Goal: Information Seeking & Learning: Learn about a topic

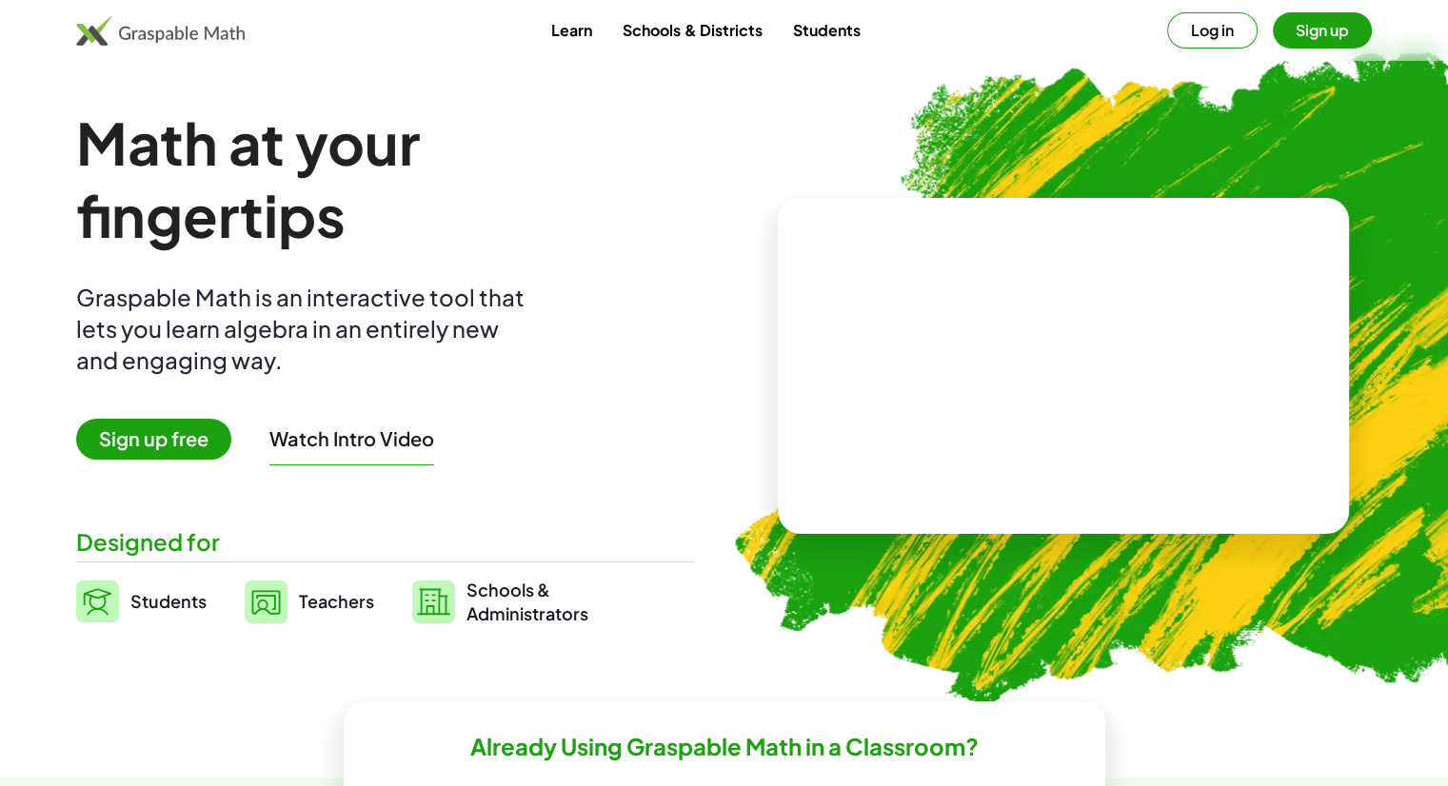
drag, startPoint x: 287, startPoint y: 605, endPoint x: 893, endPoint y: 47, distance: 824.0
click at [893, 47] on div "Learn Schools & Districts Students Log in Sign up" at bounding box center [724, 30] width 1448 height 36
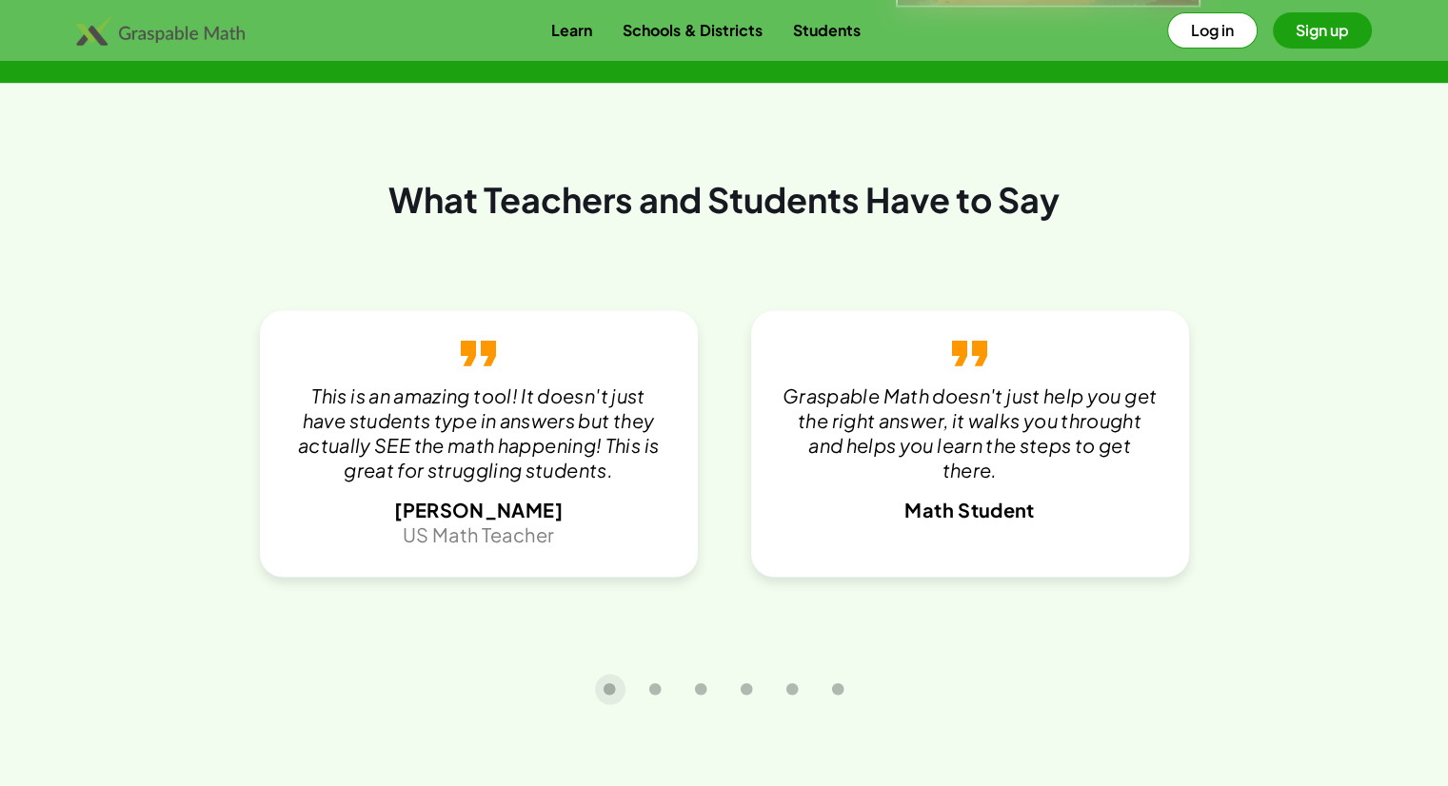
scroll to position [3583, 0]
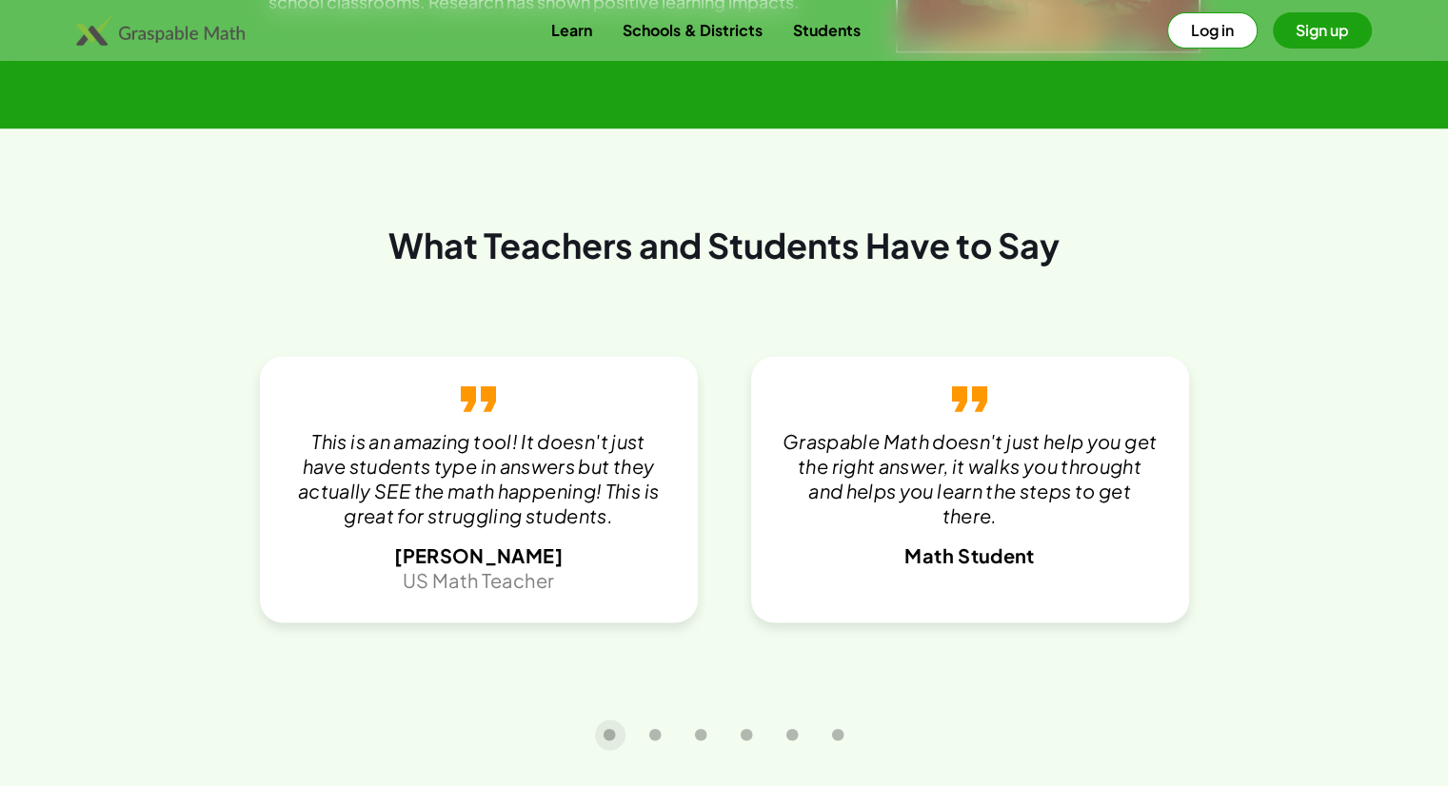
click at [192, 36] on img at bounding box center [160, 30] width 169 height 30
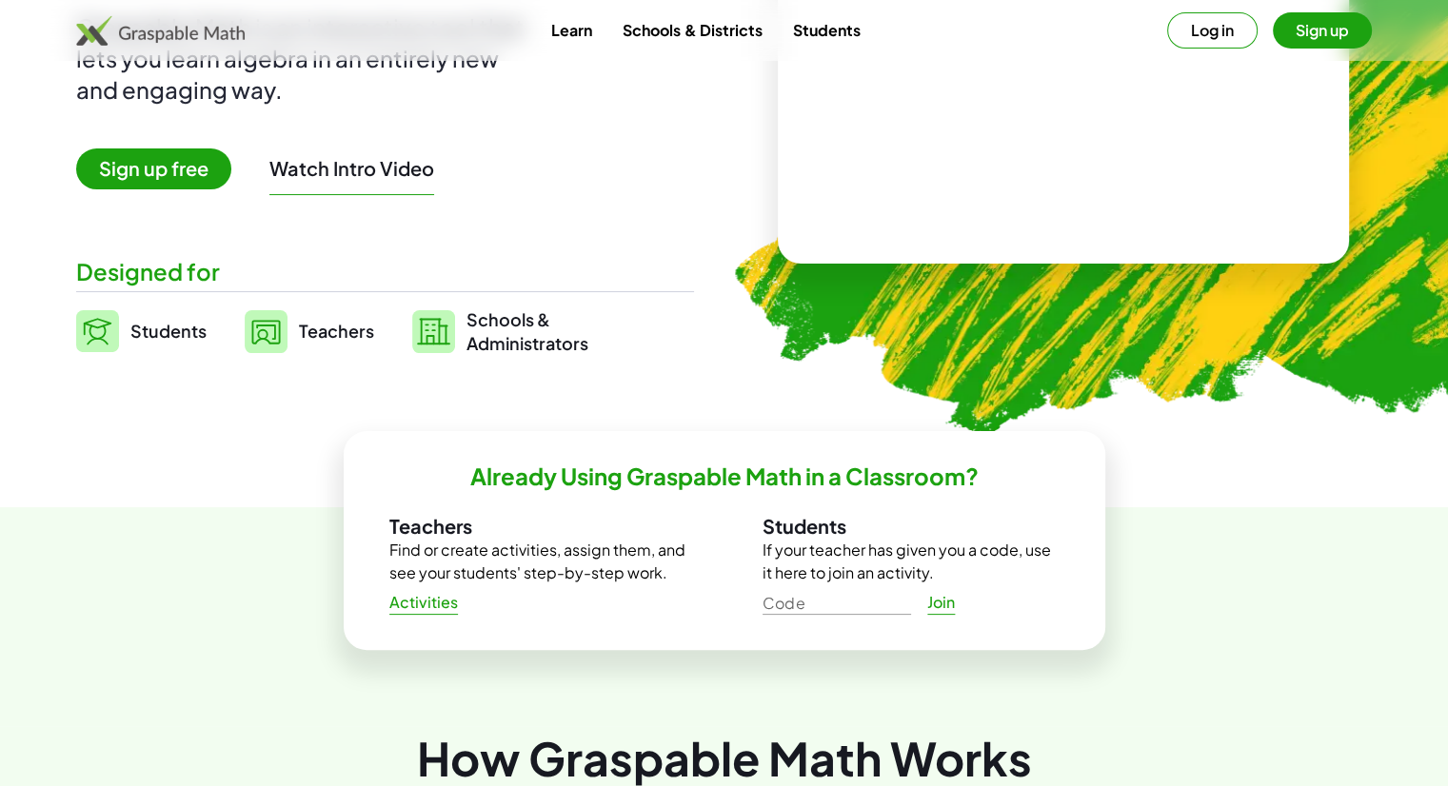
scroll to position [286, 0]
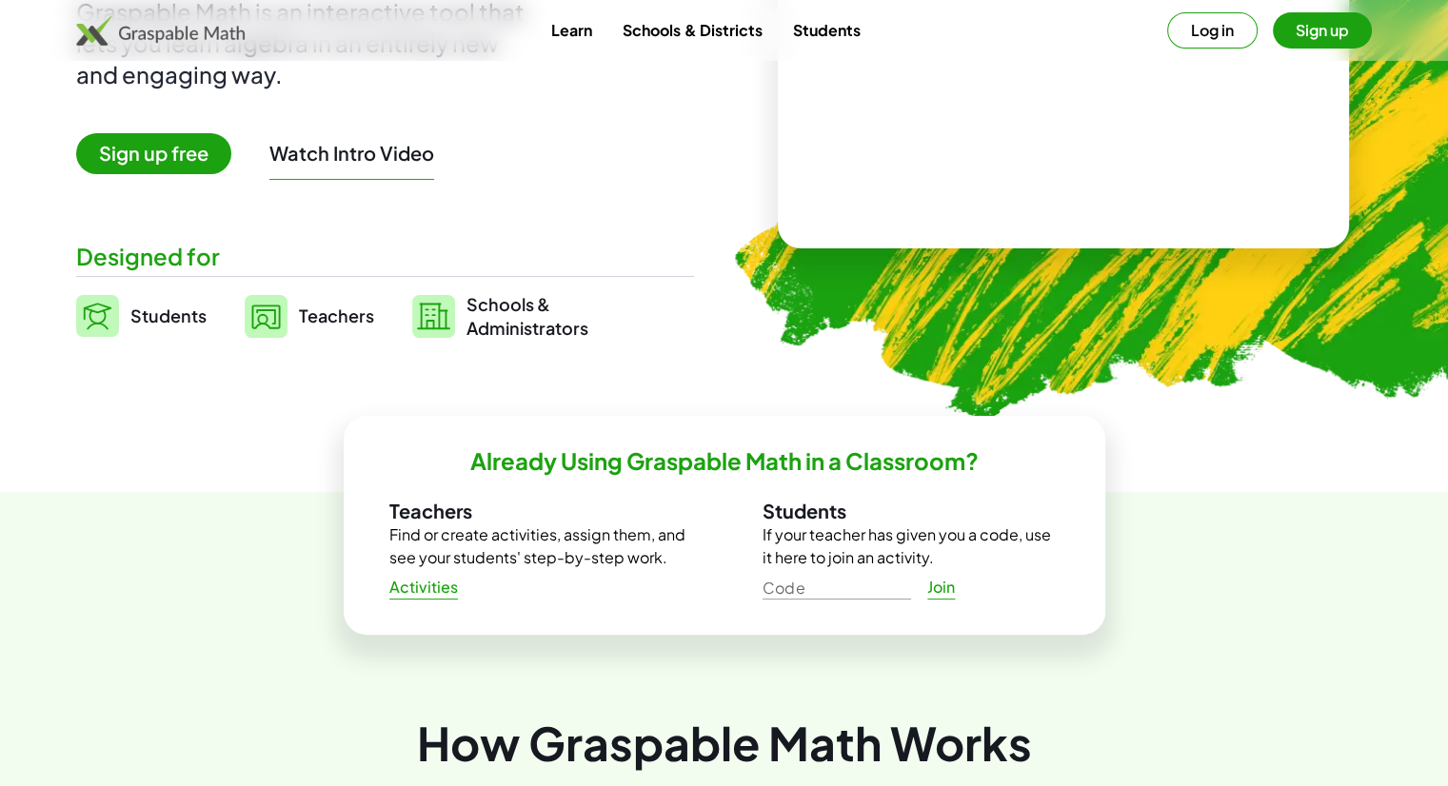
click at [430, 594] on span "Activities" at bounding box center [423, 588] width 69 height 20
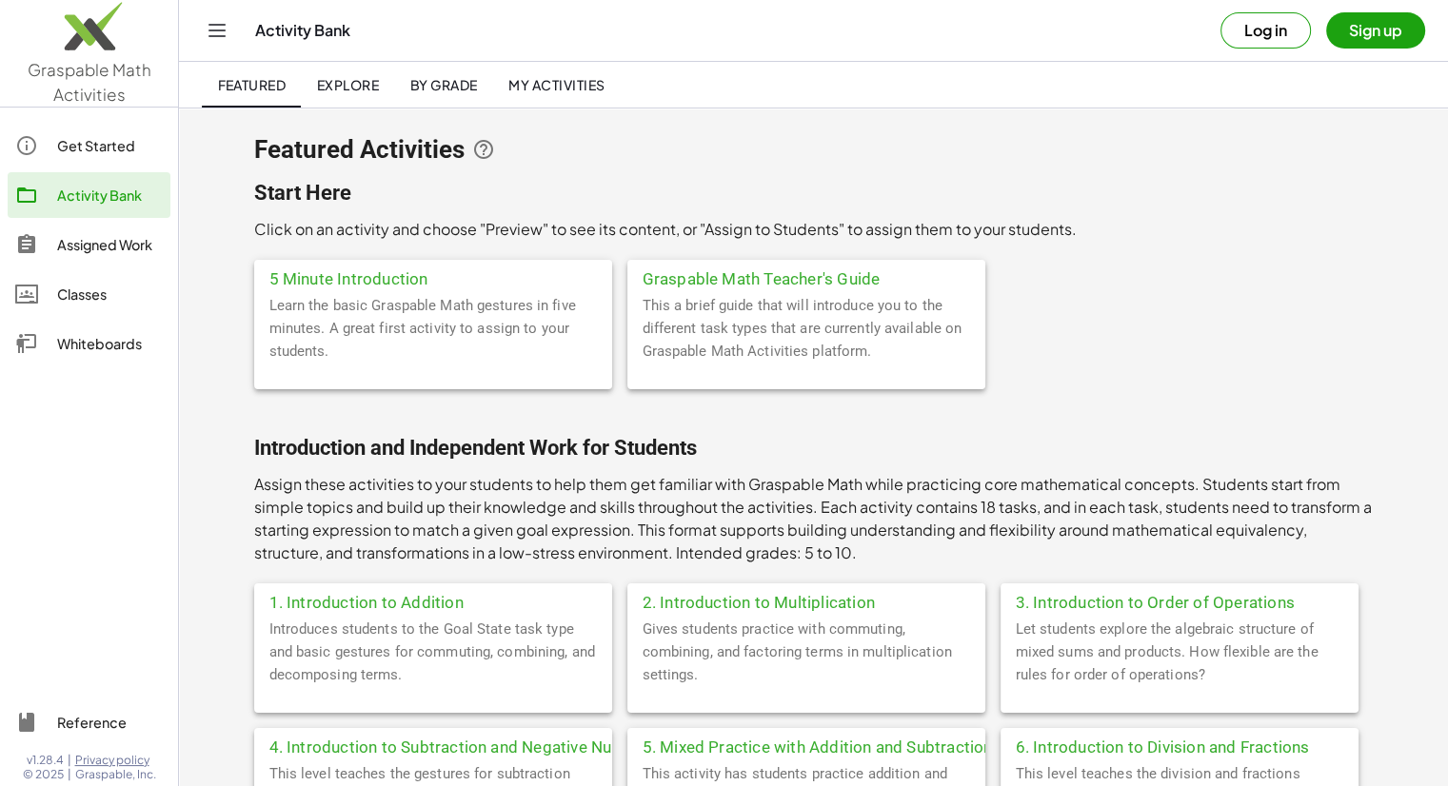
click at [365, 320] on div "Learn the basic Graspable Math gestures in five minutes. A great first activity…" at bounding box center [433, 341] width 358 height 95
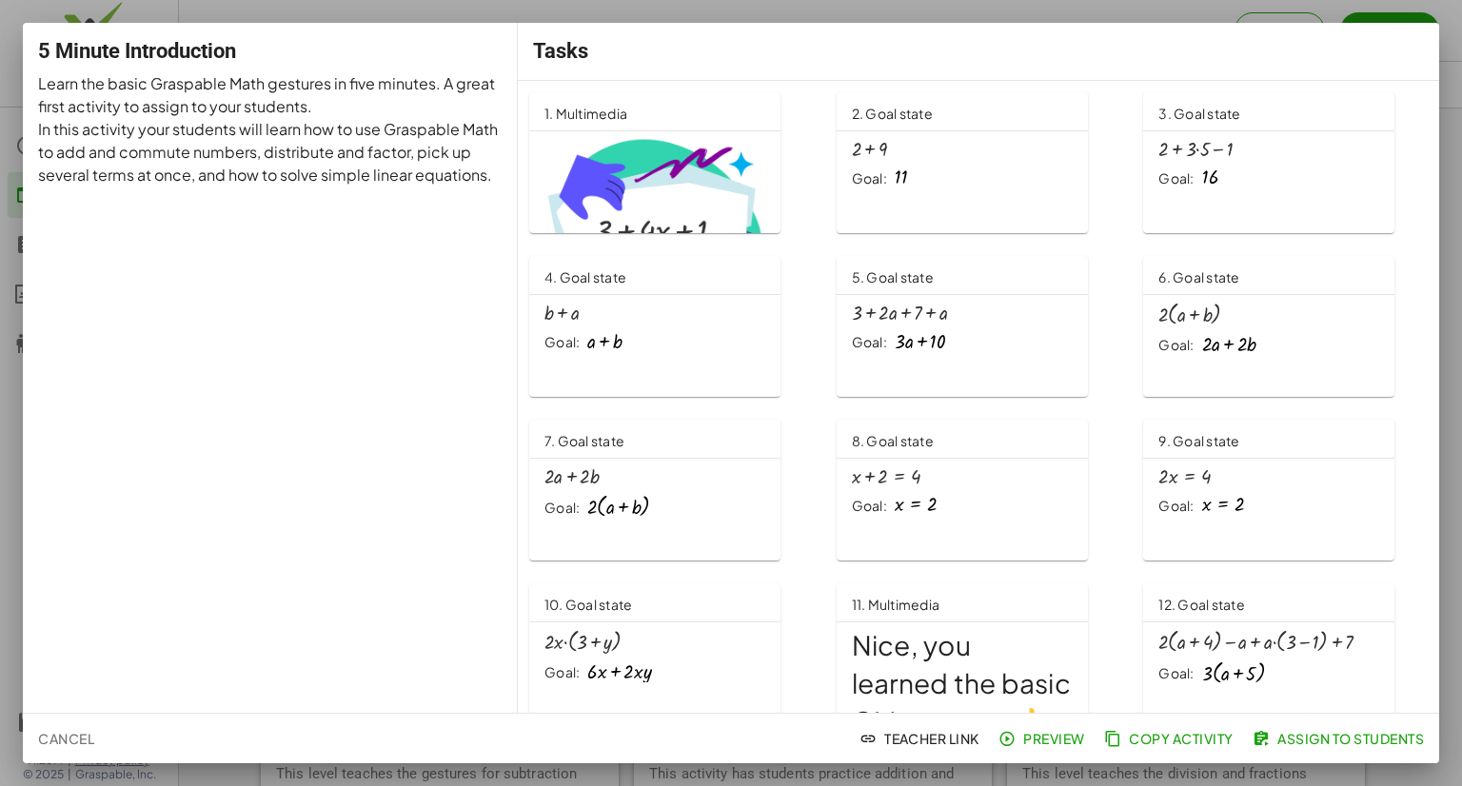
click at [627, 109] on span "1. Multimedia" at bounding box center [586, 113] width 83 height 17
click at [47, 735] on span "Cancel" at bounding box center [66, 738] width 56 height 17
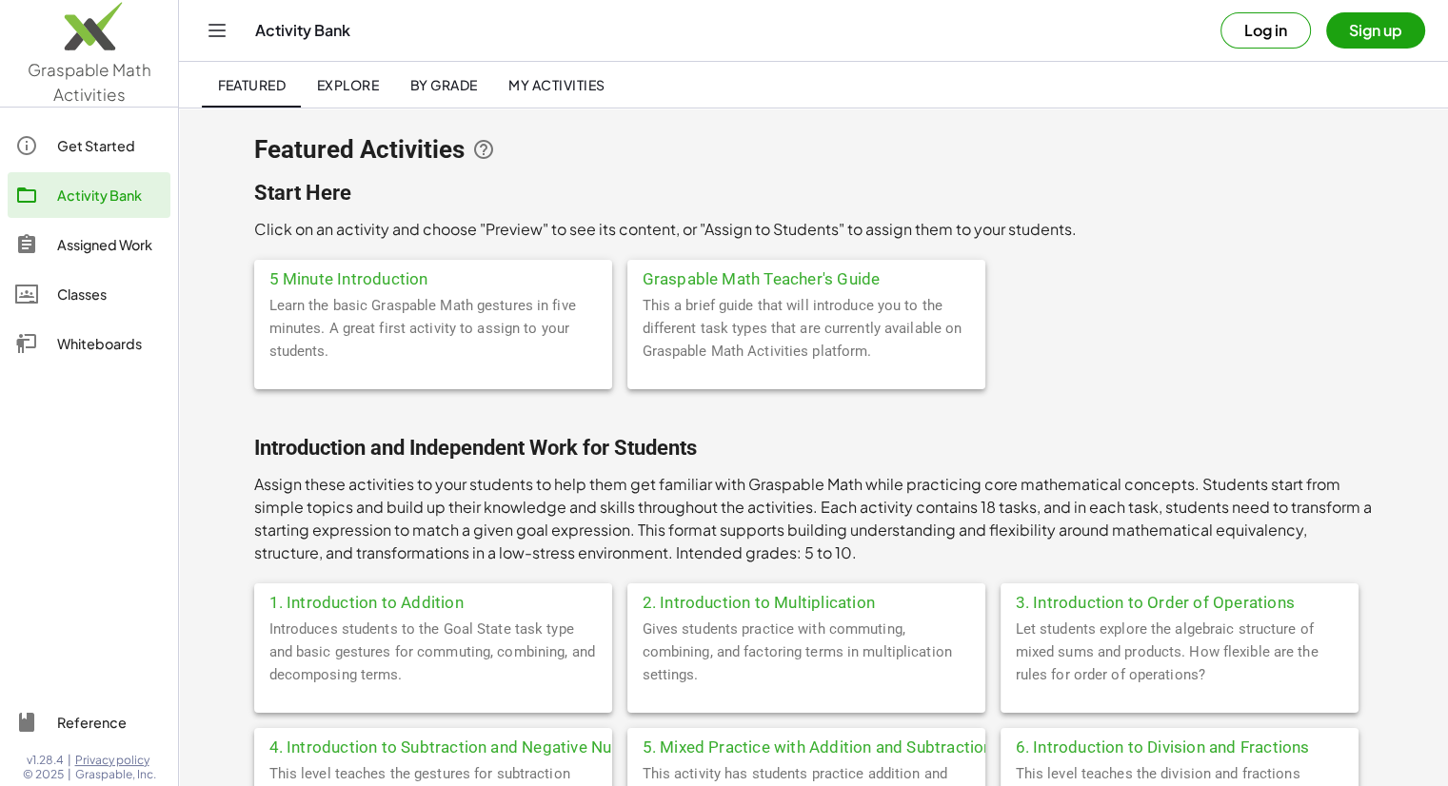
click at [766, 271] on div "Graspable Math Teacher's Guide" at bounding box center [806, 277] width 358 height 34
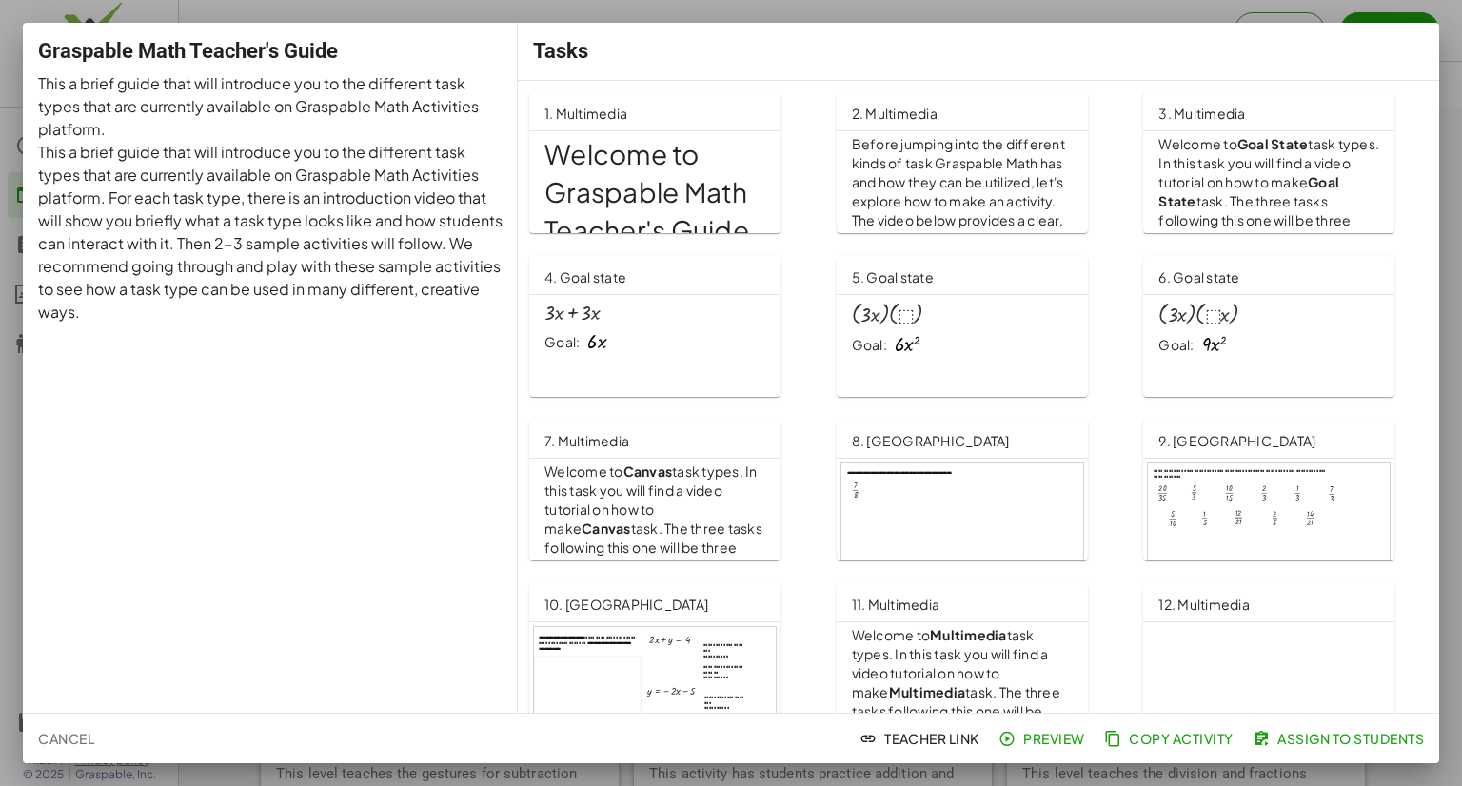
click at [948, 117] on div "2. Multimedia" at bounding box center [962, 111] width 251 height 38
click at [1224, 289] on div "6. Goal state" at bounding box center [1199, 275] width 81 height 30
click at [591, 442] on span "7. Multimedia" at bounding box center [587, 440] width 85 height 17
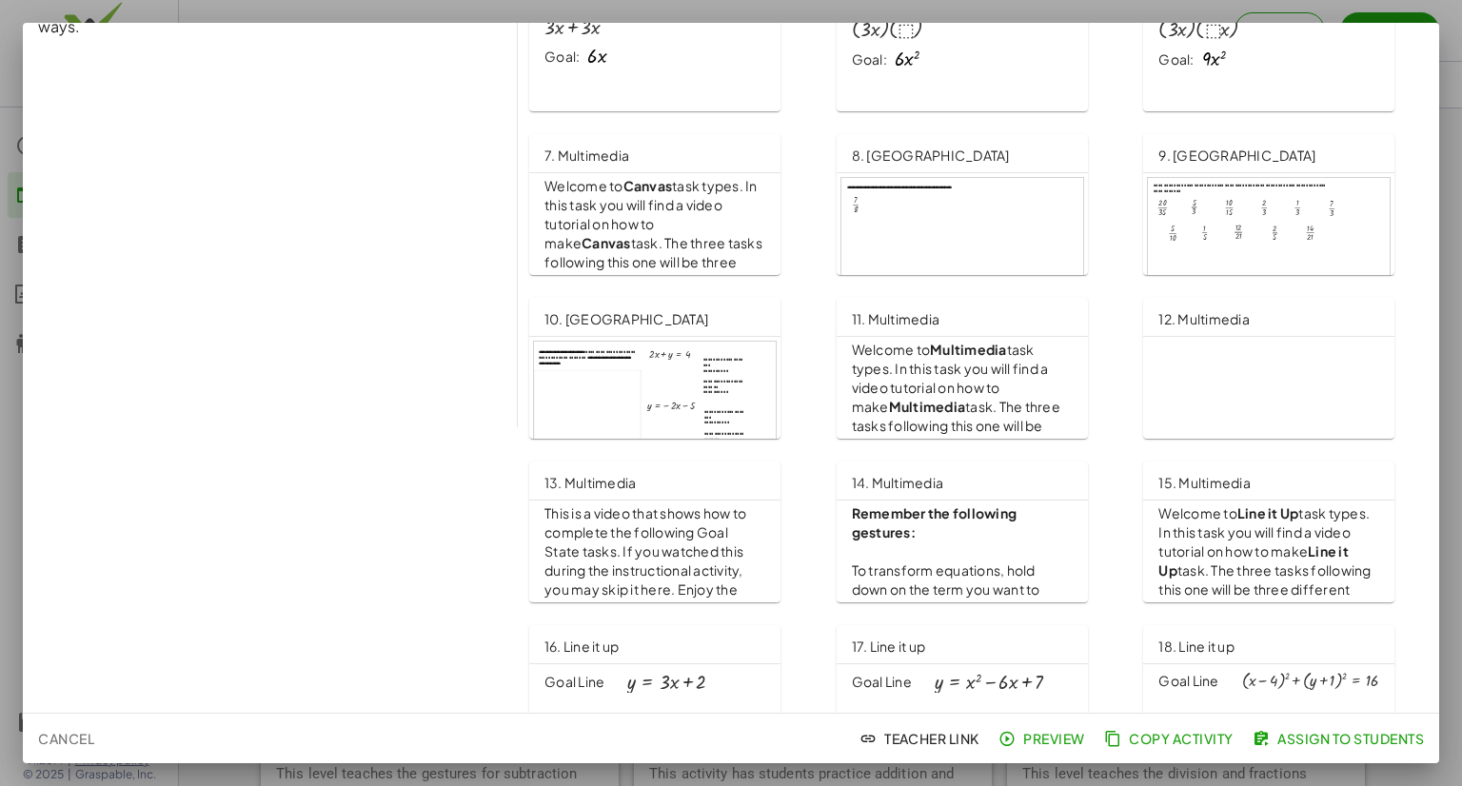
scroll to position [381, 0]
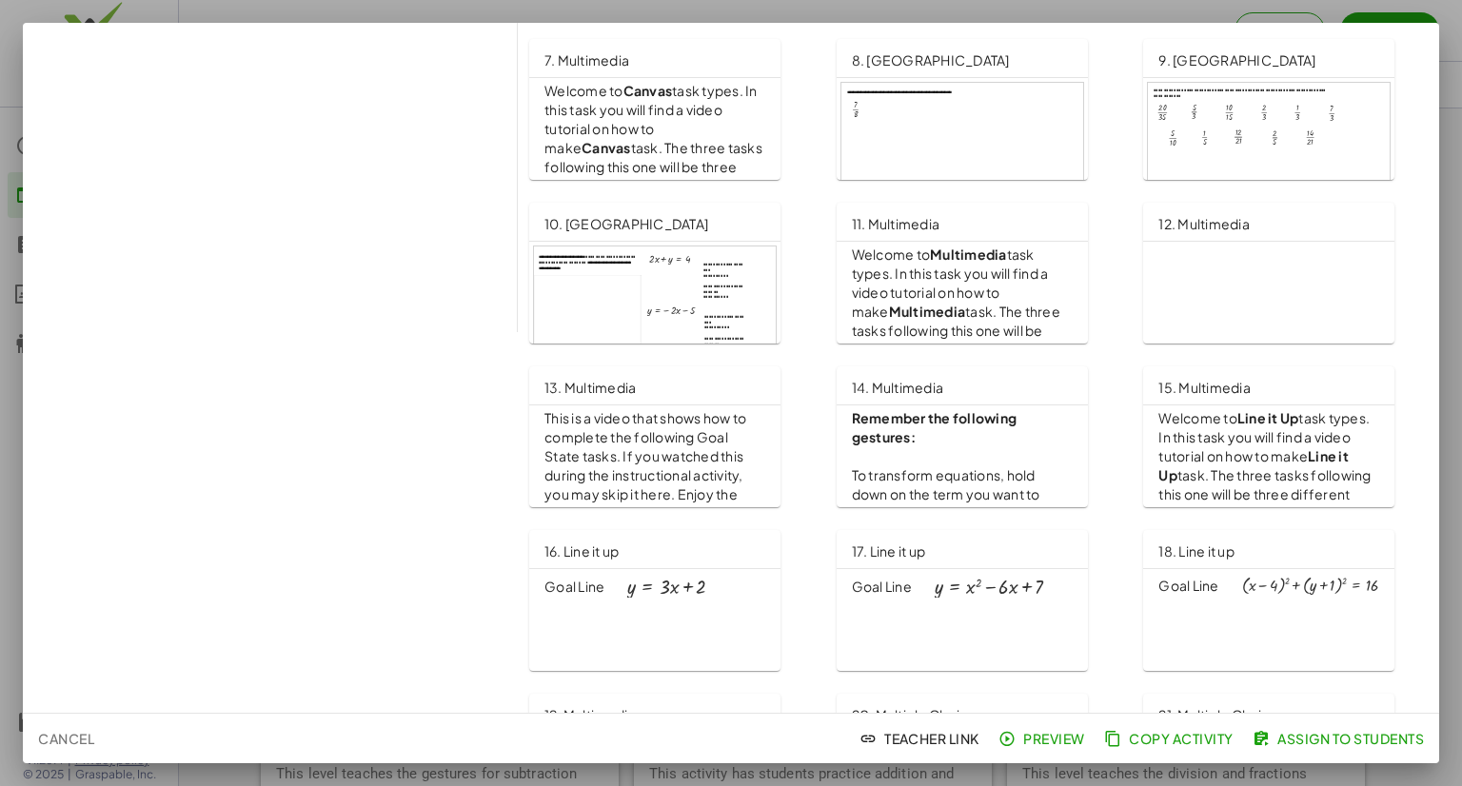
click at [1282, 574] on div "Goal Line + ( + x − 4 ) 2 + ( + y + 1 ) 2 = 16" at bounding box center [1268, 590] width 251 height 42
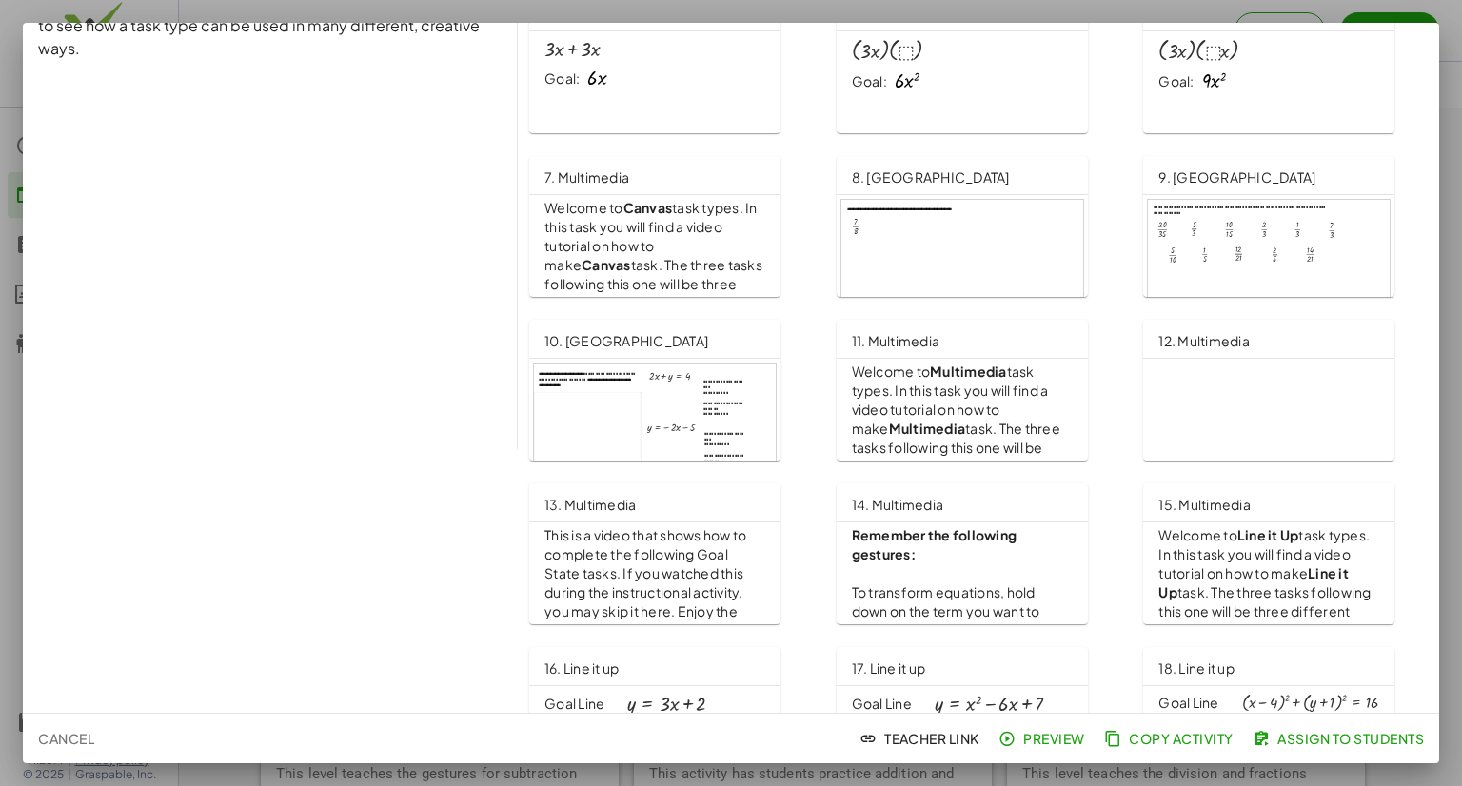
scroll to position [0, 0]
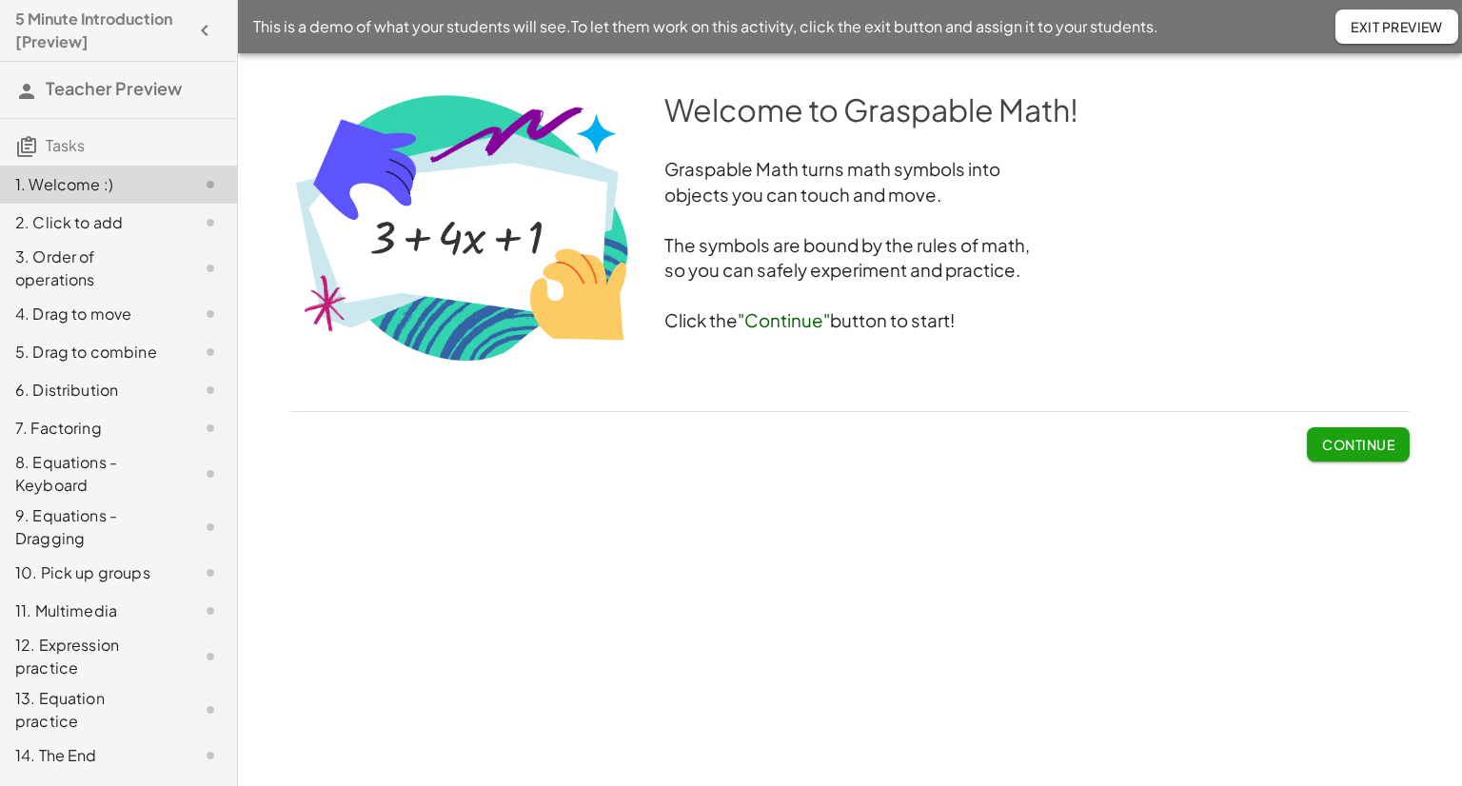
click at [1380, 439] on span "Continue" at bounding box center [1358, 444] width 72 height 17
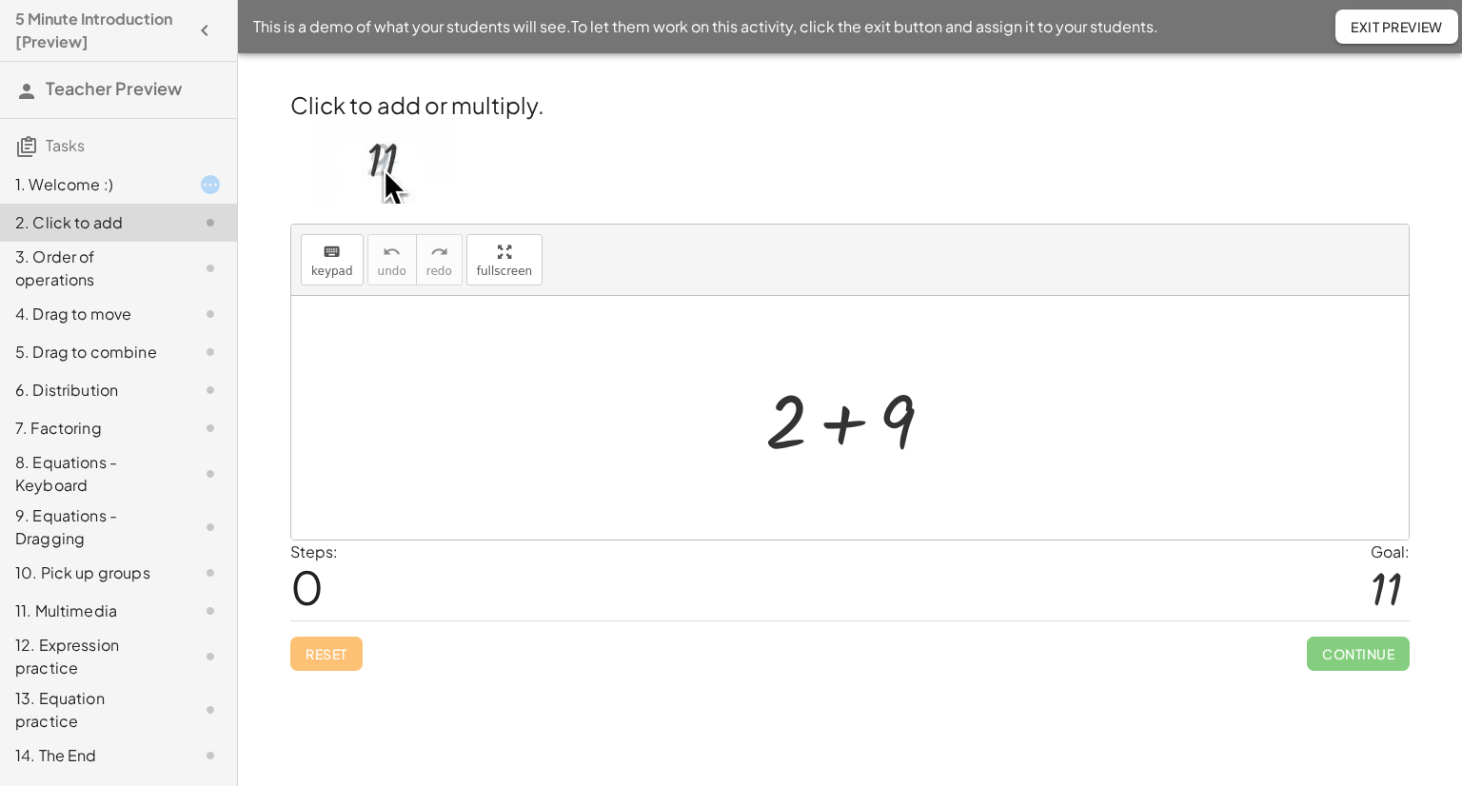
click at [846, 423] on div at bounding box center [857, 418] width 203 height 98
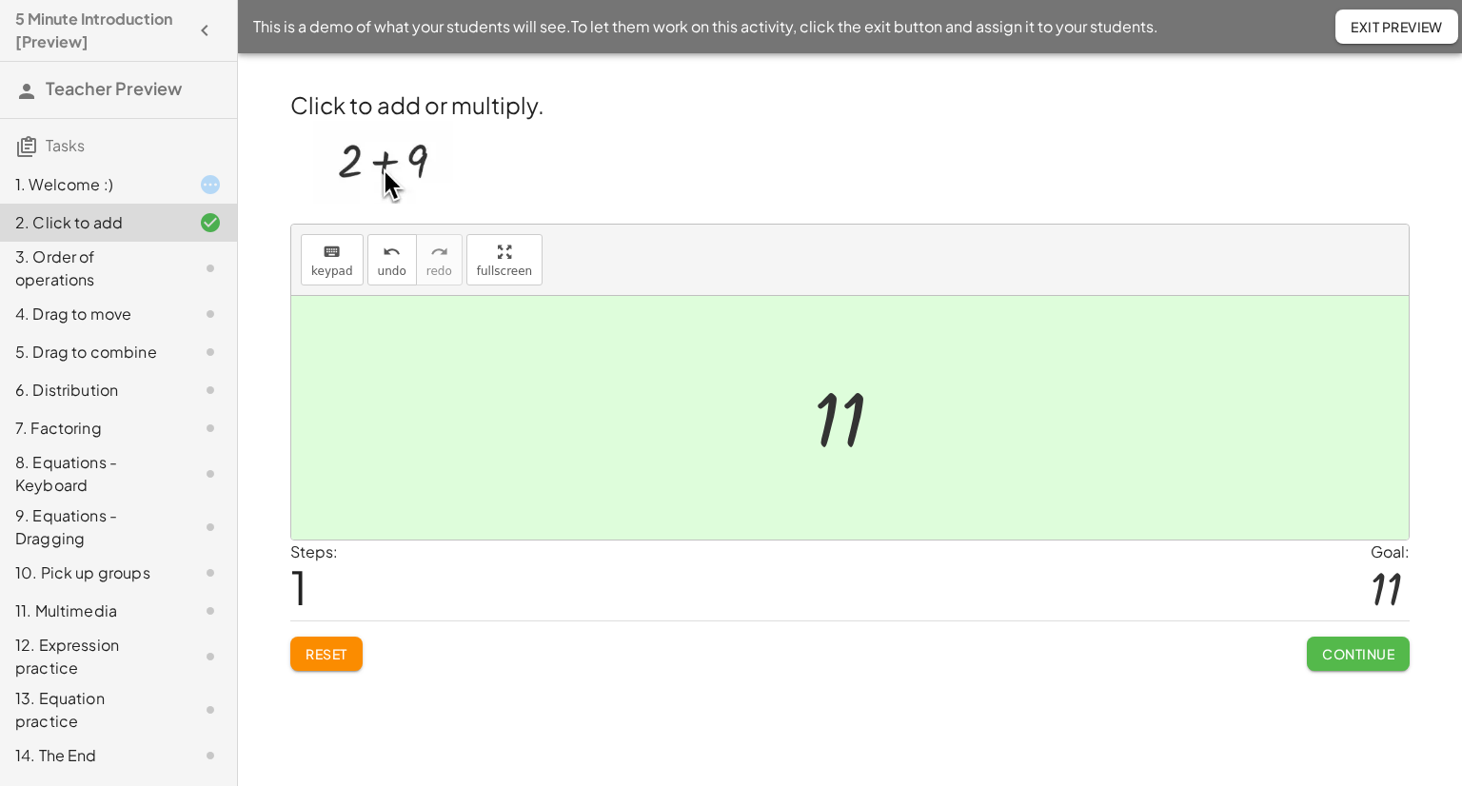
click at [1332, 660] on span "Continue" at bounding box center [1358, 653] width 72 height 17
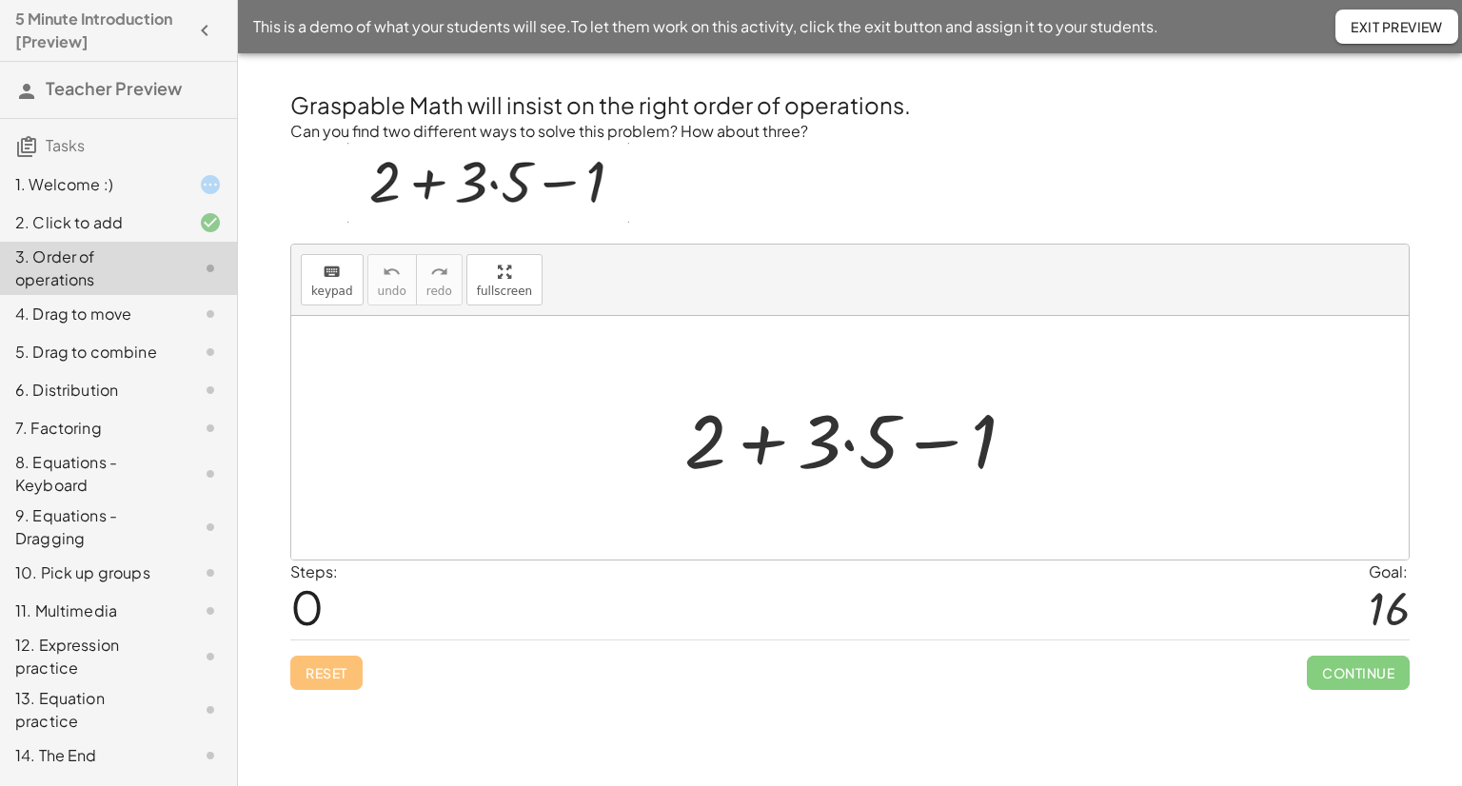
click at [846, 447] on div at bounding box center [858, 438] width 366 height 98
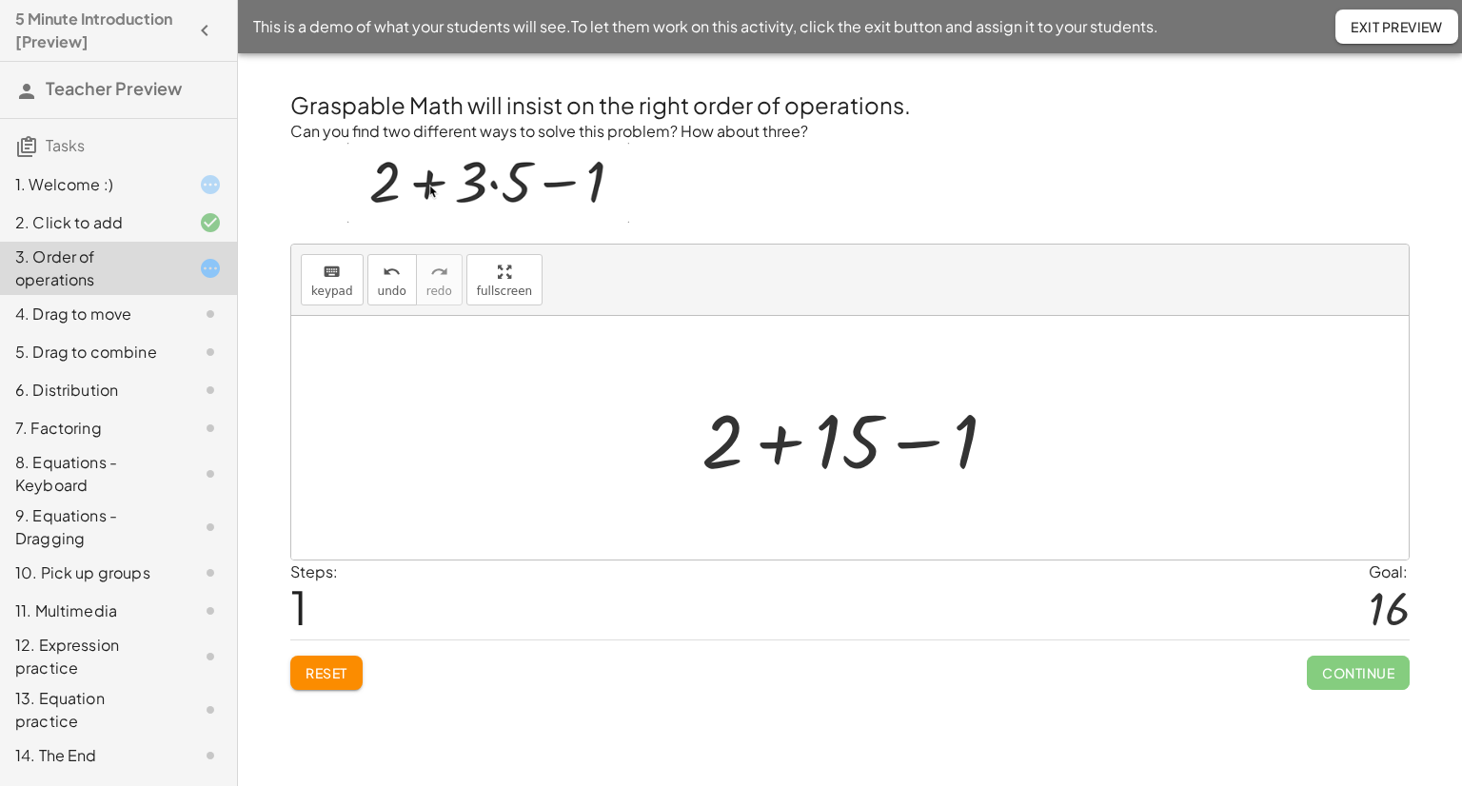
click at [780, 444] on div at bounding box center [857, 438] width 330 height 98
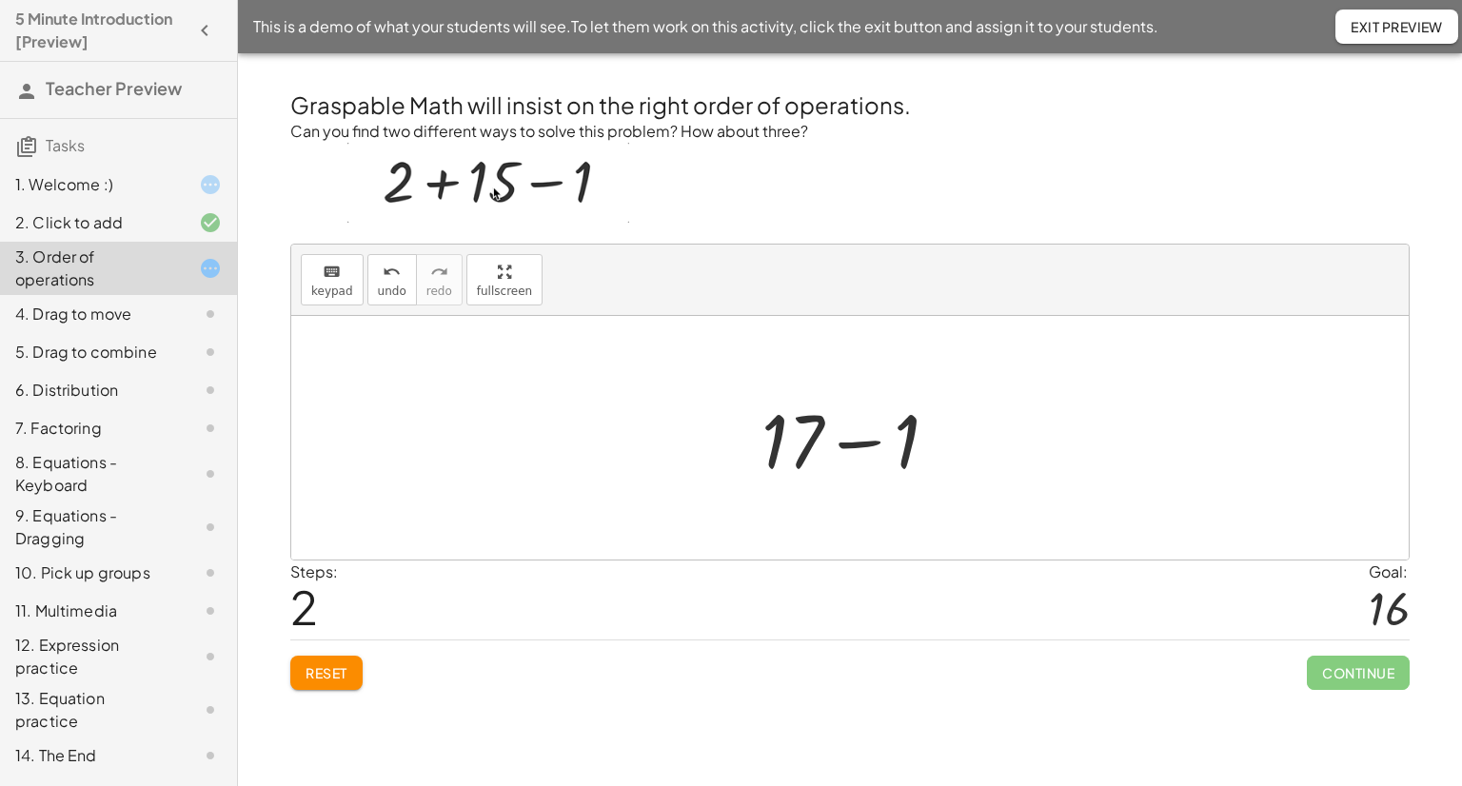
click at [862, 447] on div at bounding box center [857, 438] width 211 height 98
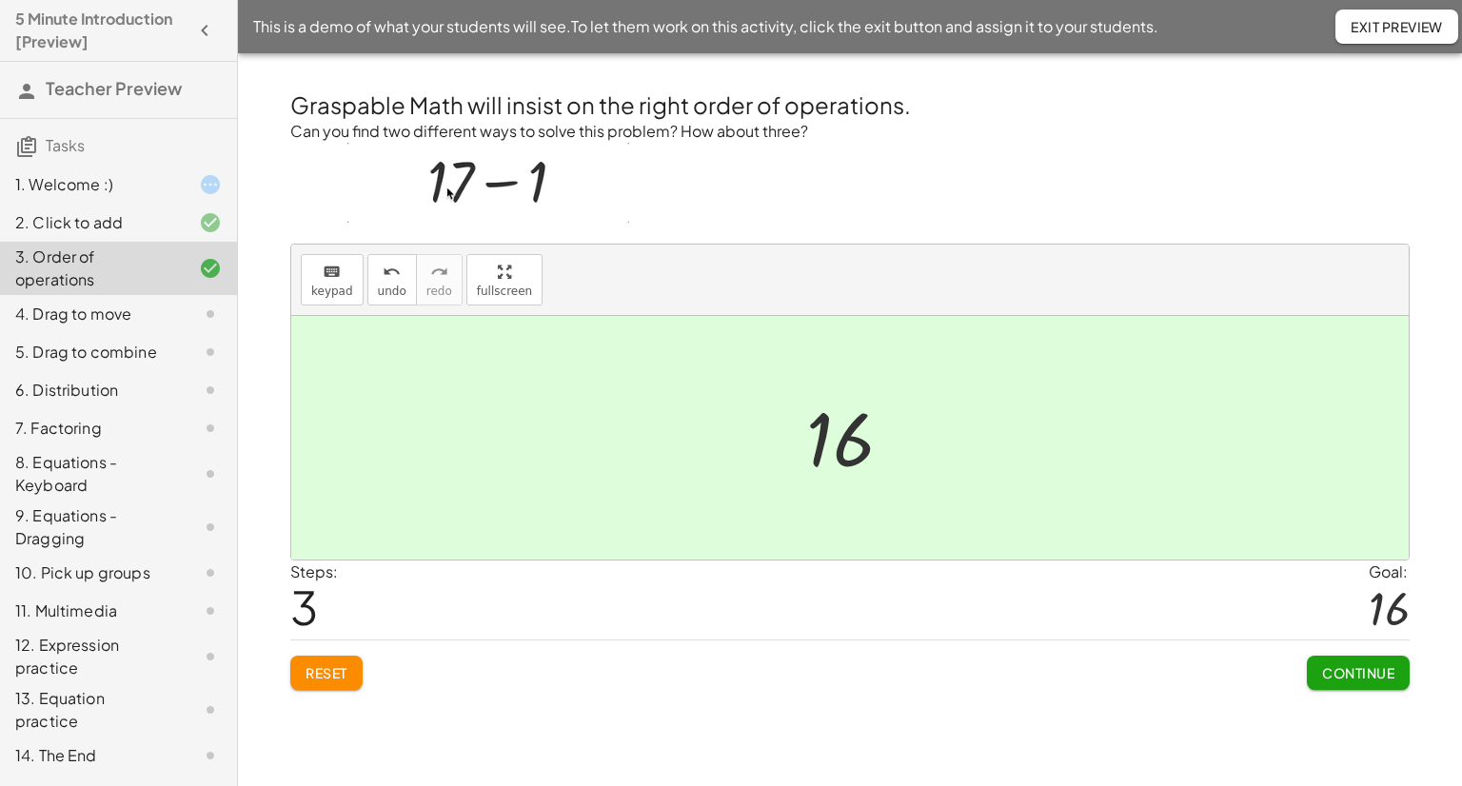
click at [1342, 669] on span "Continue" at bounding box center [1358, 673] width 72 height 17
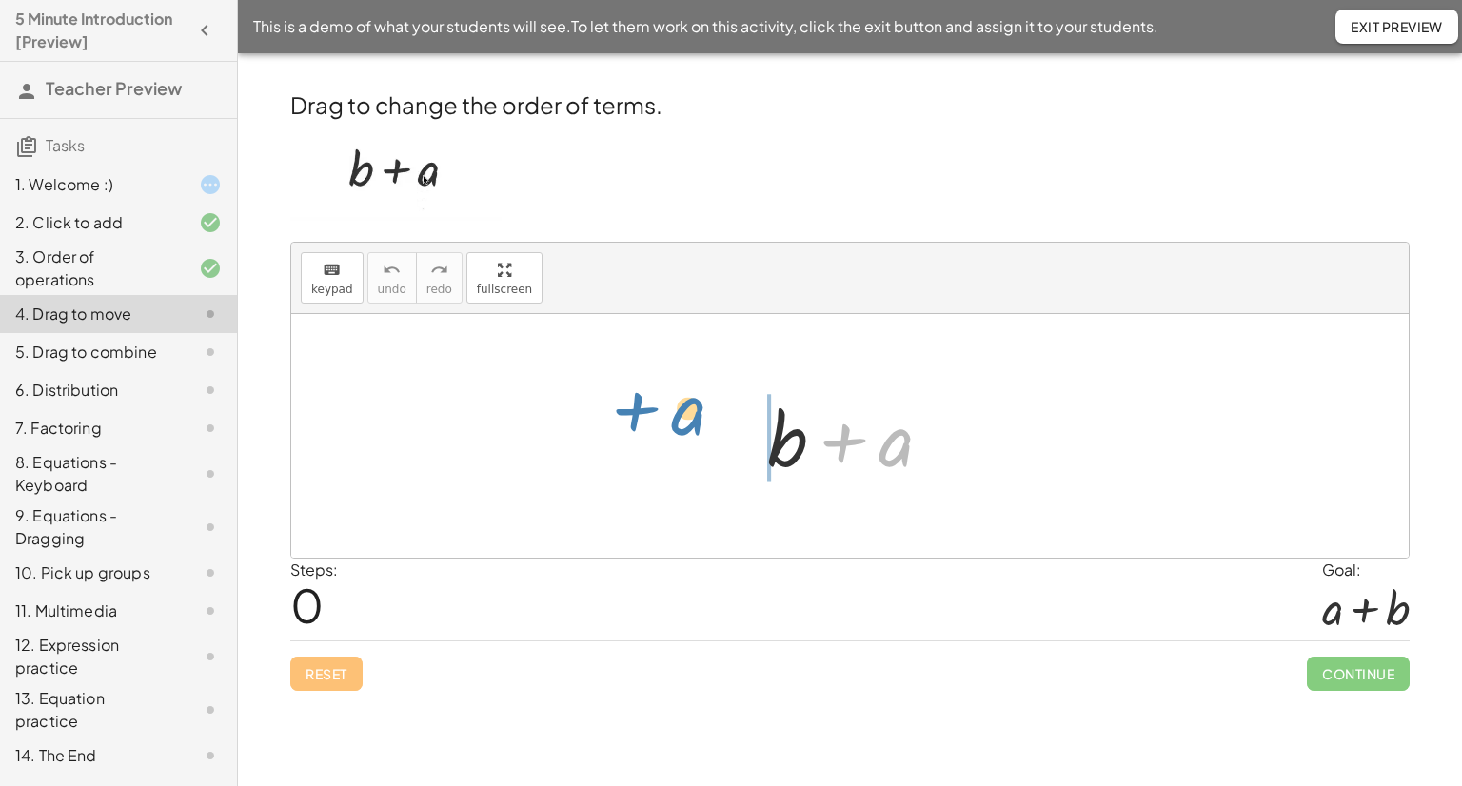
drag, startPoint x: 900, startPoint y: 449, endPoint x: 690, endPoint y: 439, distance: 209.7
click at [690, 439] on div "+ a + b + a" at bounding box center [850, 436] width 1118 height 244
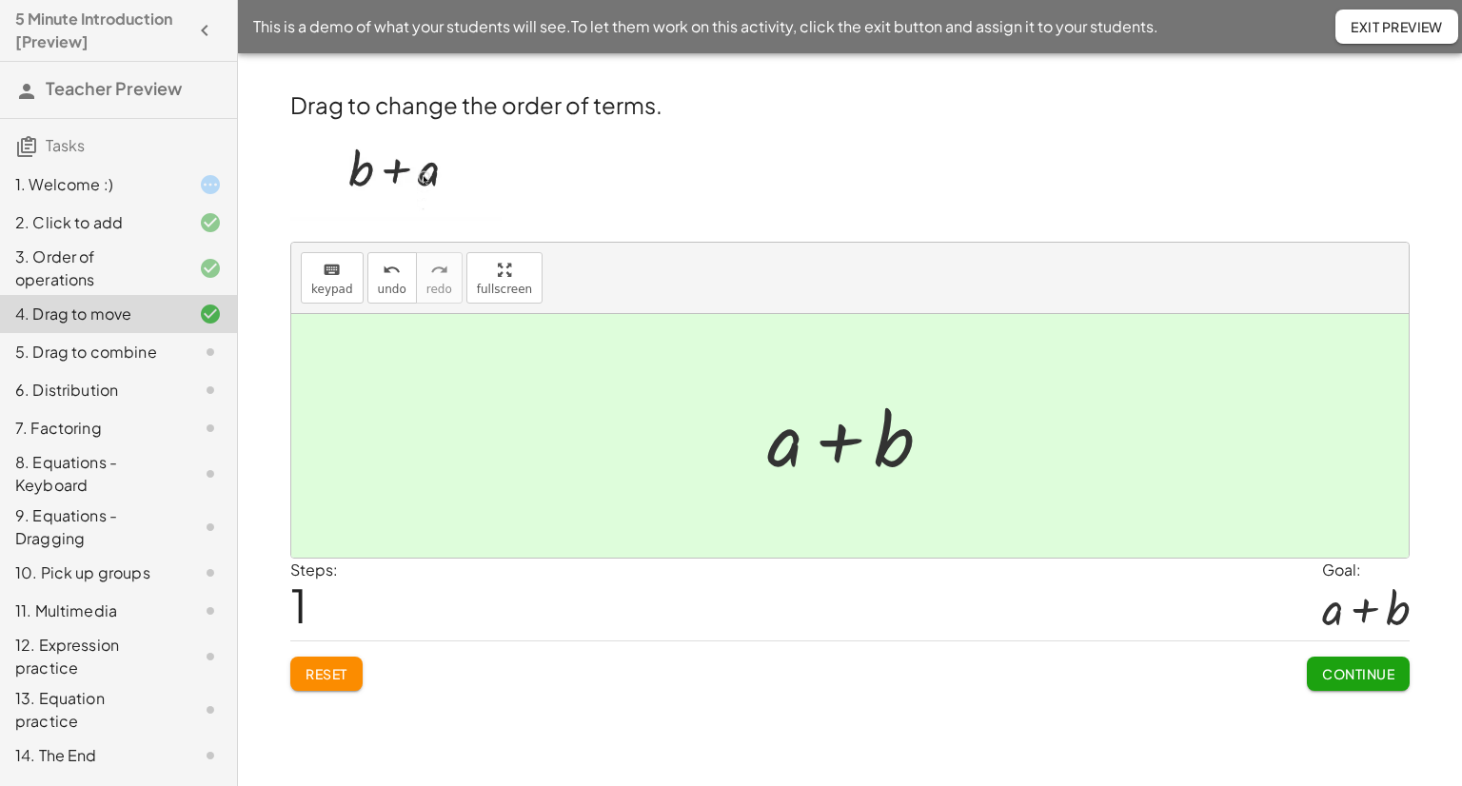
click at [1378, 675] on span "Continue" at bounding box center [1358, 673] width 72 height 17
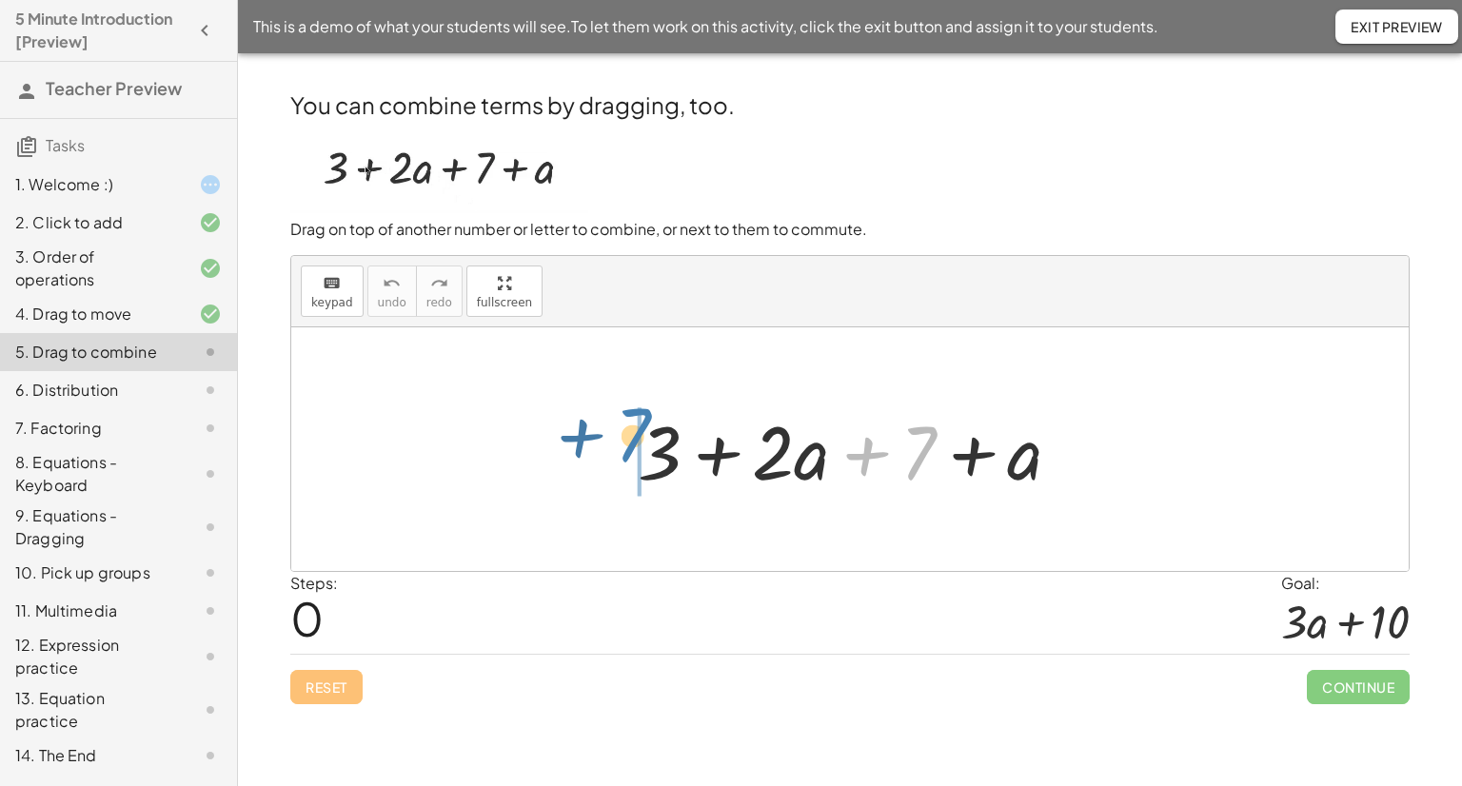
drag, startPoint x: 911, startPoint y: 461, endPoint x: 623, endPoint y: 443, distance: 289.0
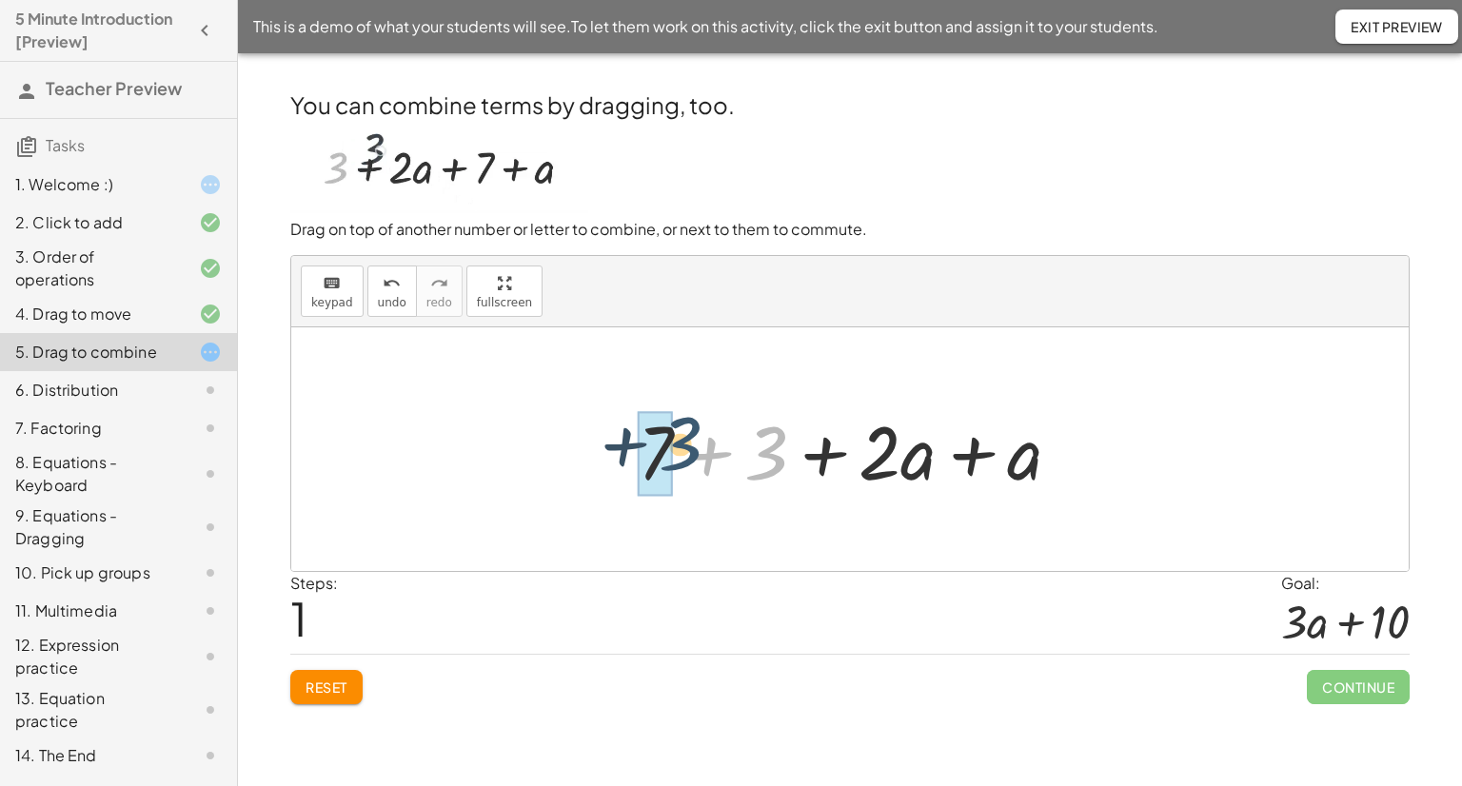
drag, startPoint x: 763, startPoint y: 461, endPoint x: 676, endPoint y: 451, distance: 87.2
click at [676, 451] on div at bounding box center [857, 450] width 458 height 98
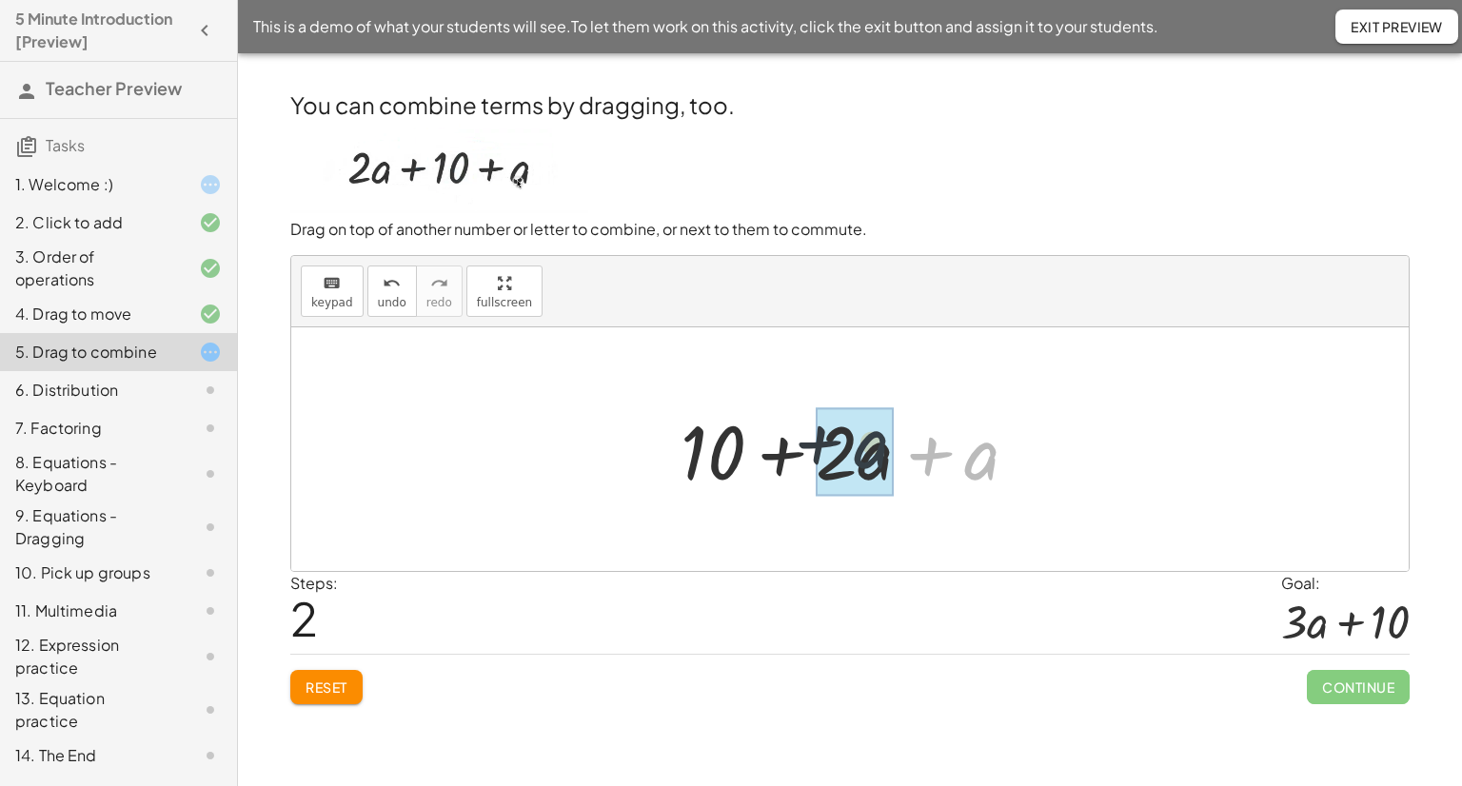
drag, startPoint x: 974, startPoint y: 467, endPoint x: 890, endPoint y: 461, distance: 84.0
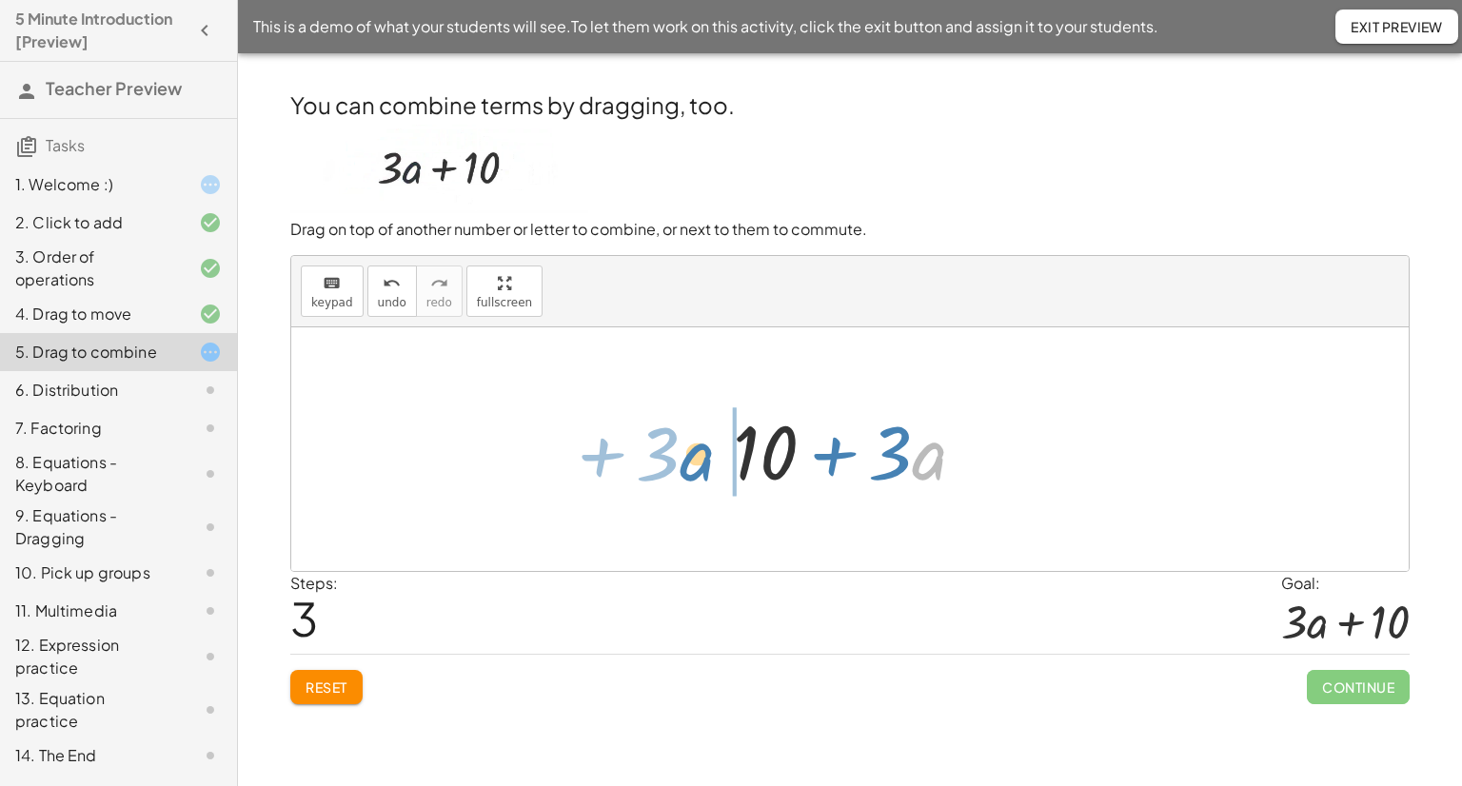
drag, startPoint x: 918, startPoint y: 456, endPoint x: 685, endPoint y: 457, distance: 232.3
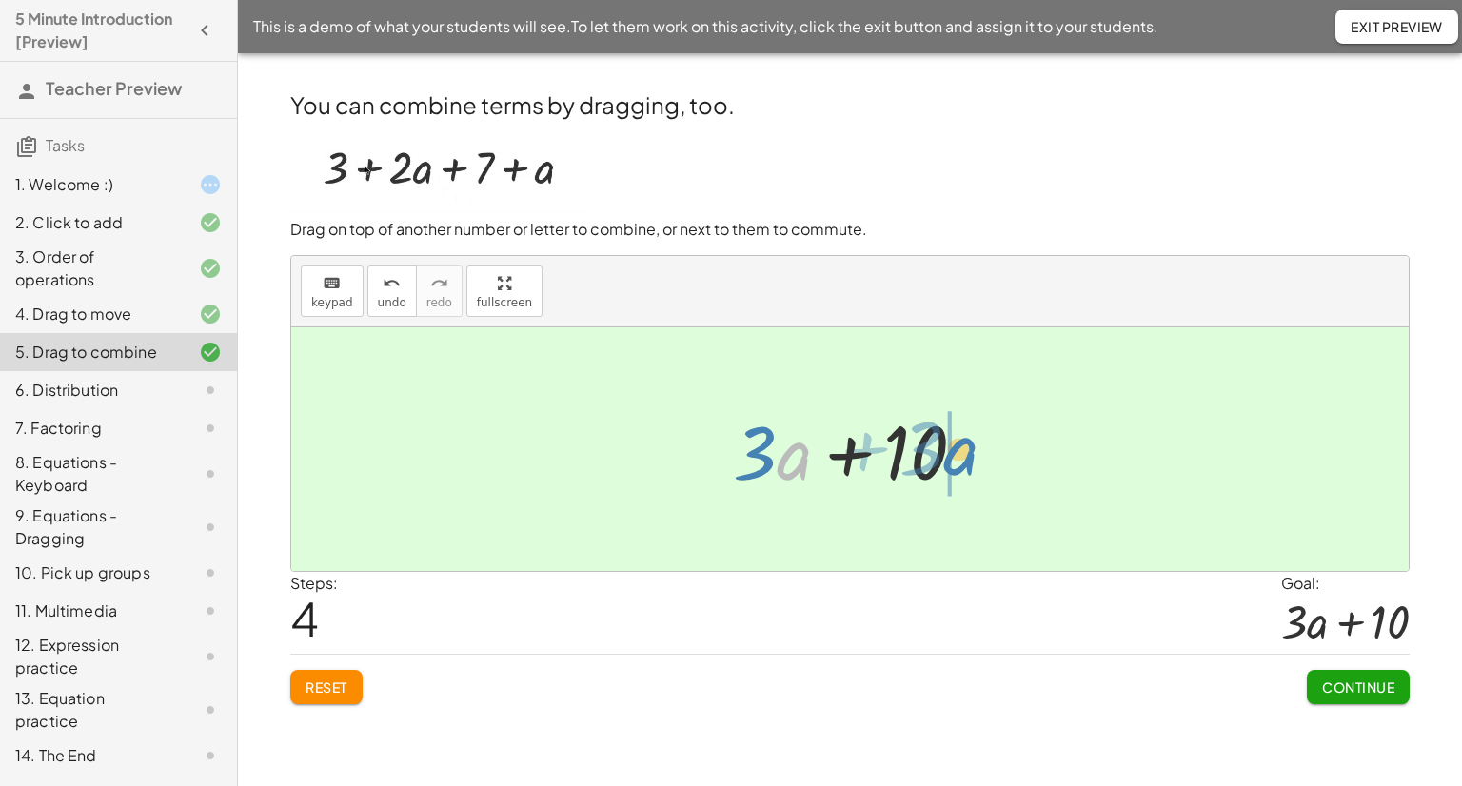
drag, startPoint x: 781, startPoint y: 467, endPoint x: 975, endPoint y: 462, distance: 194.3
click at [975, 462] on div at bounding box center [858, 450] width 268 height 98
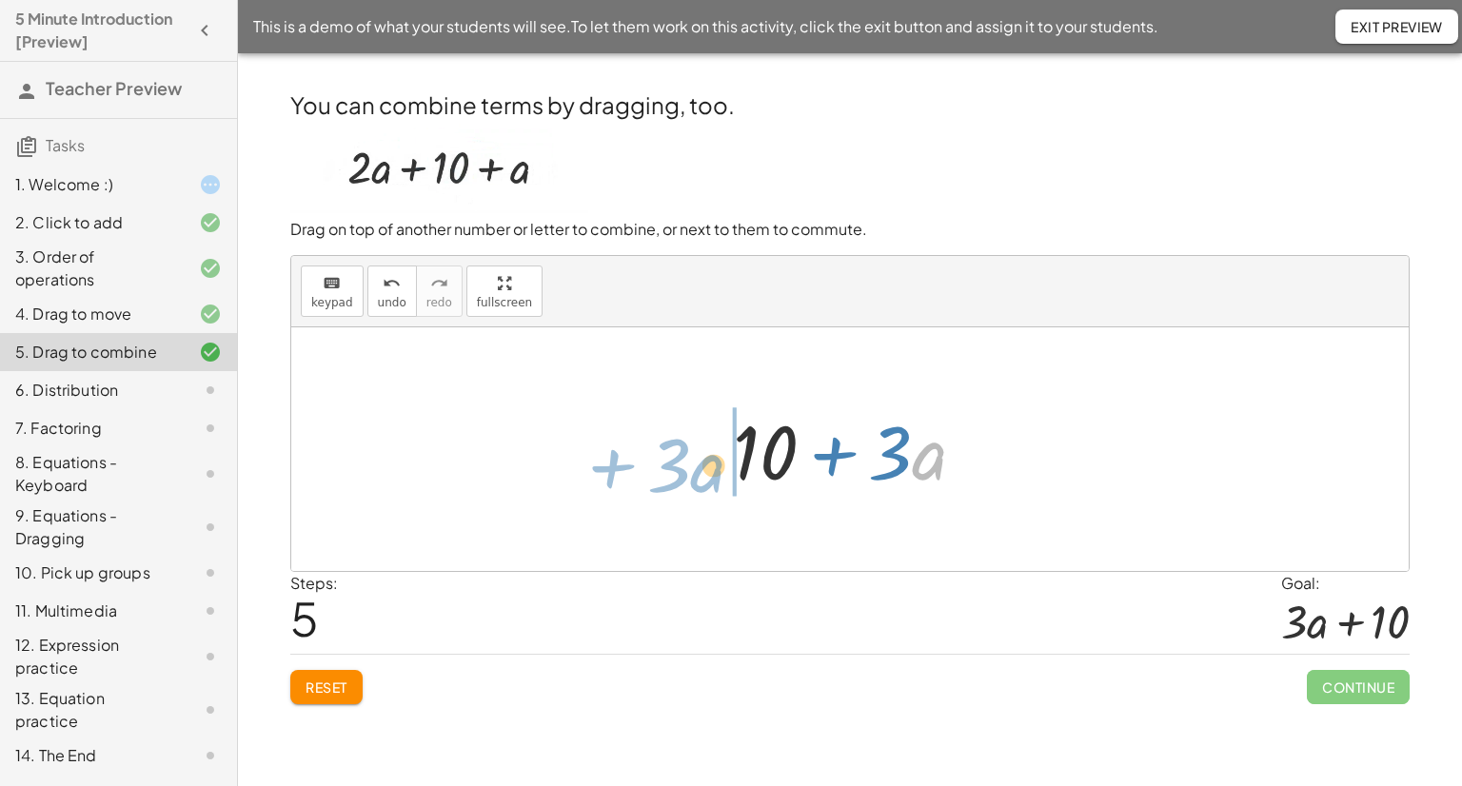
drag, startPoint x: 915, startPoint y: 459, endPoint x: 605, endPoint y: 468, distance: 310.5
click at [606, 468] on div "+ 3 + · 2 · a + 7 + a + 7 + 3 + · 2 · a + a + 10 + · 2 · a + a + 10 + · 3 · a +…" at bounding box center [850, 450] width 1118 height 244
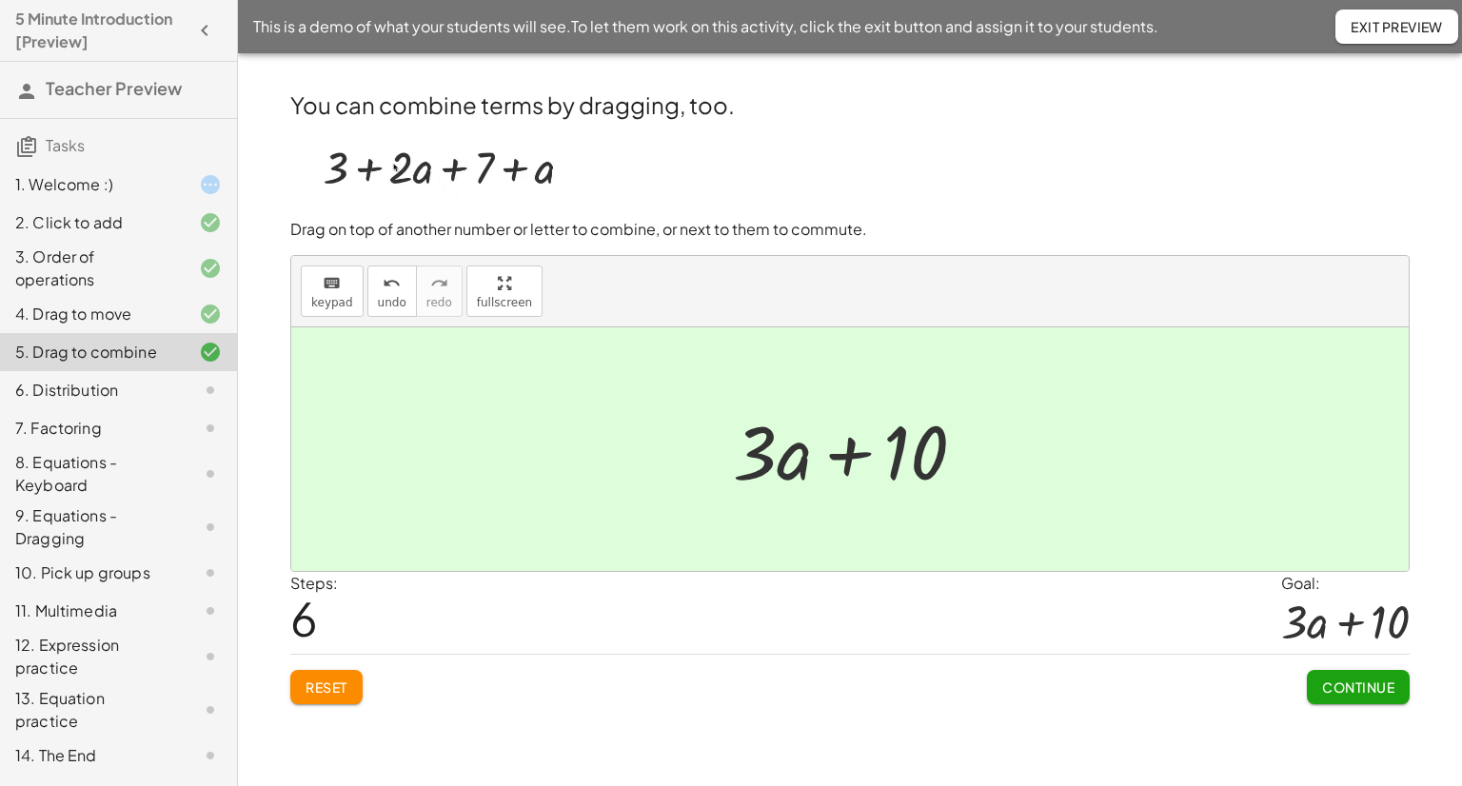
click at [1356, 679] on span "Continue" at bounding box center [1358, 687] width 72 height 17
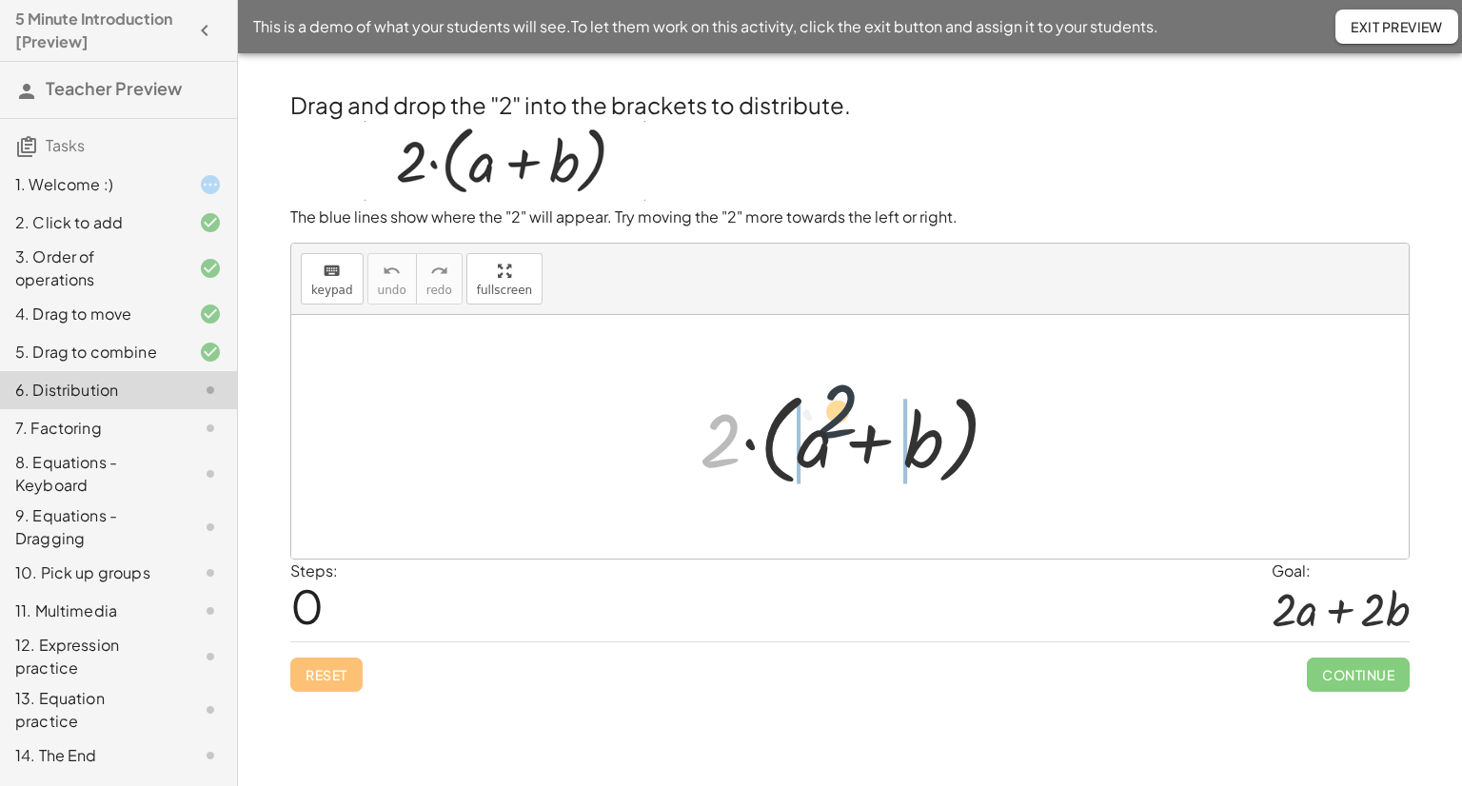
drag, startPoint x: 720, startPoint y: 438, endPoint x: 854, endPoint y: 424, distance: 135.0
click at [854, 424] on div at bounding box center [857, 437] width 334 height 109
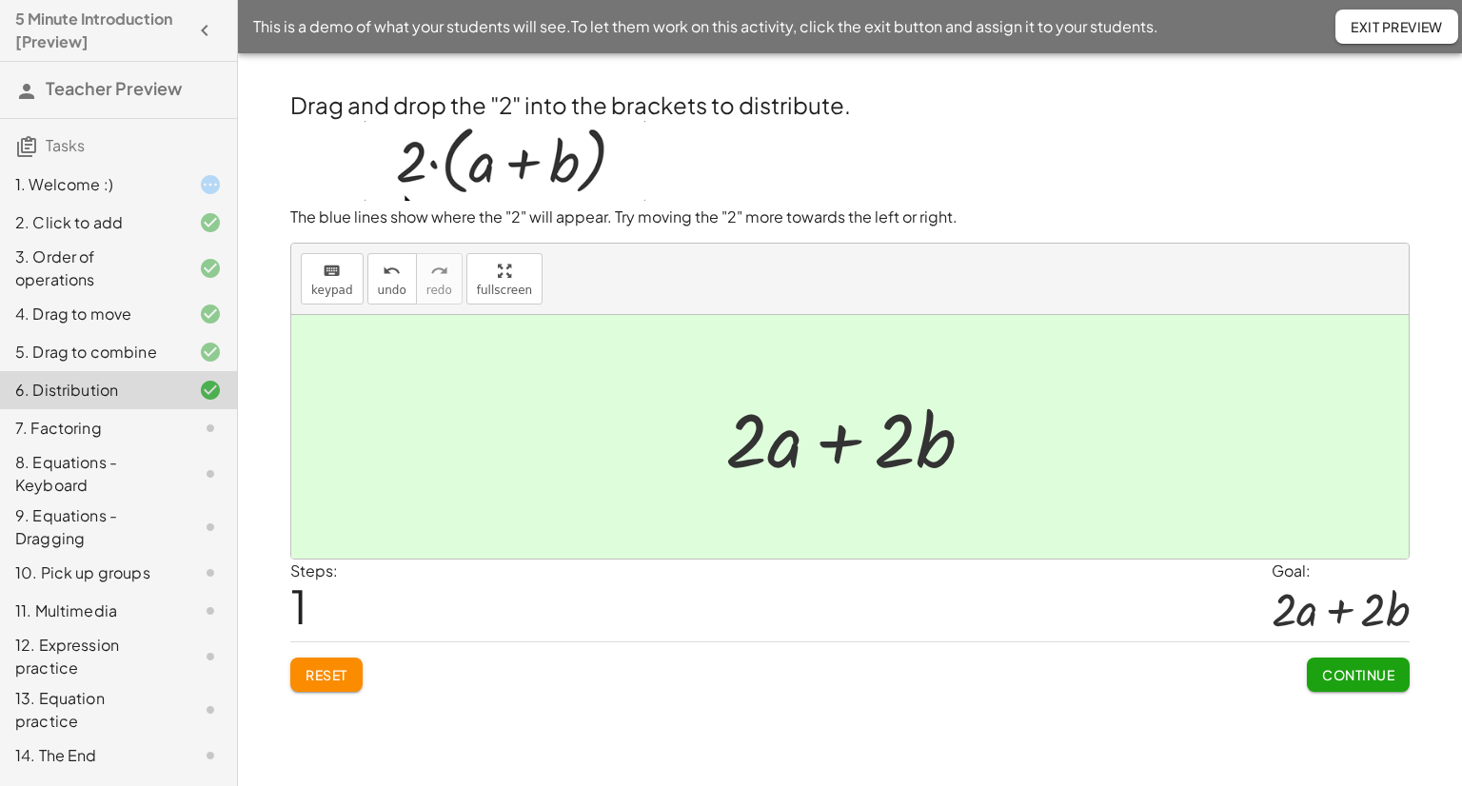
click at [1360, 677] on span "Continue" at bounding box center [1358, 674] width 72 height 17
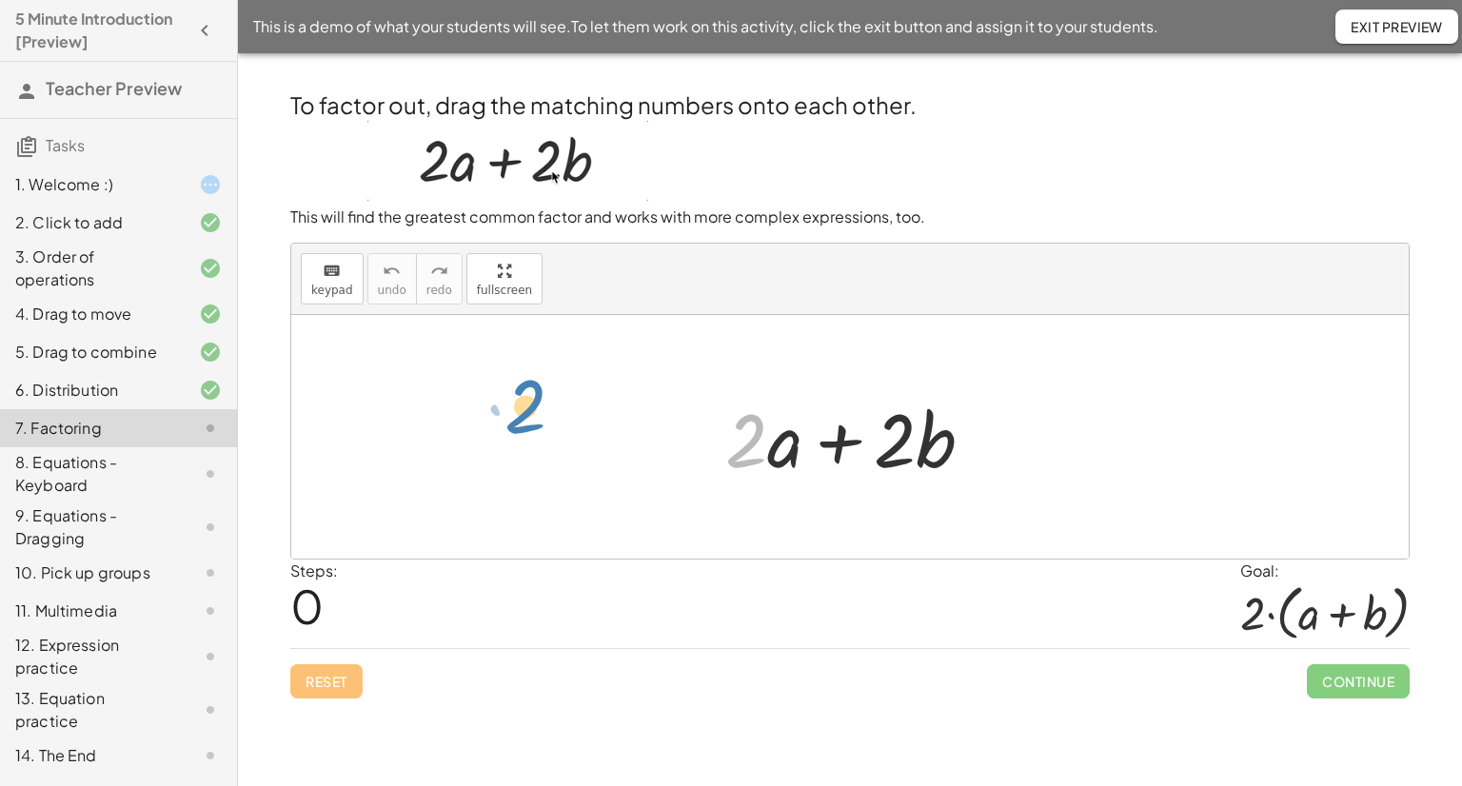
drag, startPoint x: 745, startPoint y: 420, endPoint x: 524, endPoint y: 386, distance: 223.5
click at [524, 386] on div "· 2 + · 2 · a + · 2 · b" at bounding box center [850, 437] width 1118 height 244
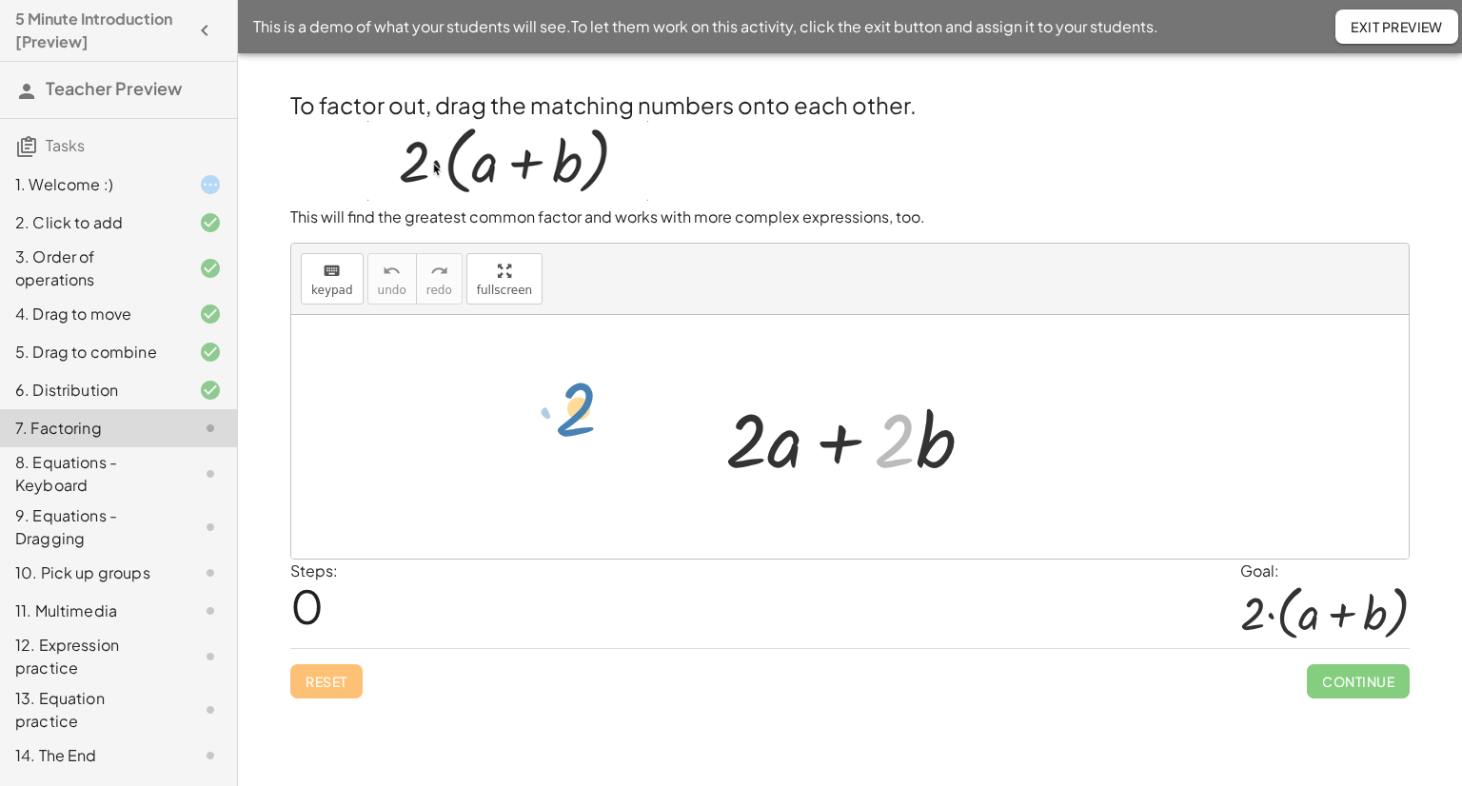
drag, startPoint x: 903, startPoint y: 424, endPoint x: 583, endPoint y: 398, distance: 320.9
click at [583, 398] on div "· 2 + · b + · 2 · a + · 2 · b" at bounding box center [850, 437] width 1118 height 244
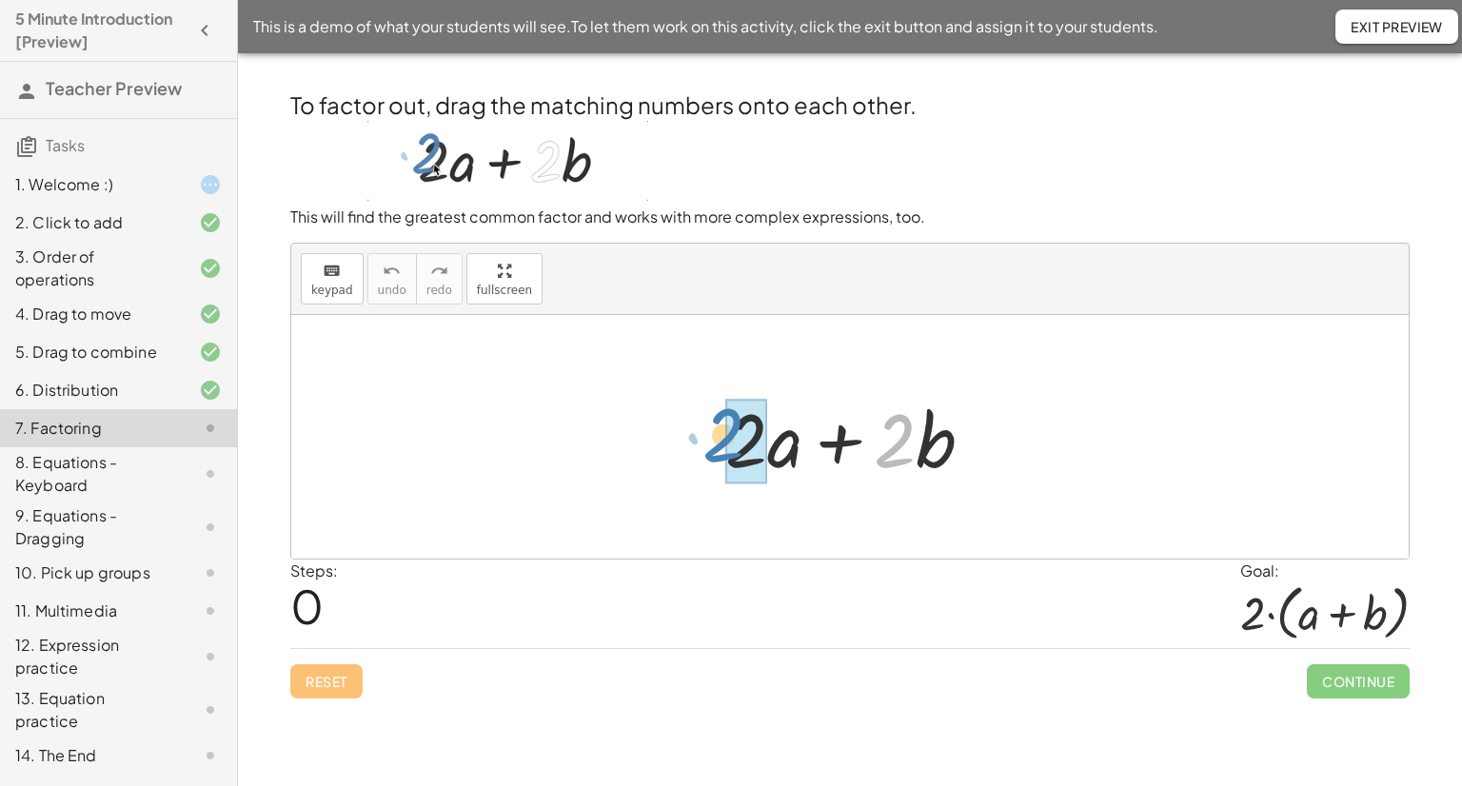
drag, startPoint x: 906, startPoint y: 416, endPoint x: 739, endPoint y: 407, distance: 167.8
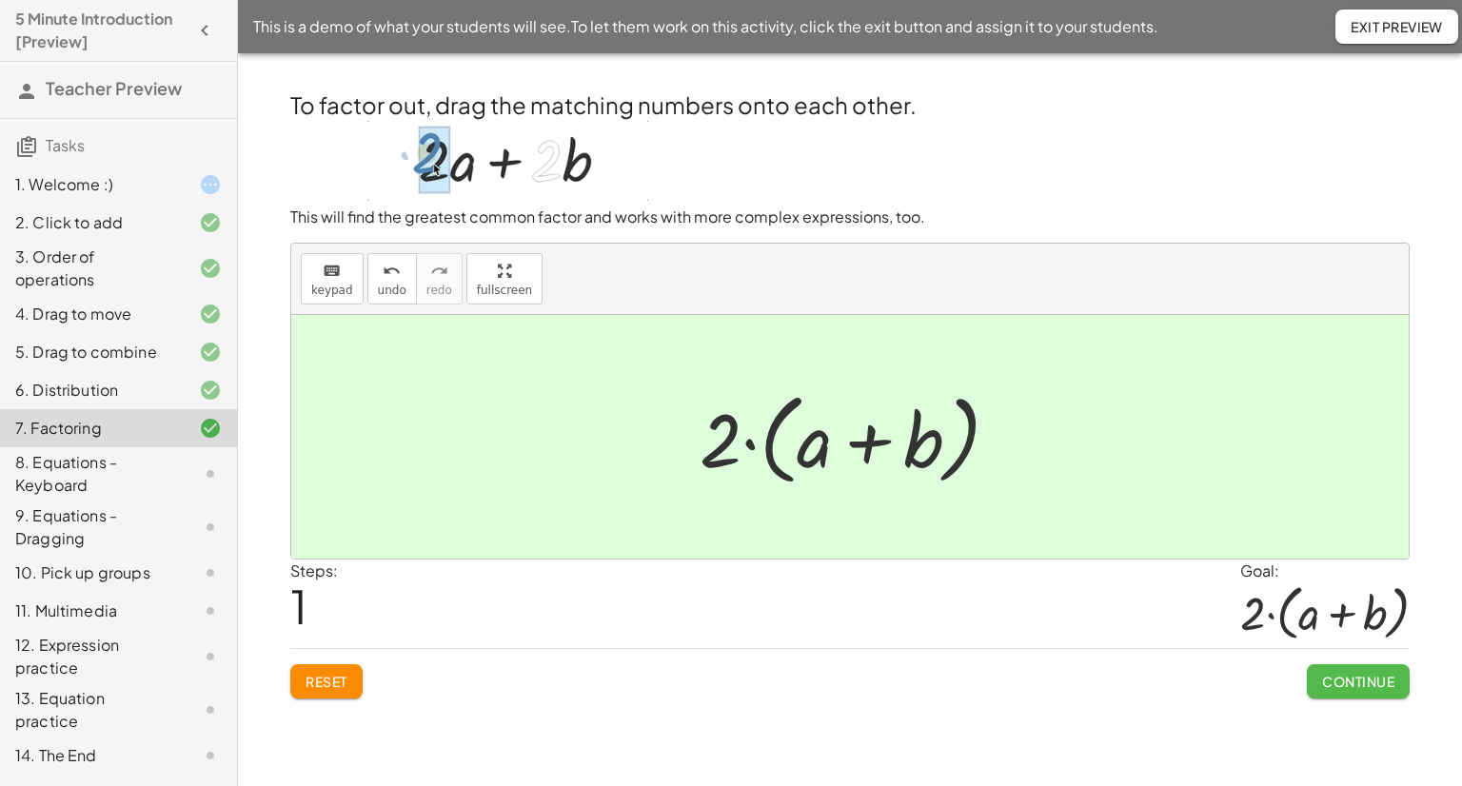
click at [1352, 677] on span "Continue" at bounding box center [1358, 681] width 72 height 17
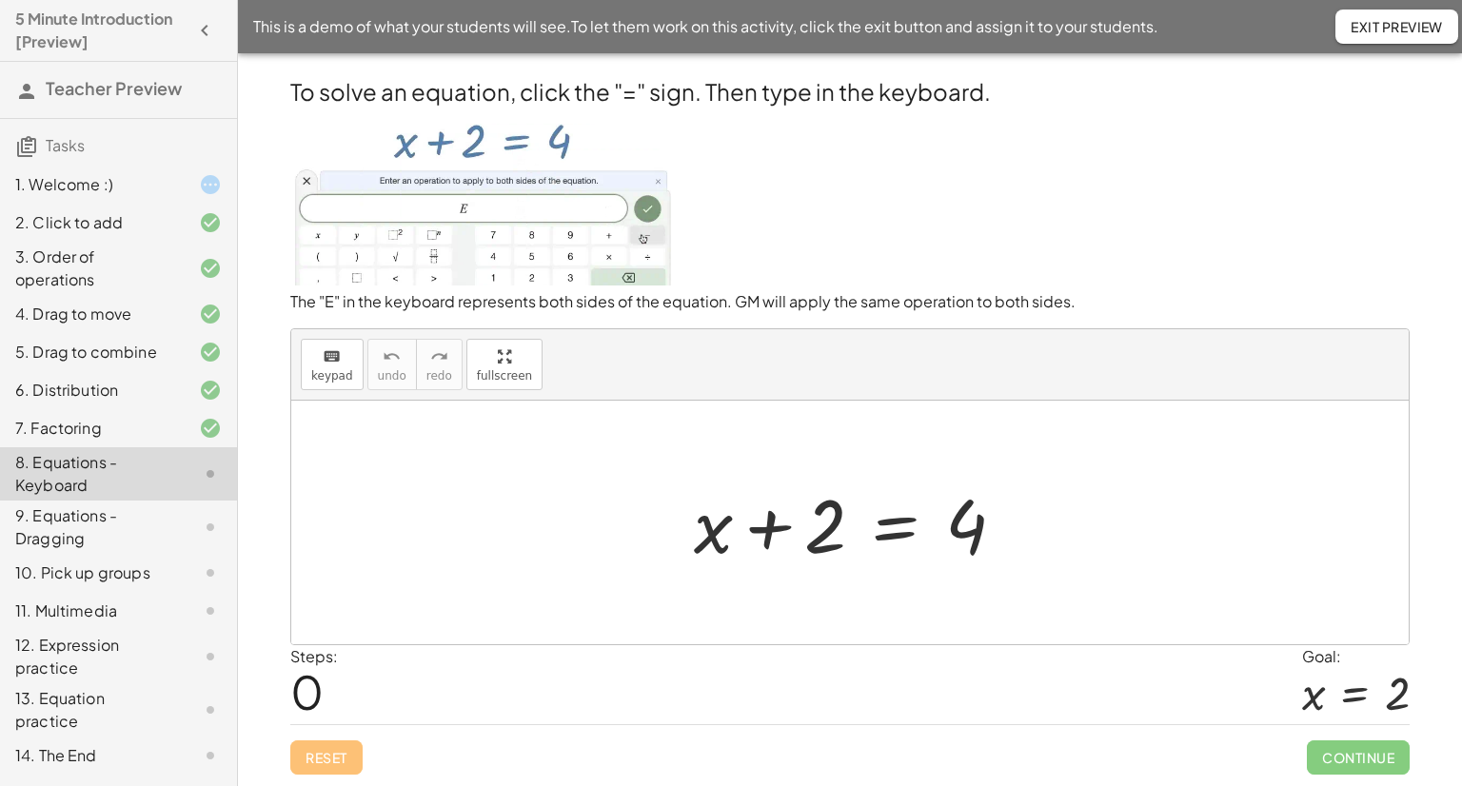
click at [906, 532] on div at bounding box center [858, 523] width 346 height 98
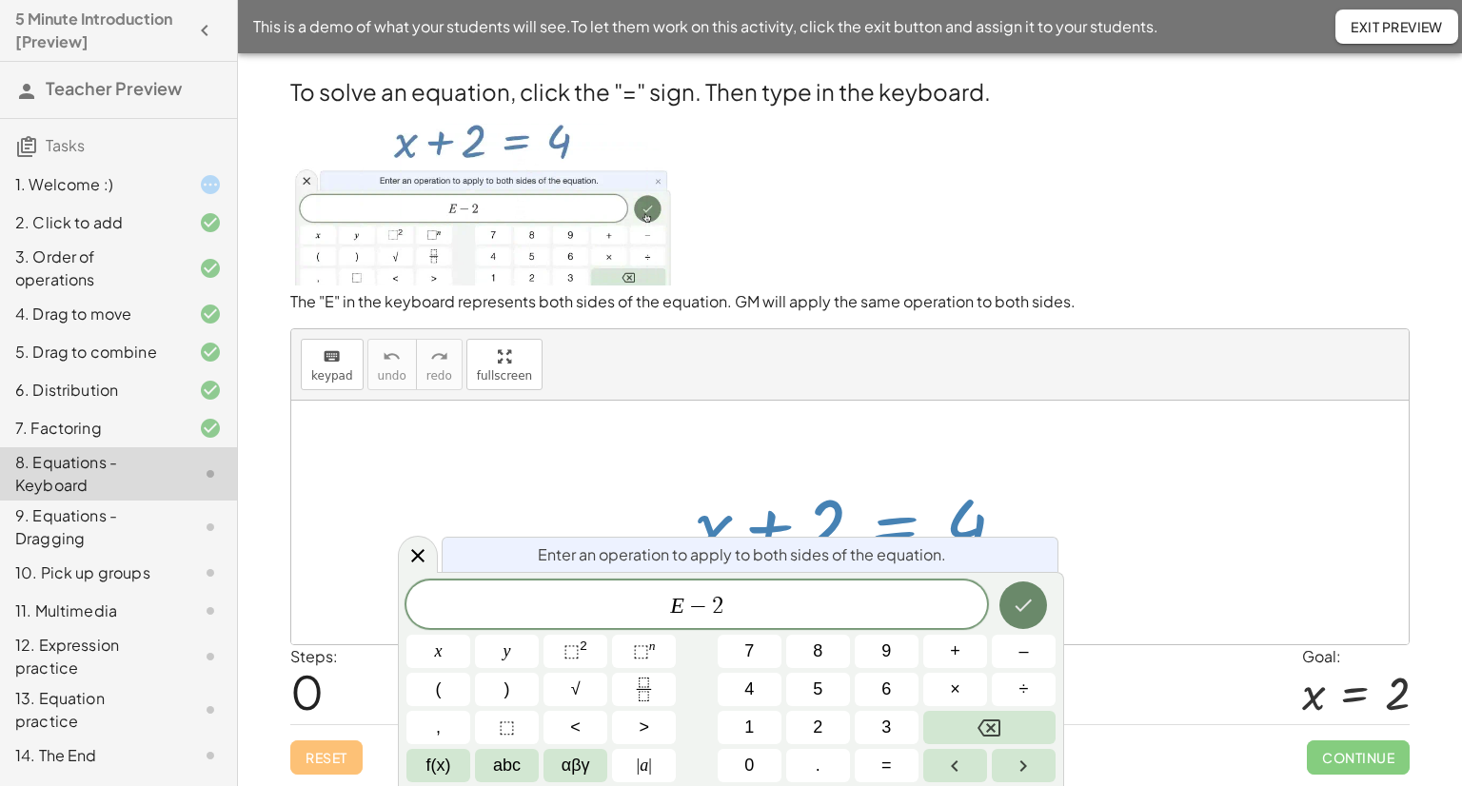
click at [1032, 606] on icon "Done" at bounding box center [1023, 605] width 23 height 23
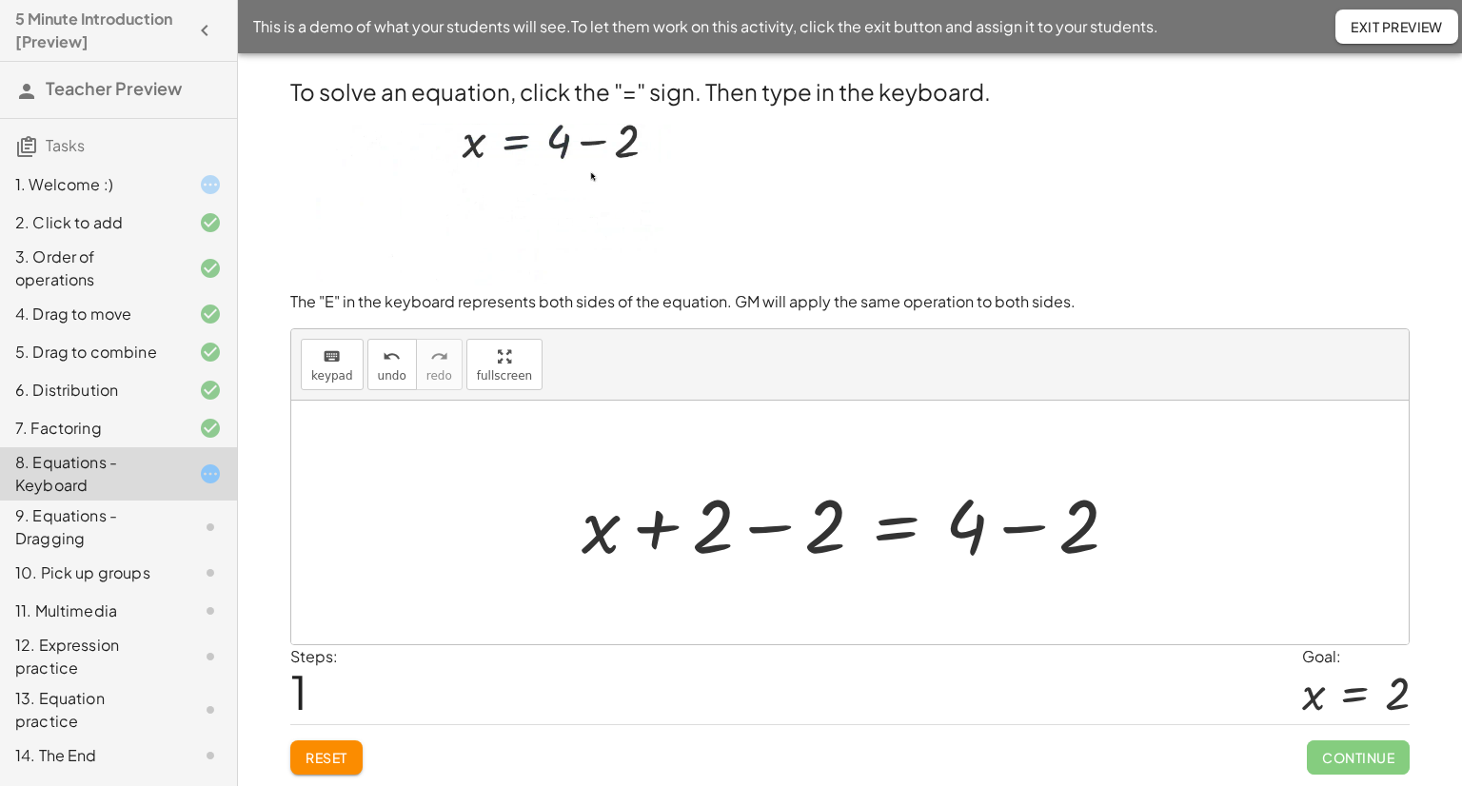
click at [769, 528] on div at bounding box center [857, 523] width 571 height 98
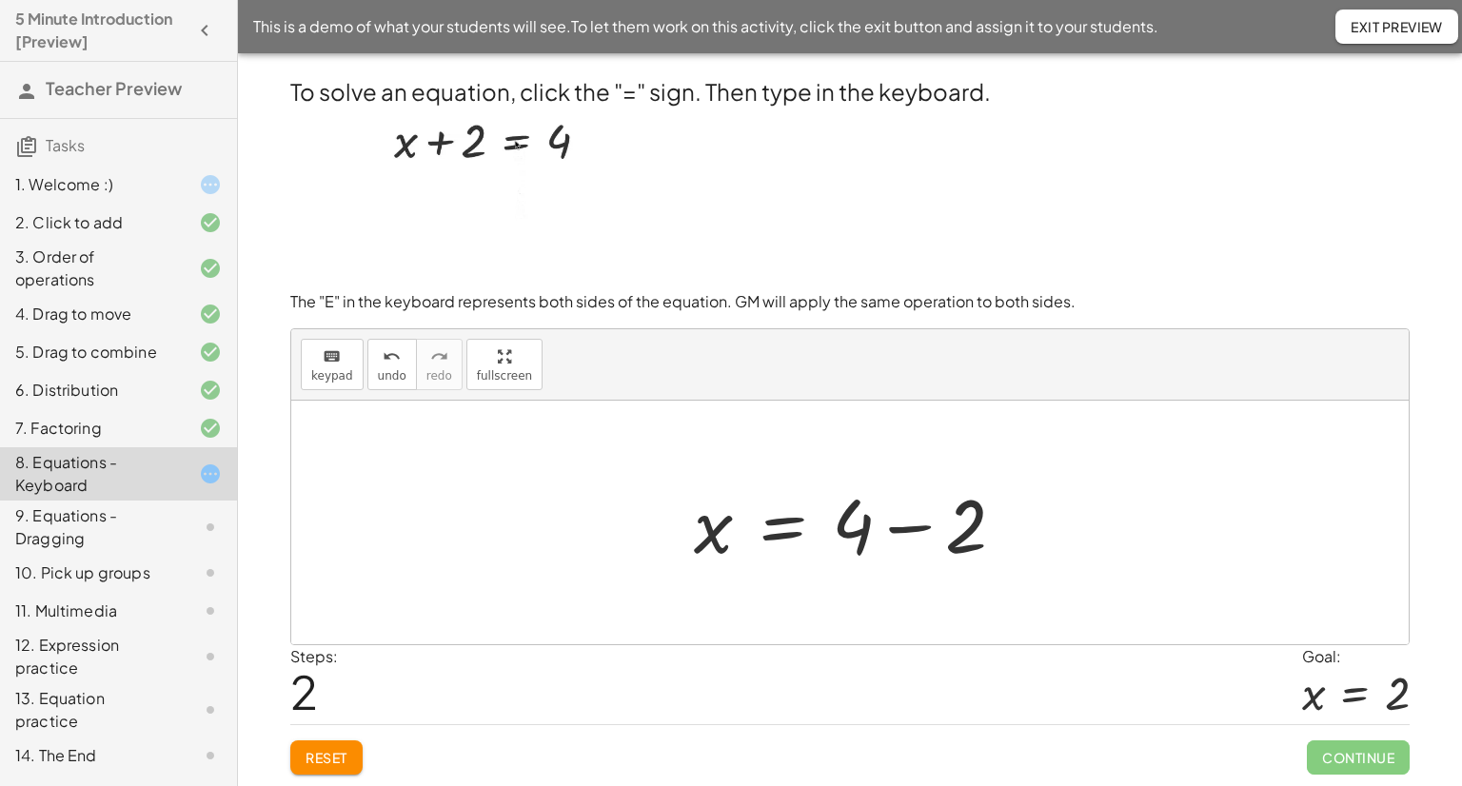
click at [906, 530] on div at bounding box center [858, 523] width 346 height 98
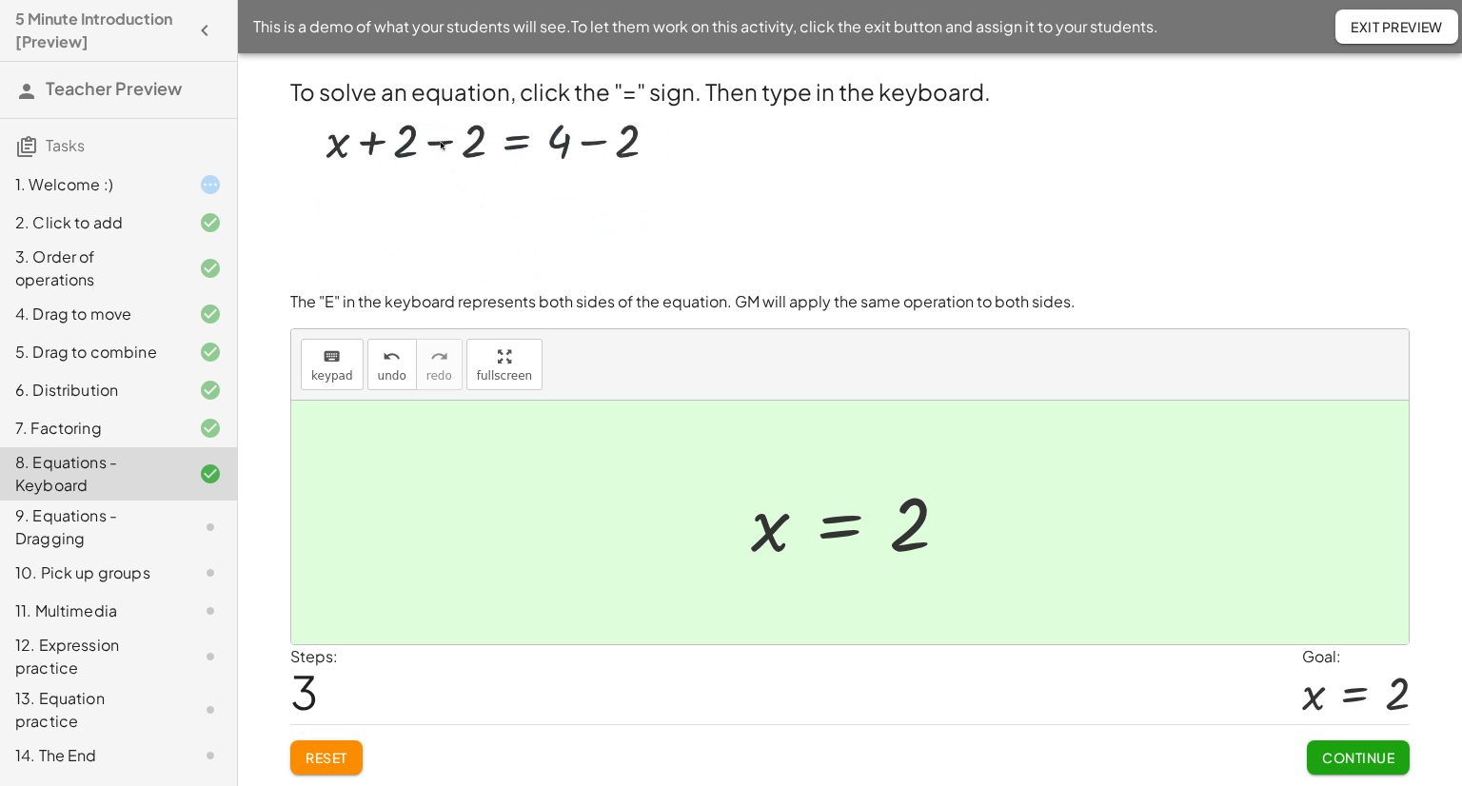
drag, startPoint x: 906, startPoint y: 530, endPoint x: 1365, endPoint y: 759, distance: 512.6
click at [1366, 761] on span "Continue" at bounding box center [1358, 757] width 72 height 17
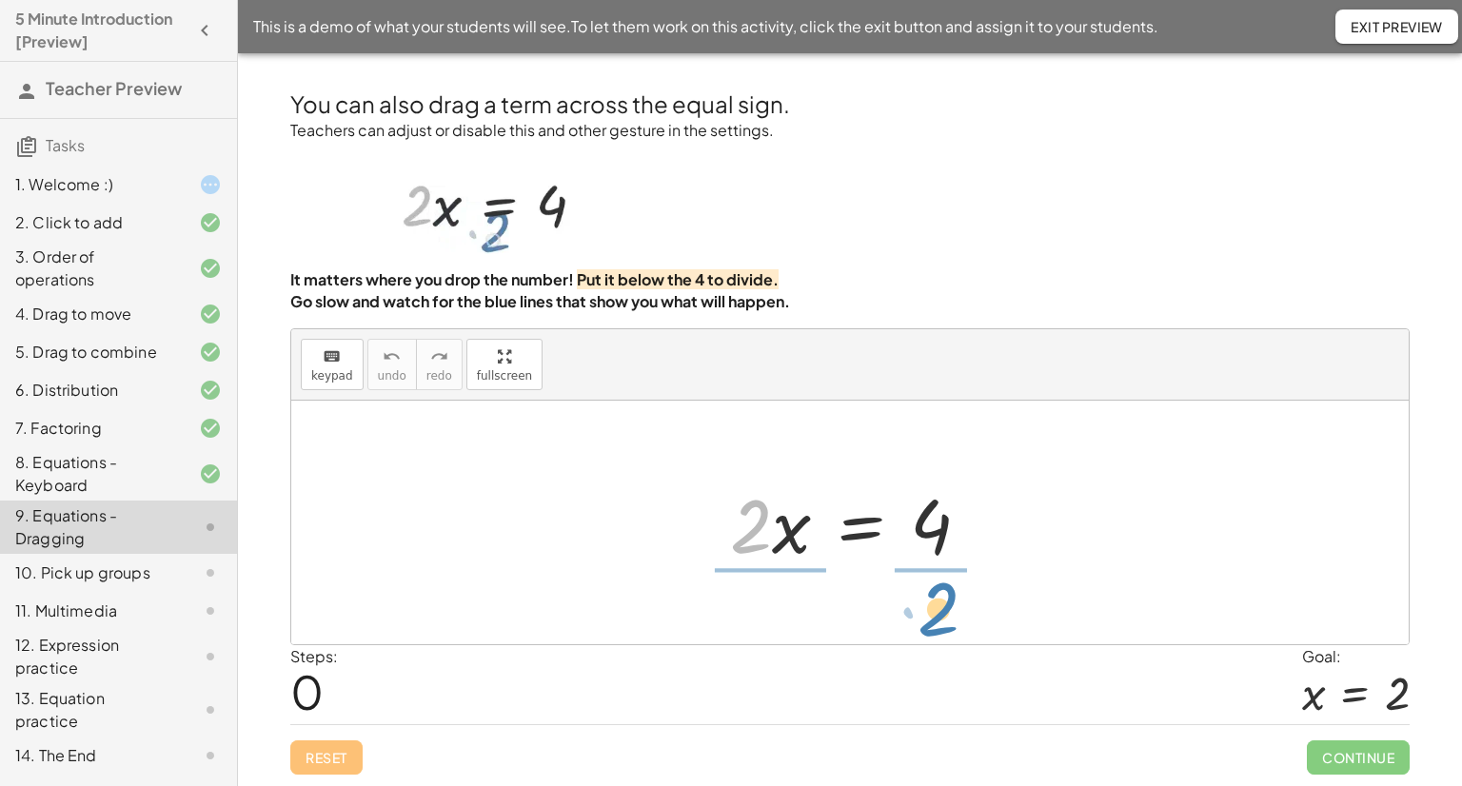
drag, startPoint x: 756, startPoint y: 511, endPoint x: 943, endPoint y: 595, distance: 205.4
click at [943, 595] on div "· 2 · 2 · x = 4" at bounding box center [850, 523] width 1118 height 244
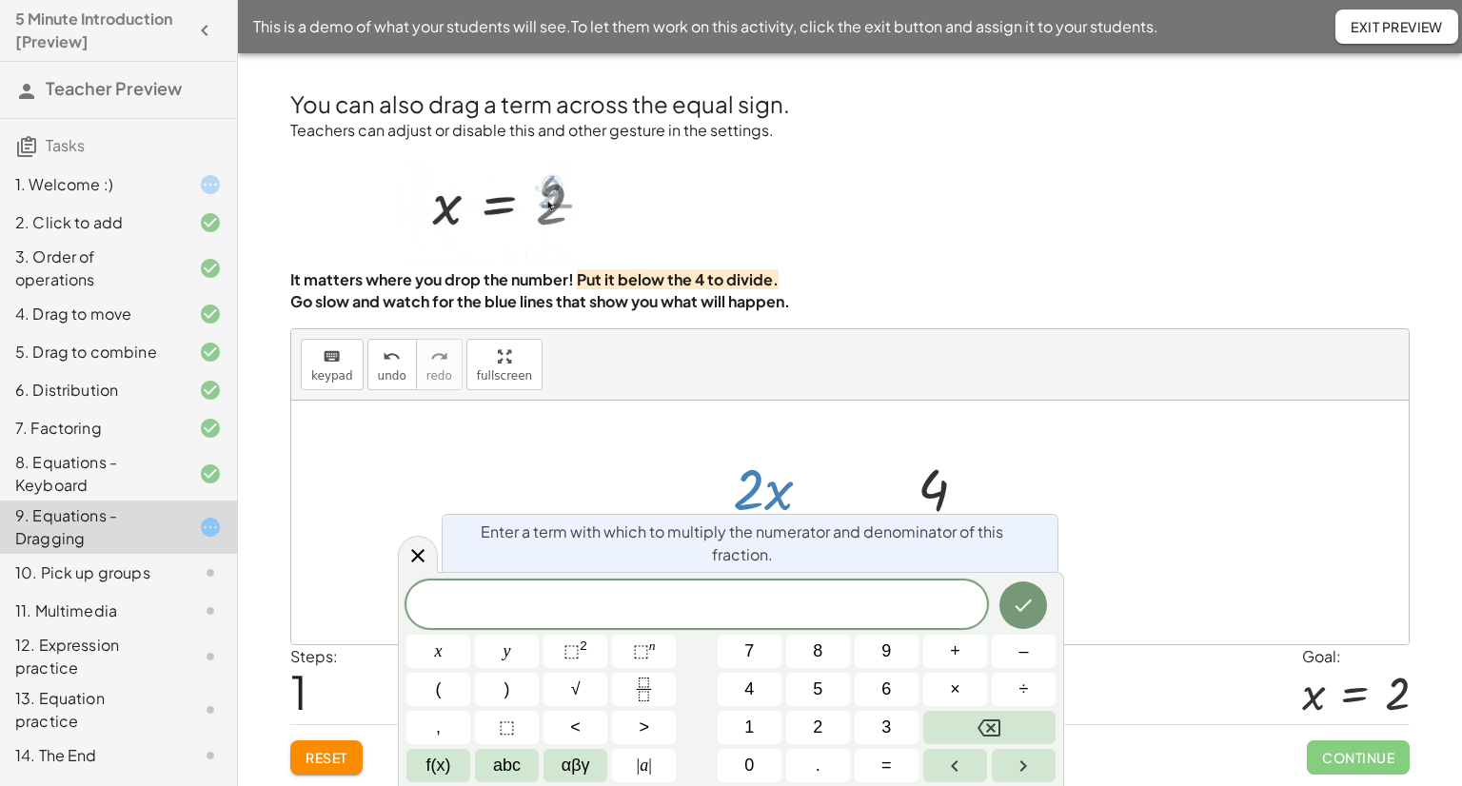
click at [769, 549] on body "5 Minute Introduction [Preview] Teacher Preview Tasks 1. Welcome :) 2. Click to…" at bounding box center [731, 393] width 1462 height 786
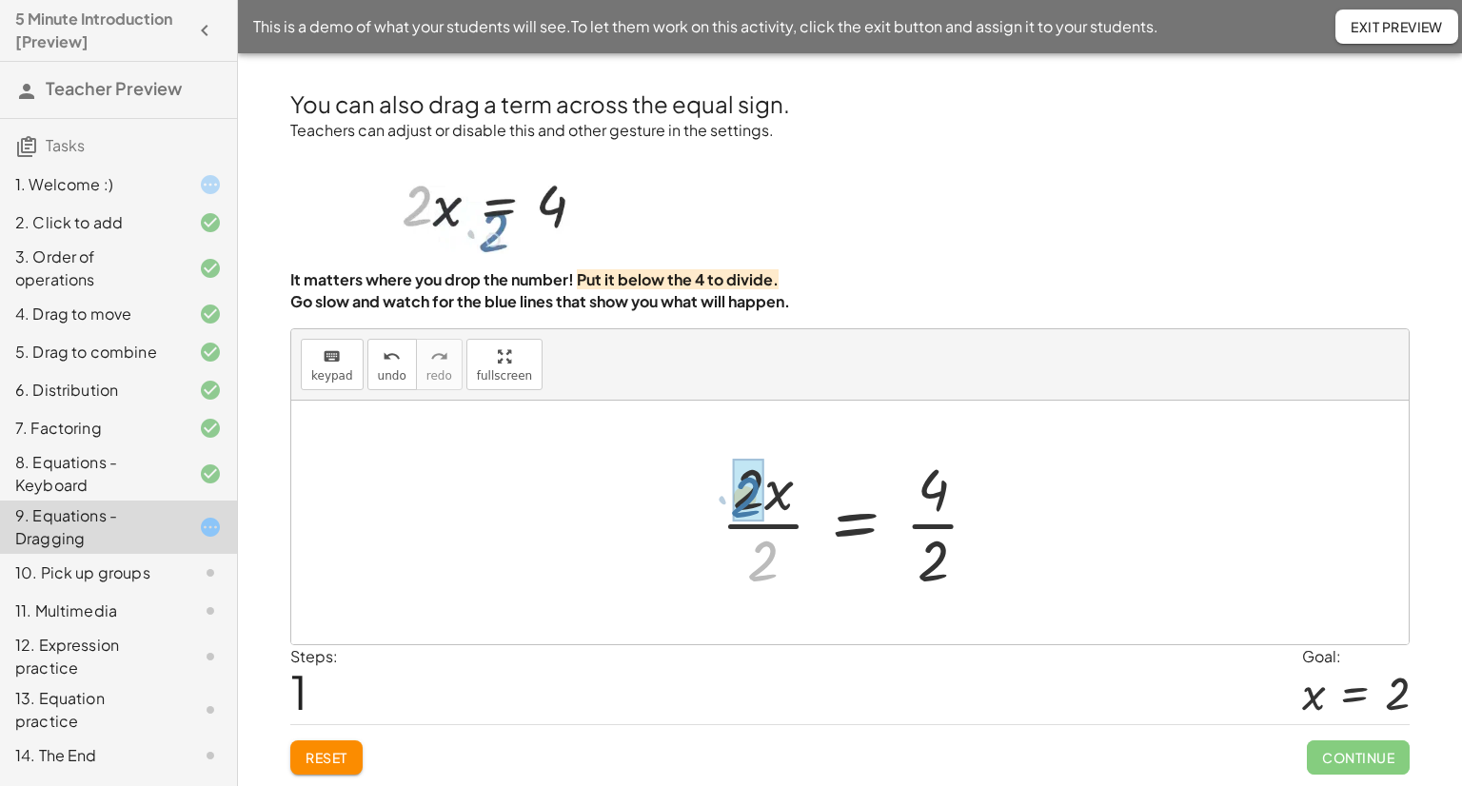
drag, startPoint x: 771, startPoint y: 552, endPoint x: 754, endPoint y: 487, distance: 67.0
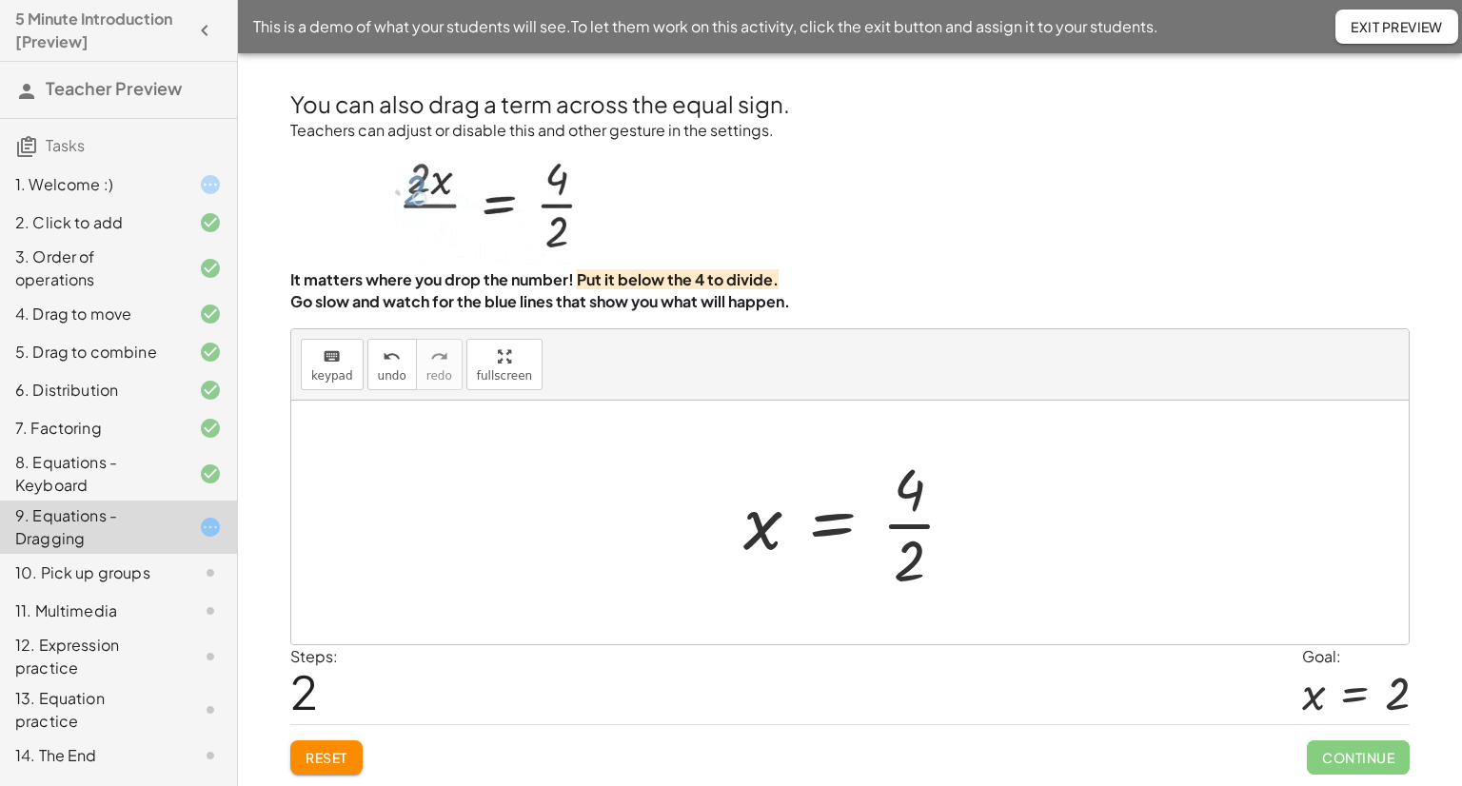
click at [914, 553] on div at bounding box center [857, 522] width 247 height 147
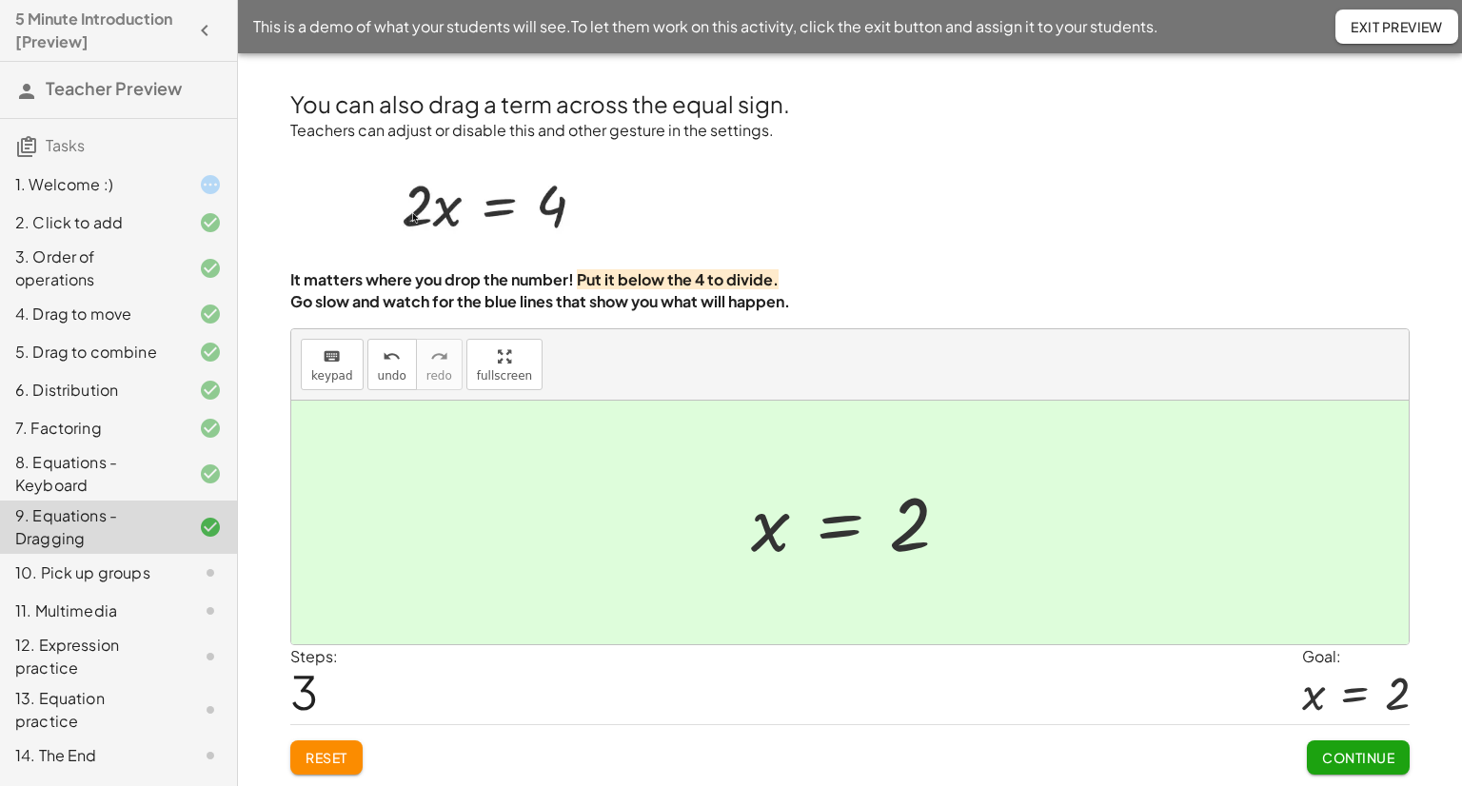
click at [1329, 760] on span "Continue" at bounding box center [1358, 757] width 72 height 17
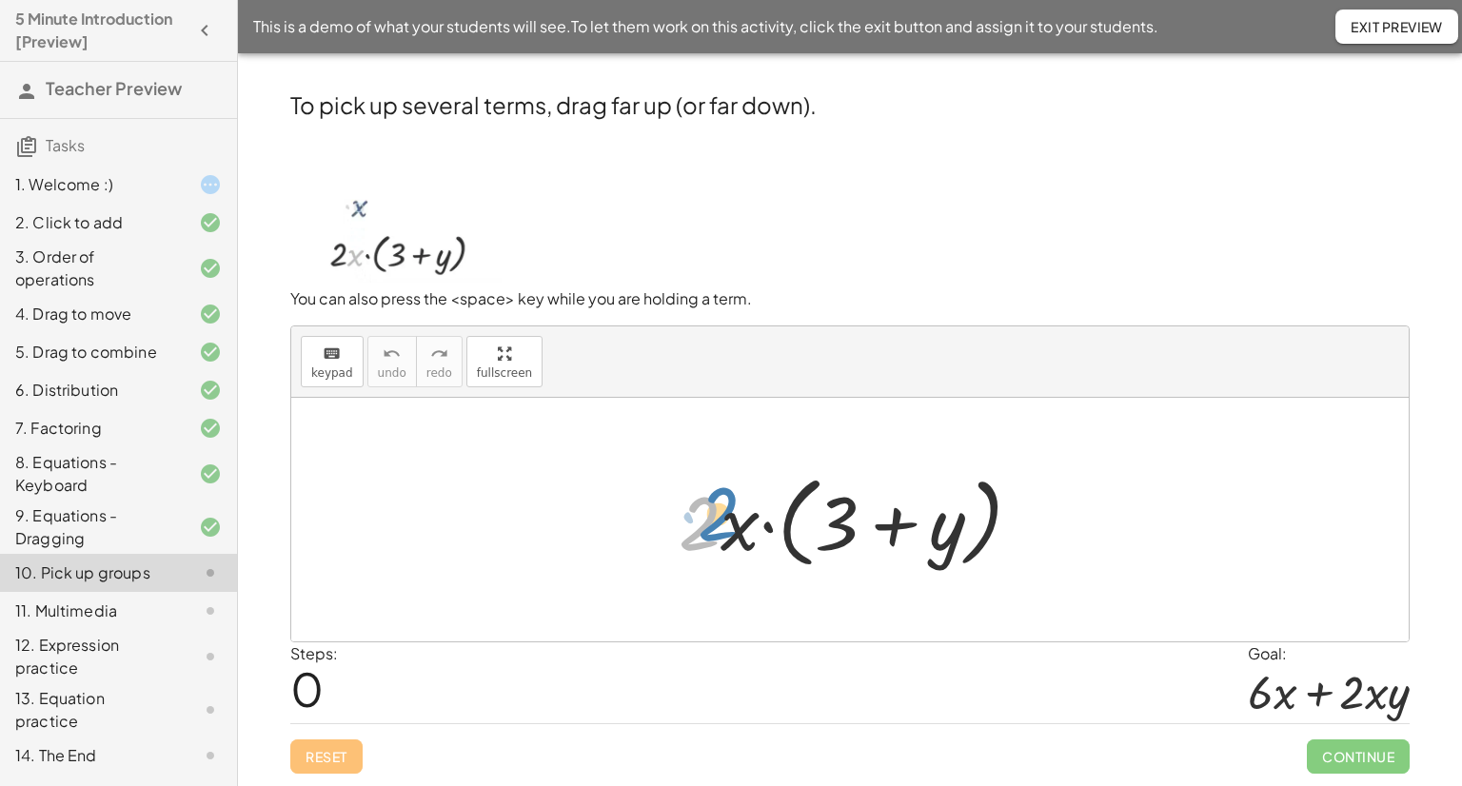
drag, startPoint x: 716, startPoint y: 522, endPoint x: 733, endPoint y: 537, distance: 22.9
click at [734, 537] on div at bounding box center [857, 520] width 377 height 109
drag, startPoint x: 727, startPoint y: 522, endPoint x: 725, endPoint y: 507, distance: 14.6
click at [725, 507] on div at bounding box center [857, 520] width 377 height 109
click at [730, 466] on div at bounding box center [857, 520] width 377 height 109
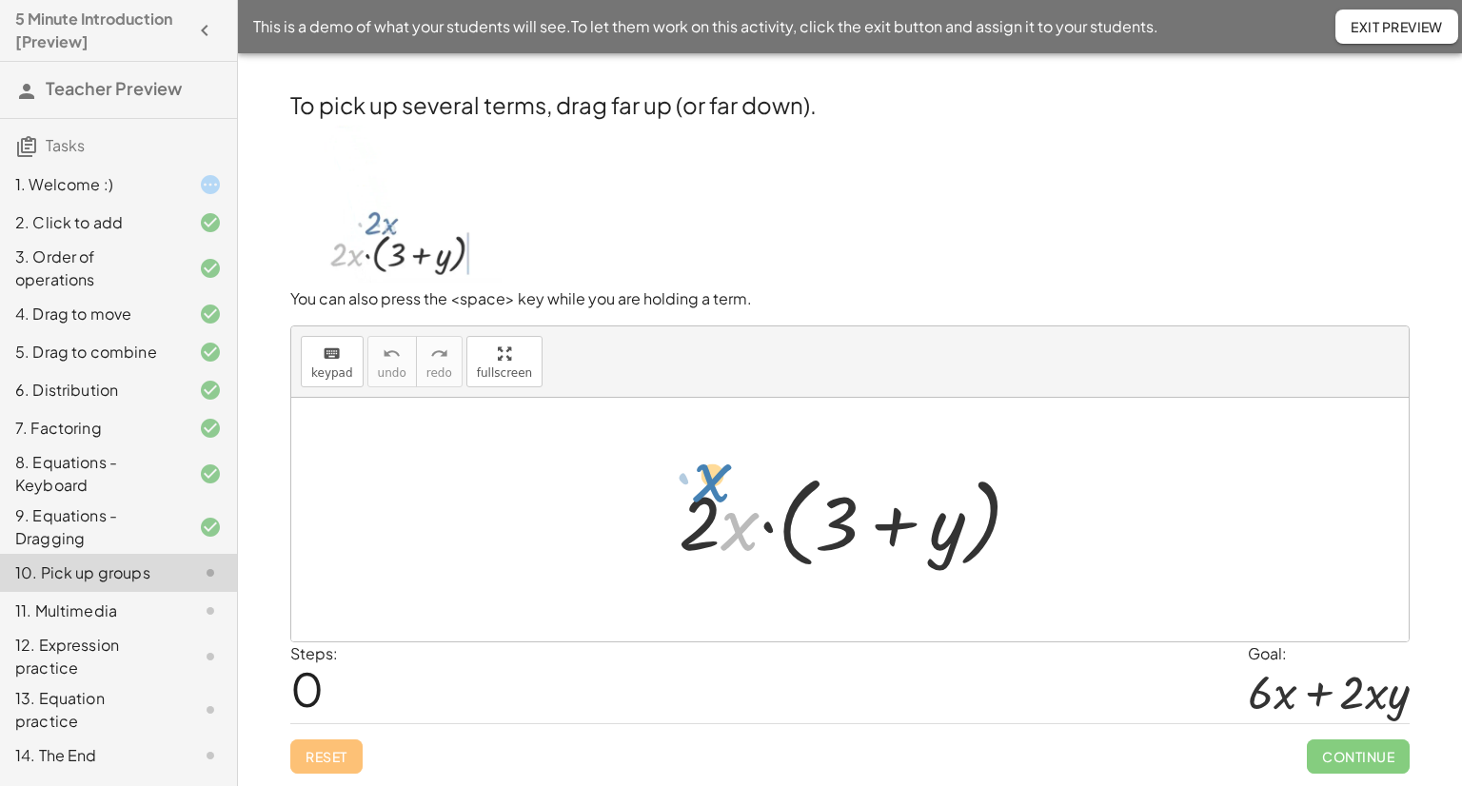
drag, startPoint x: 735, startPoint y: 519, endPoint x: 721, endPoint y: 500, distance: 23.8
click at [721, 500] on div at bounding box center [857, 520] width 377 height 109
drag, startPoint x: 685, startPoint y: 564, endPoint x: 663, endPoint y: 597, distance: 40.4
click at [659, 597] on div "· 2 · 2 · x · ( + 3 + y )" at bounding box center [850, 520] width 1118 height 244
drag, startPoint x: 745, startPoint y: 530, endPoint x: 899, endPoint y: 523, distance: 153.5
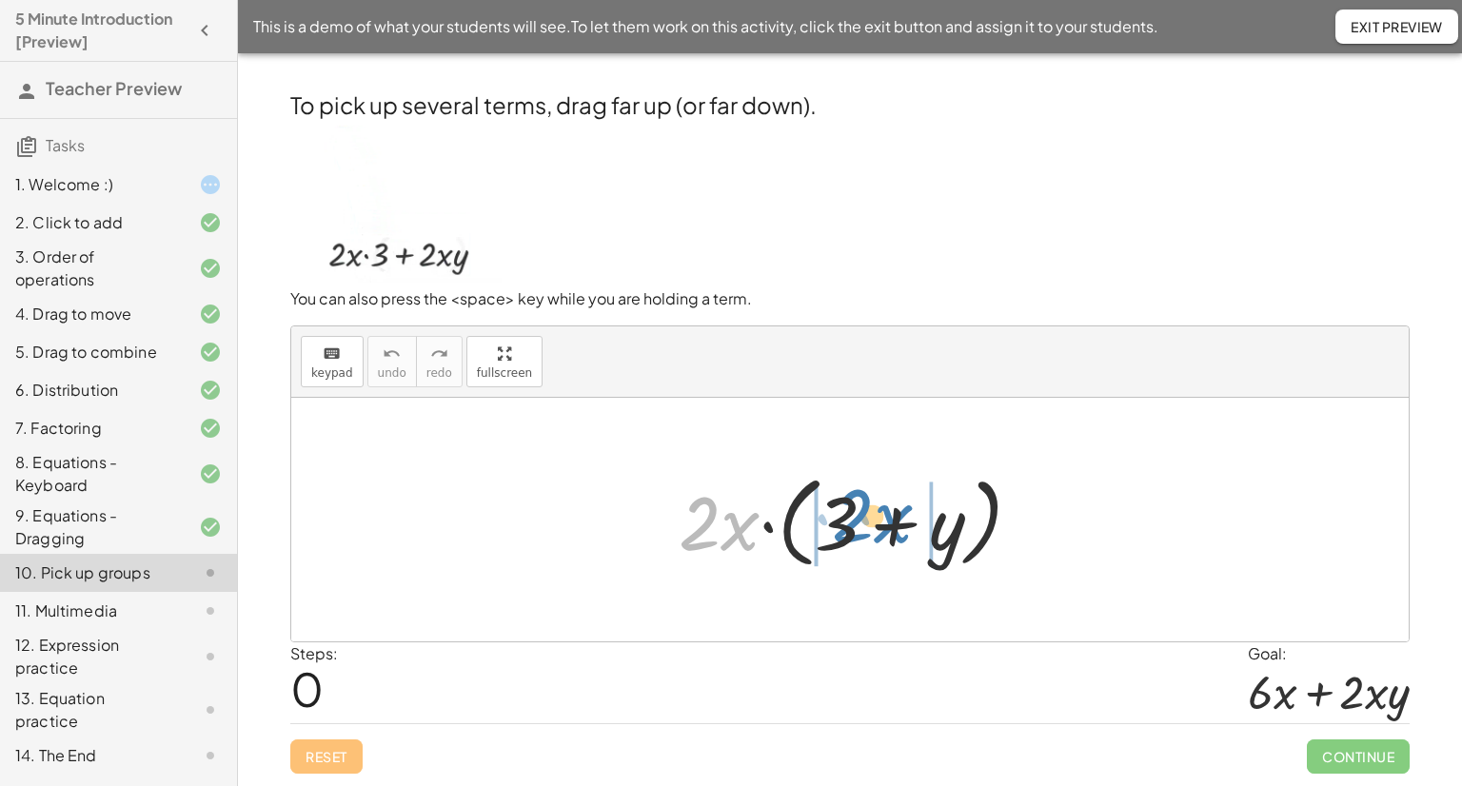
click at [899, 523] on div at bounding box center [857, 520] width 377 height 109
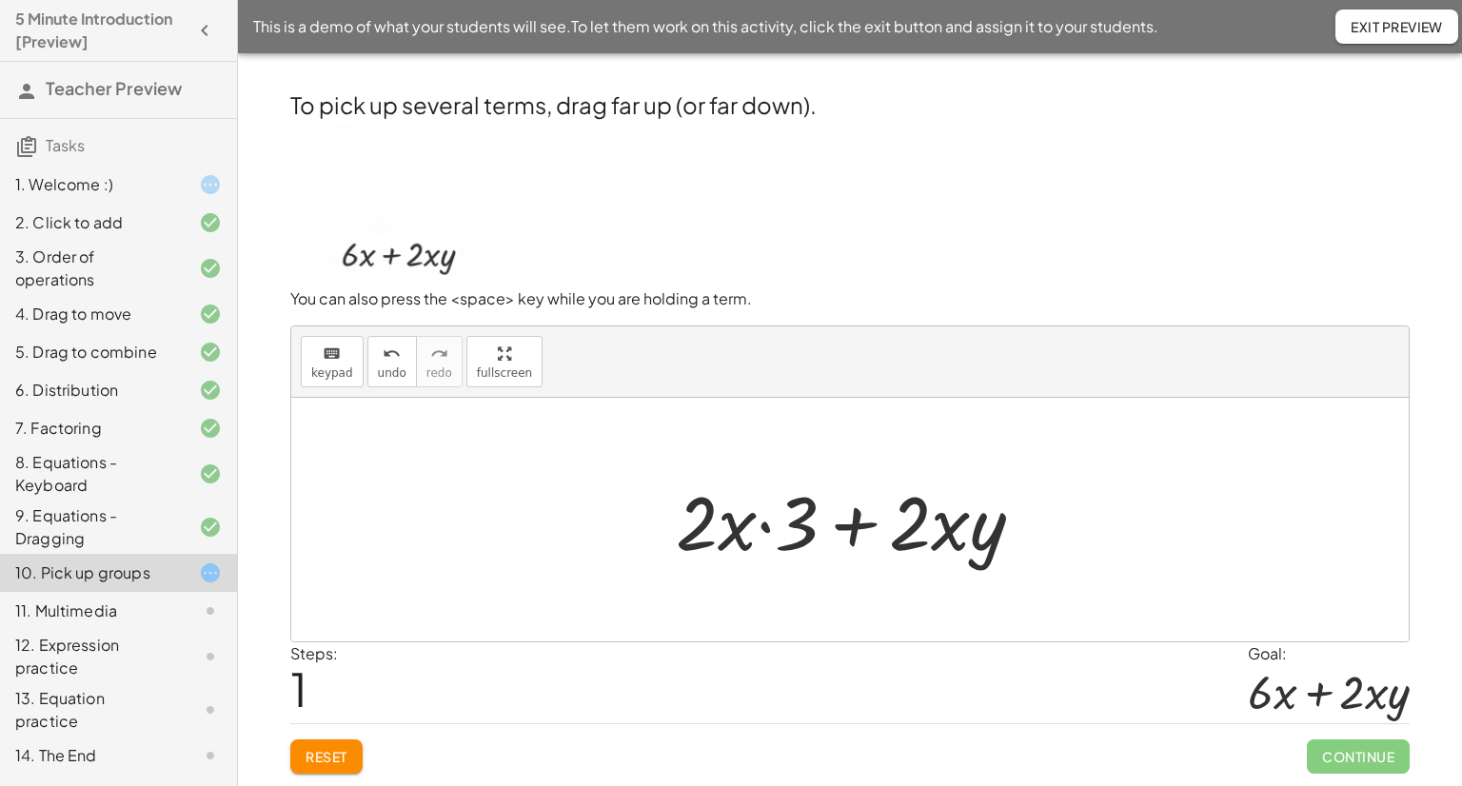
click at [762, 523] on div at bounding box center [857, 520] width 383 height 98
click at [706, 530] on div at bounding box center [857, 520] width 383 height 98
drag, startPoint x: 800, startPoint y: 511, endPoint x: 685, endPoint y: 511, distance: 115.2
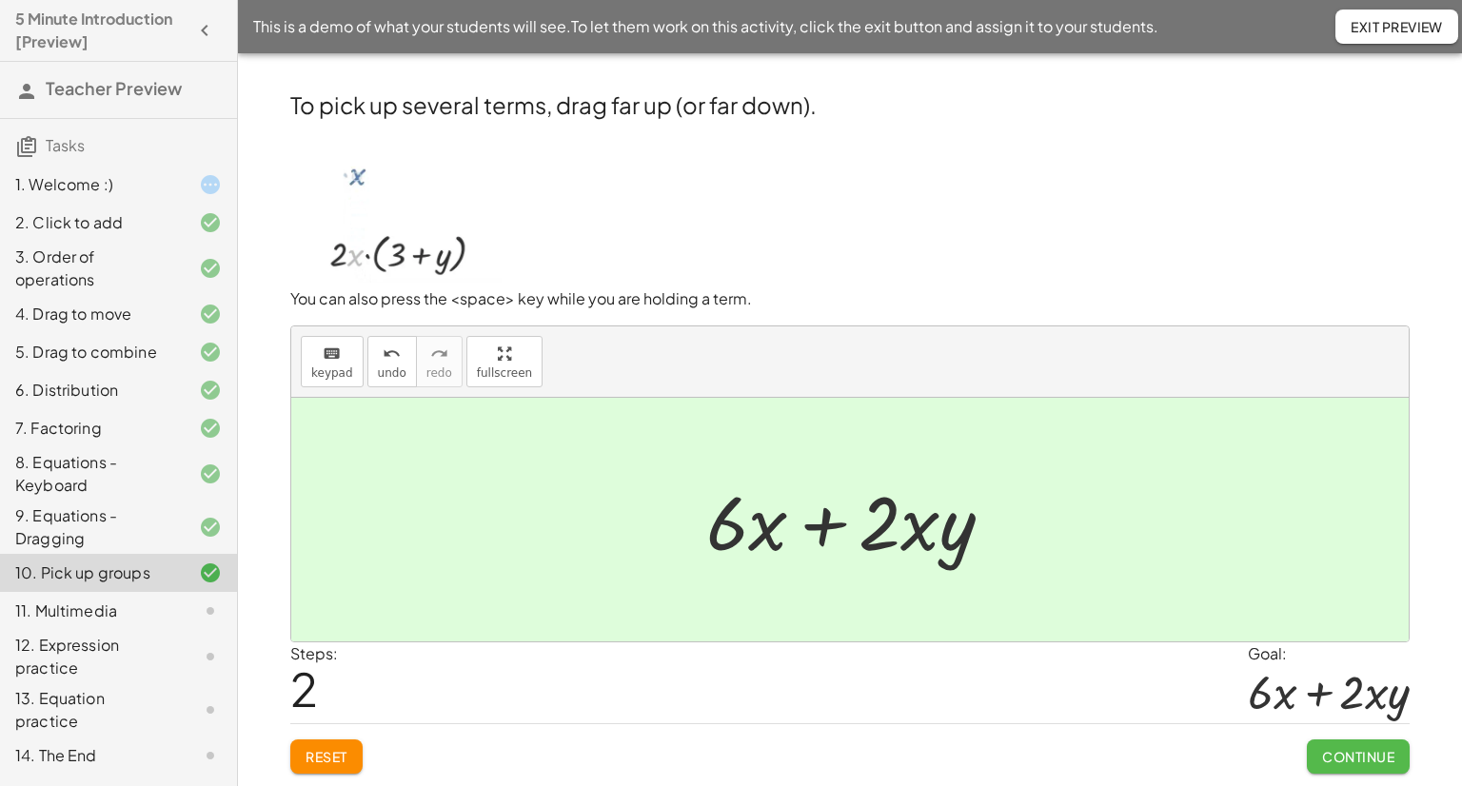
click at [1360, 752] on span "Continue" at bounding box center [1358, 756] width 72 height 17
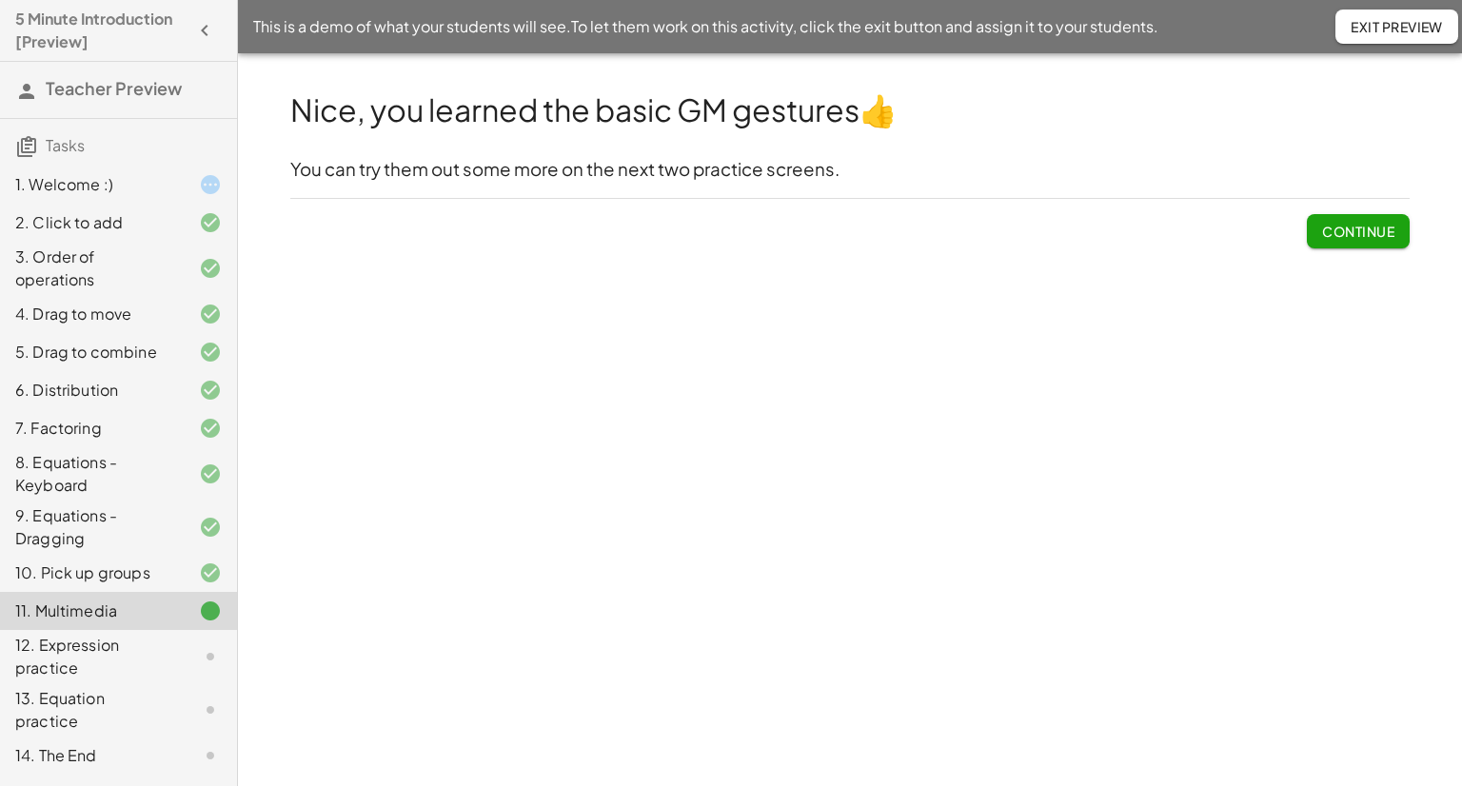
click at [1383, 235] on span "Continue" at bounding box center [1358, 231] width 72 height 17
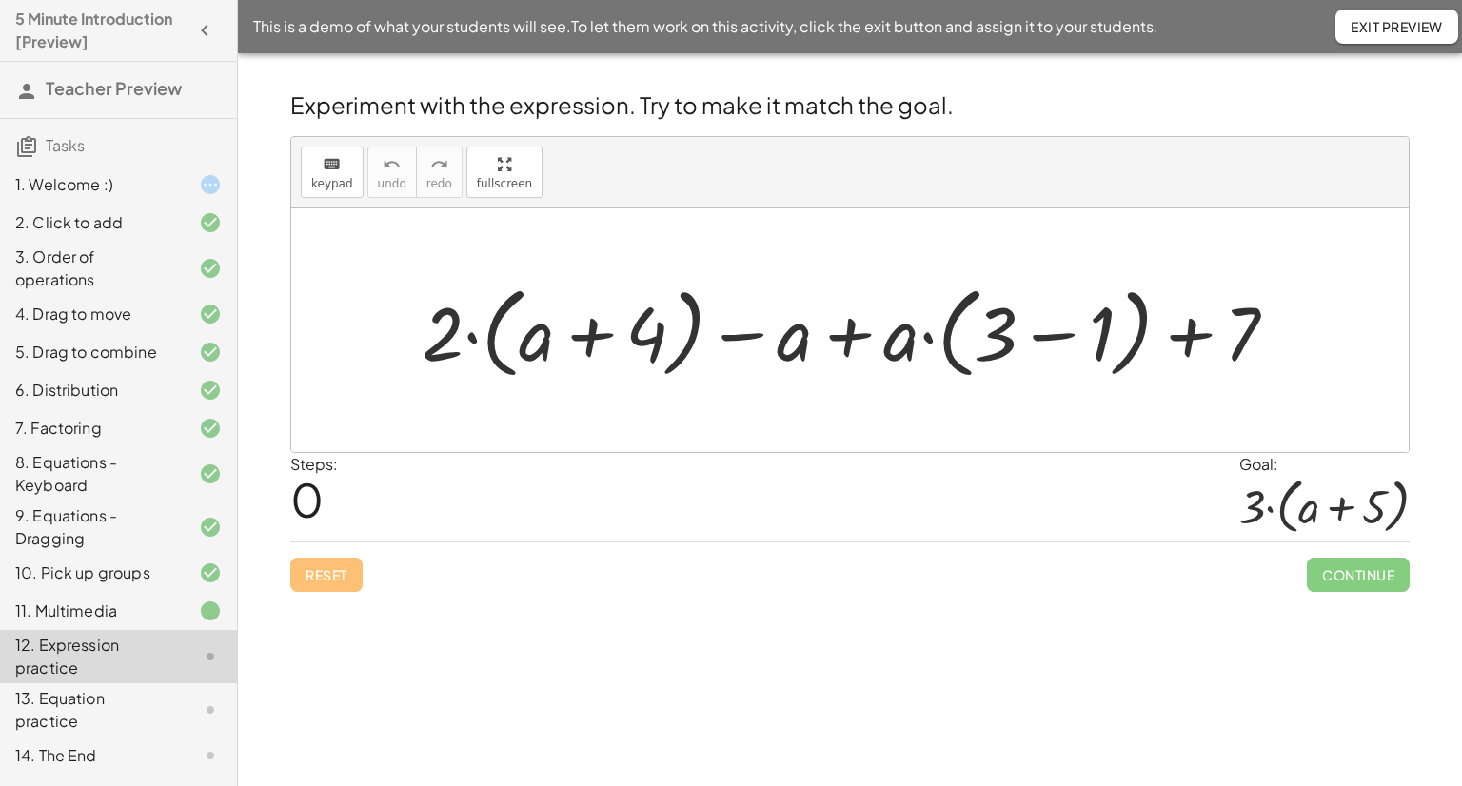
drag, startPoint x: 421, startPoint y: 300, endPoint x: 932, endPoint y: 571, distance: 578.8
click at [938, 565] on div "Reset Continue" at bounding box center [850, 567] width 1120 height 50
drag, startPoint x: 453, startPoint y: 318, endPoint x: 577, endPoint y: 270, distance: 132.6
click at [577, 271] on div "· 2 + · 2 · ( + a + 4 ) − a + · a · ( + 3 − 1 ) + 7" at bounding box center [850, 330] width 914 height 119
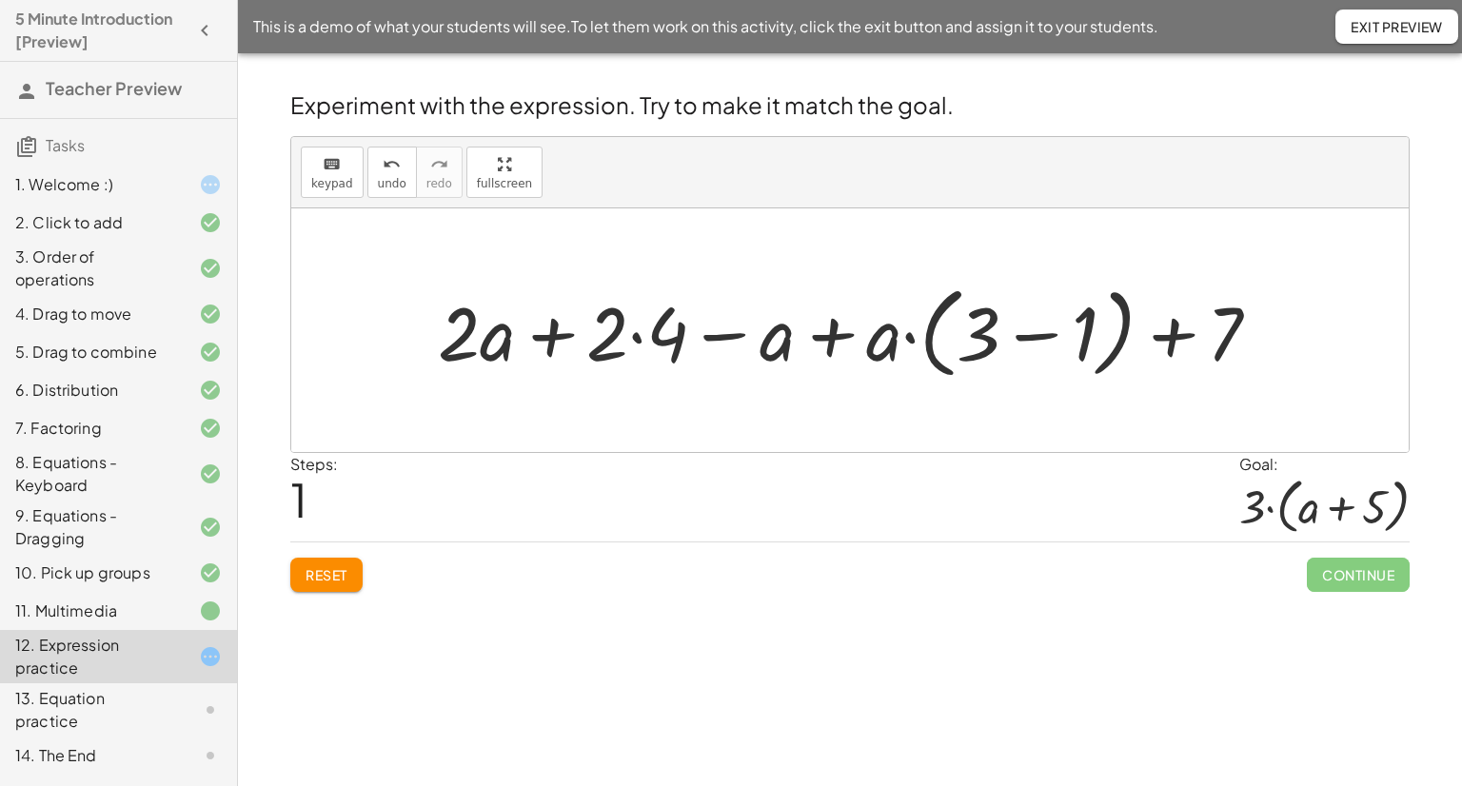
click at [636, 328] on div at bounding box center [856, 330] width 857 height 109
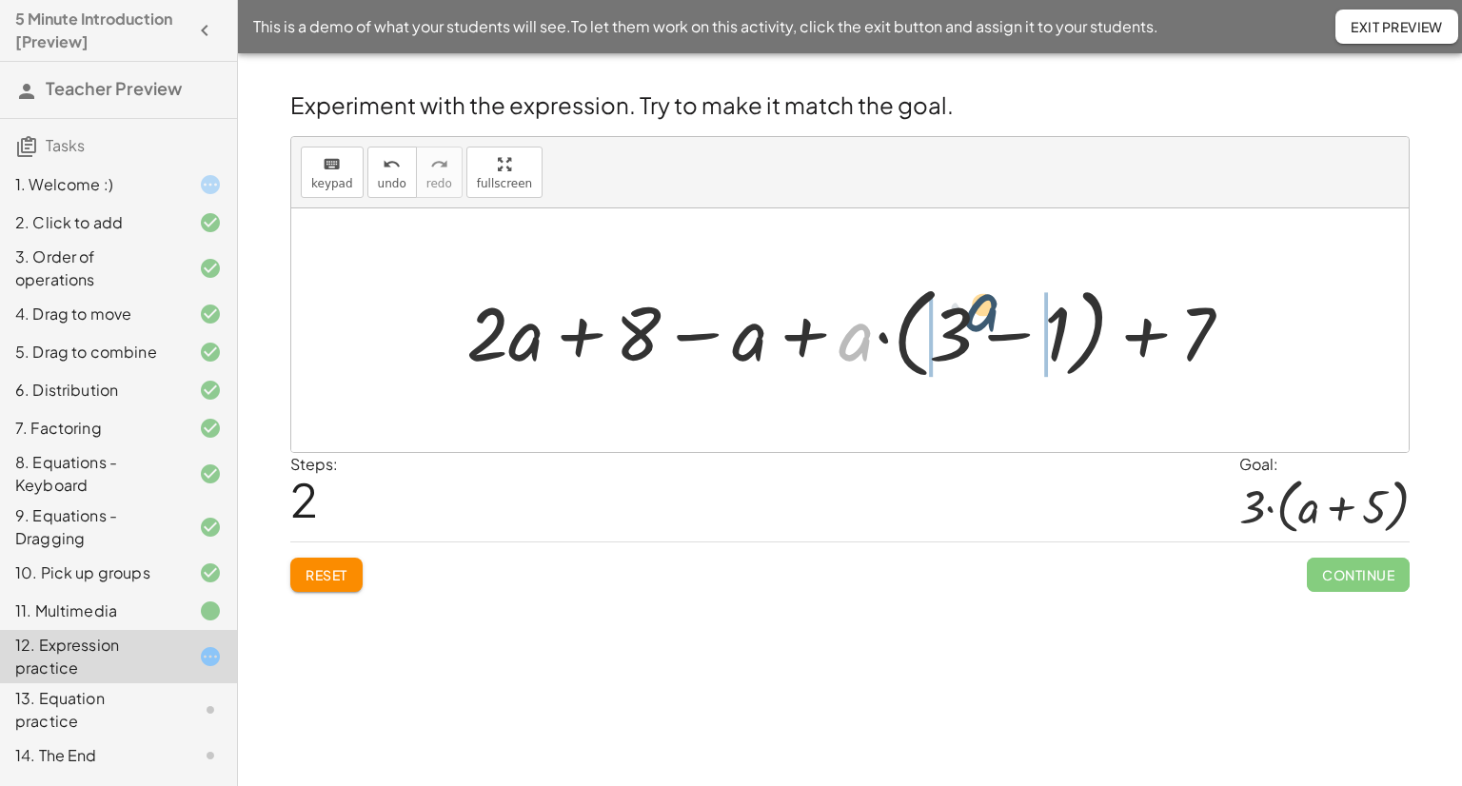
drag, startPoint x: 843, startPoint y: 328, endPoint x: 970, endPoint y: 298, distance: 131.2
click at [970, 298] on div at bounding box center [857, 330] width 801 height 109
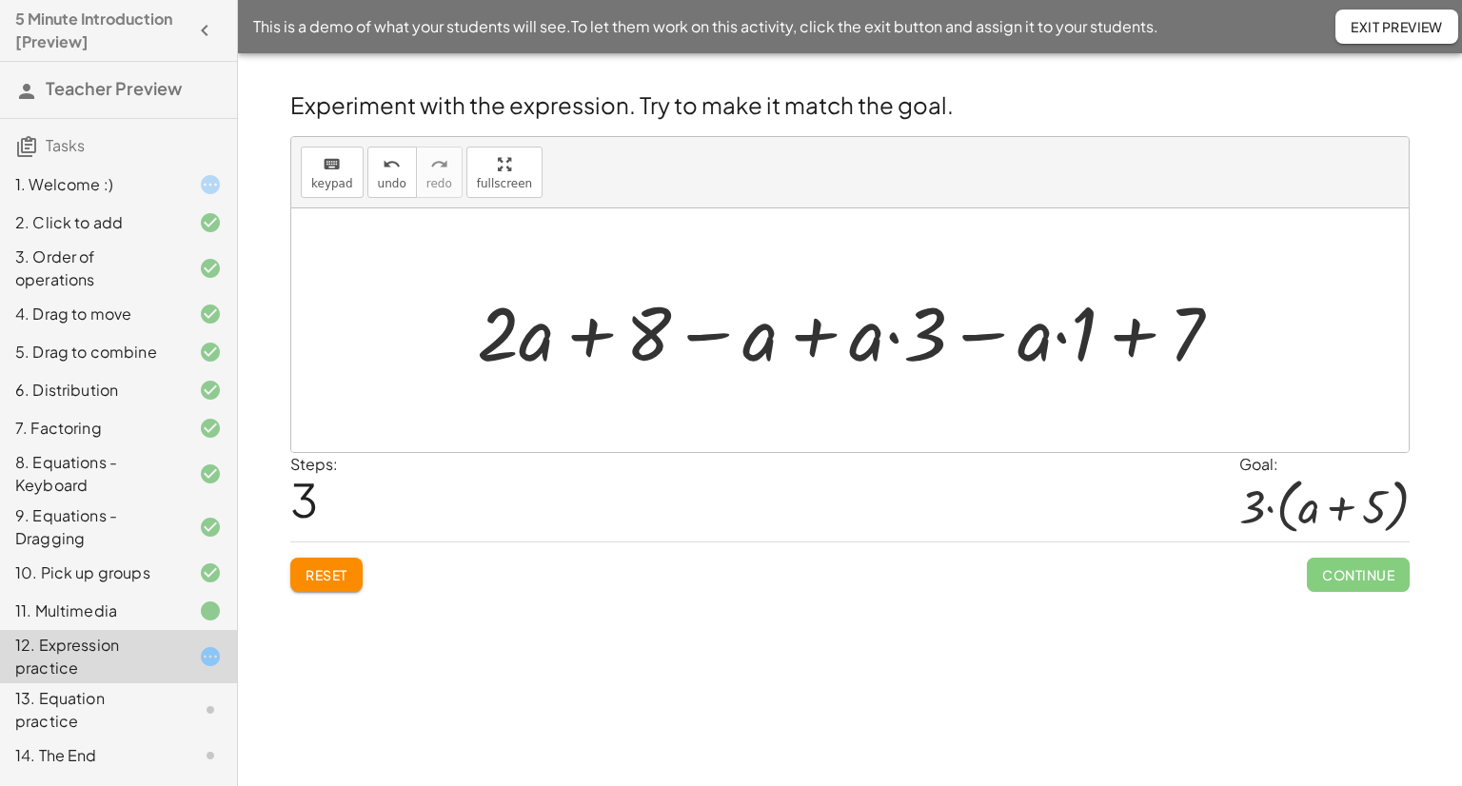
click at [897, 342] on div at bounding box center [857, 331] width 780 height 98
drag, startPoint x: 873, startPoint y: 344, endPoint x: 933, endPoint y: 339, distance: 60.2
click at [933, 339] on div at bounding box center [857, 331] width 780 height 98
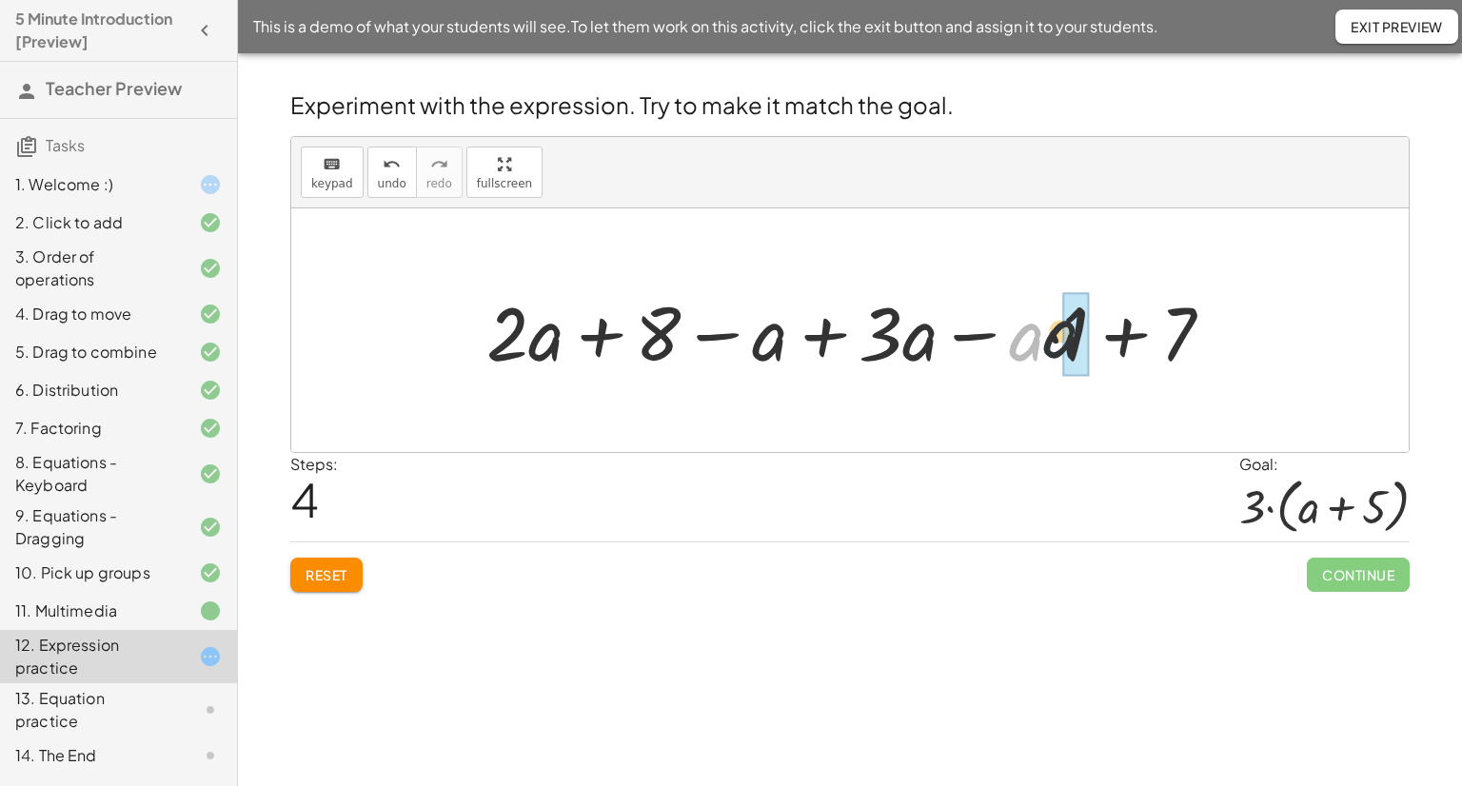
drag, startPoint x: 1023, startPoint y: 344, endPoint x: 1061, endPoint y: 341, distance: 38.2
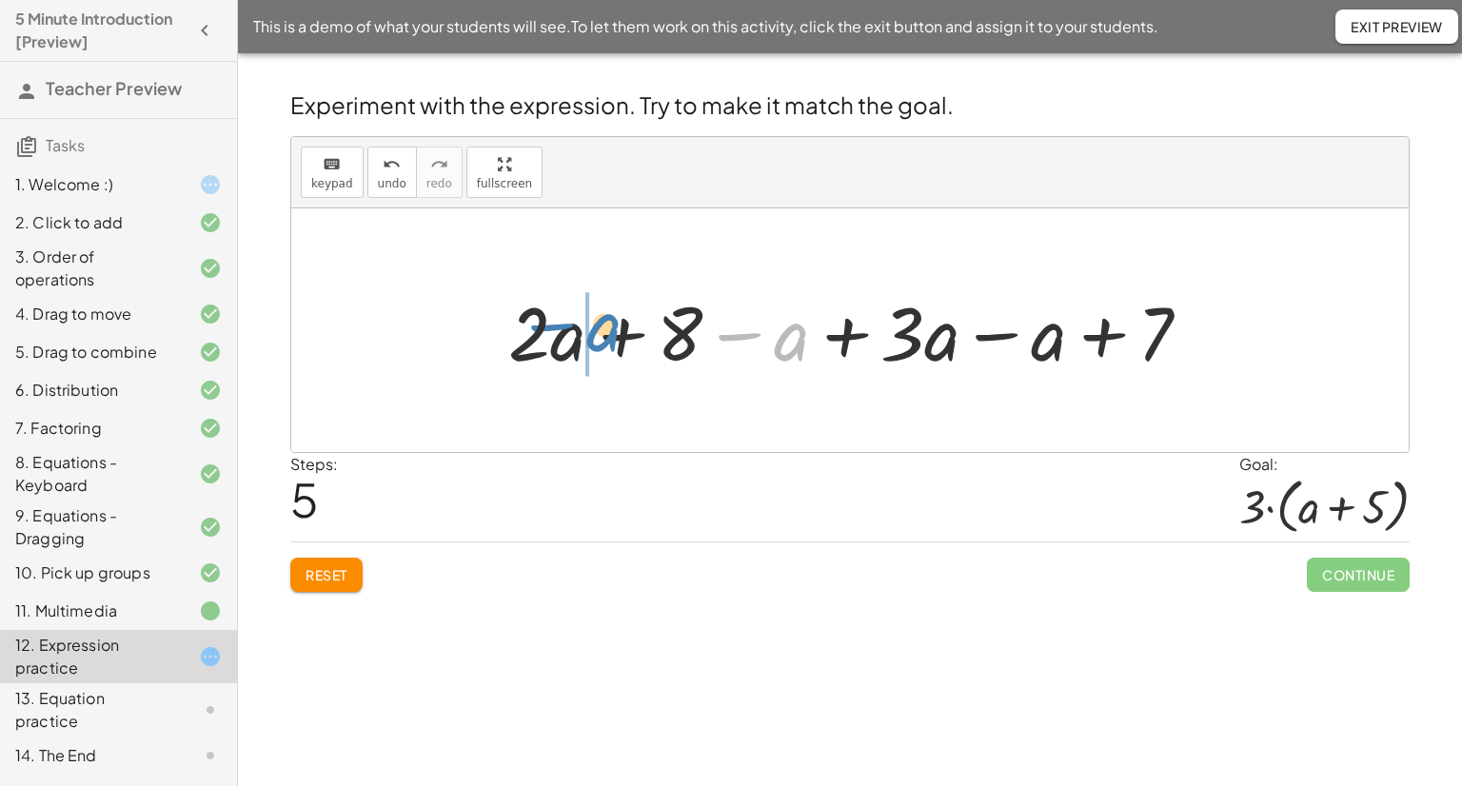
drag, startPoint x: 784, startPoint y: 346, endPoint x: 597, endPoint y: 336, distance: 187.8
click at [597, 336] on div at bounding box center [857, 331] width 717 height 98
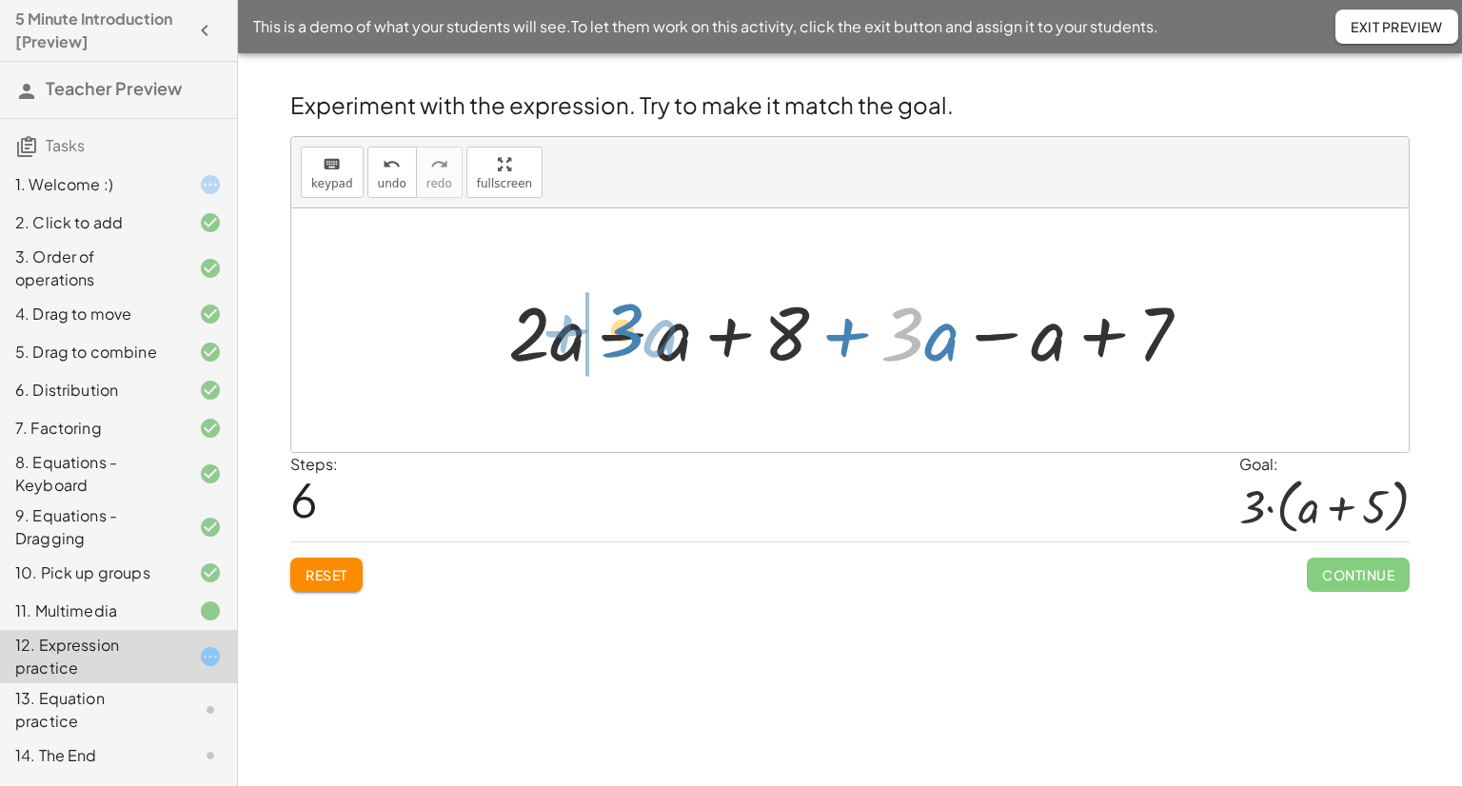
drag, startPoint x: 914, startPoint y: 344, endPoint x: 633, endPoint y: 340, distance: 280.9
click at [633, 340] on div at bounding box center [857, 331] width 717 height 98
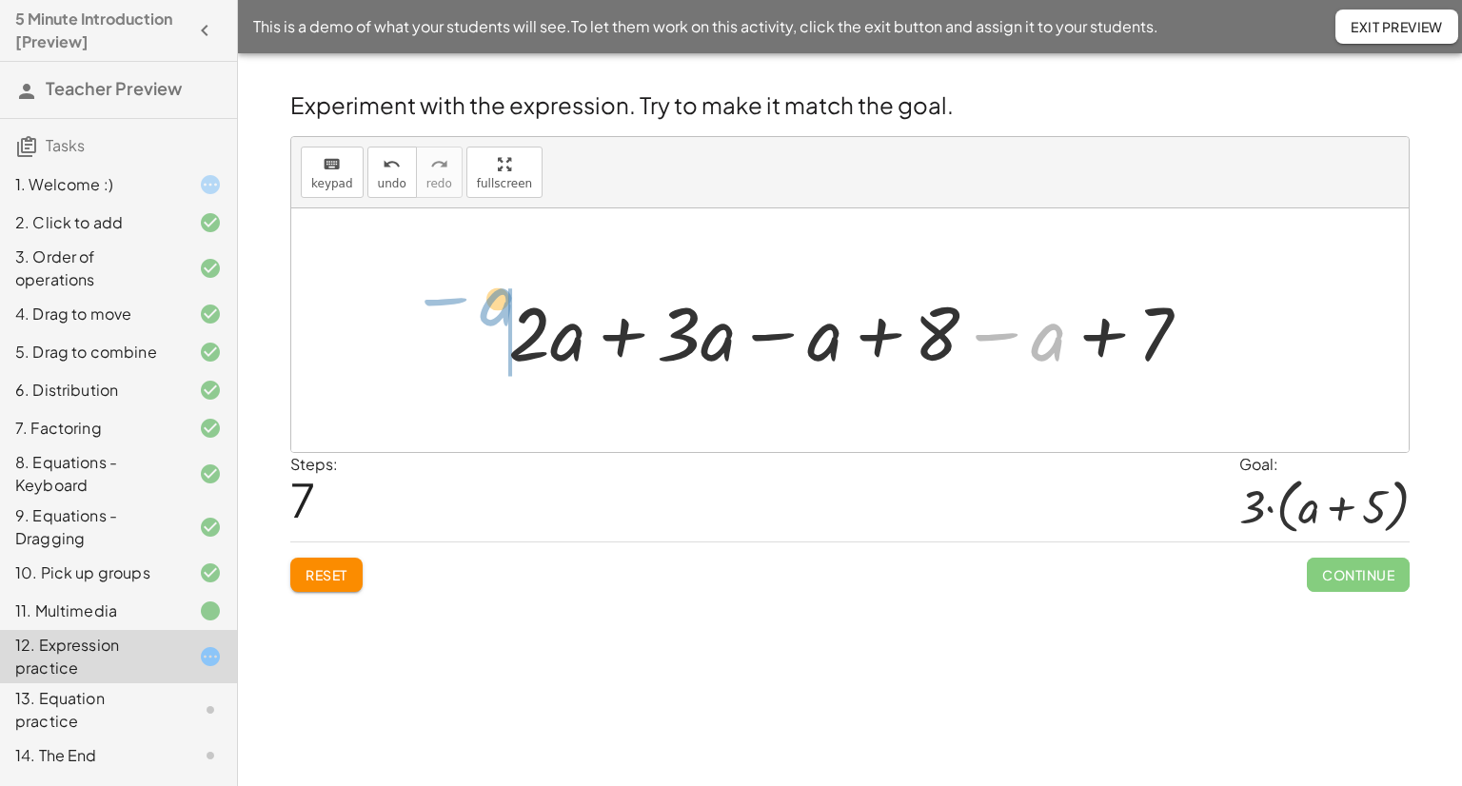
drag, startPoint x: 1048, startPoint y: 340, endPoint x: 497, endPoint y: 305, distance: 552.4
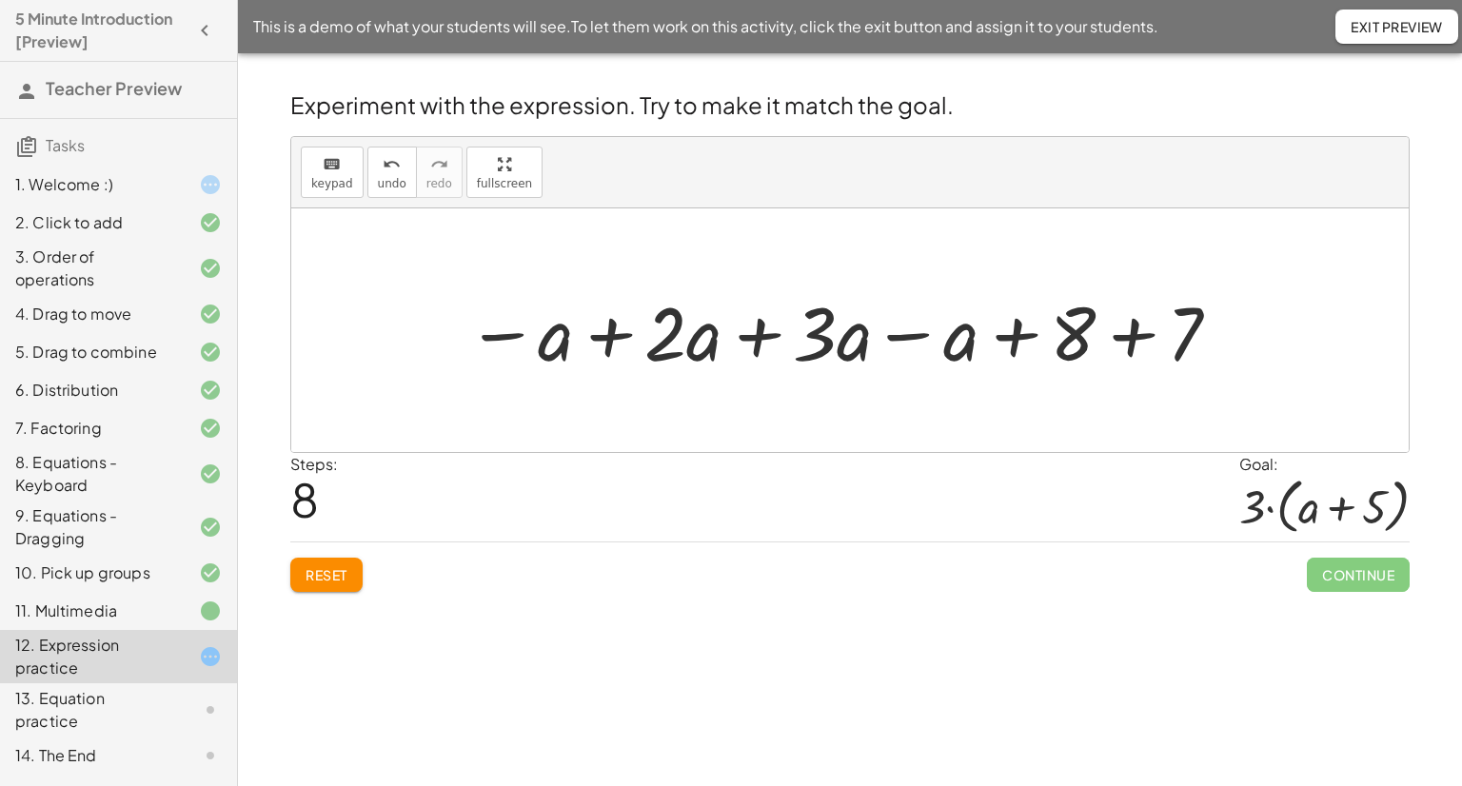
click at [615, 339] on div at bounding box center [844, 331] width 775 height 98
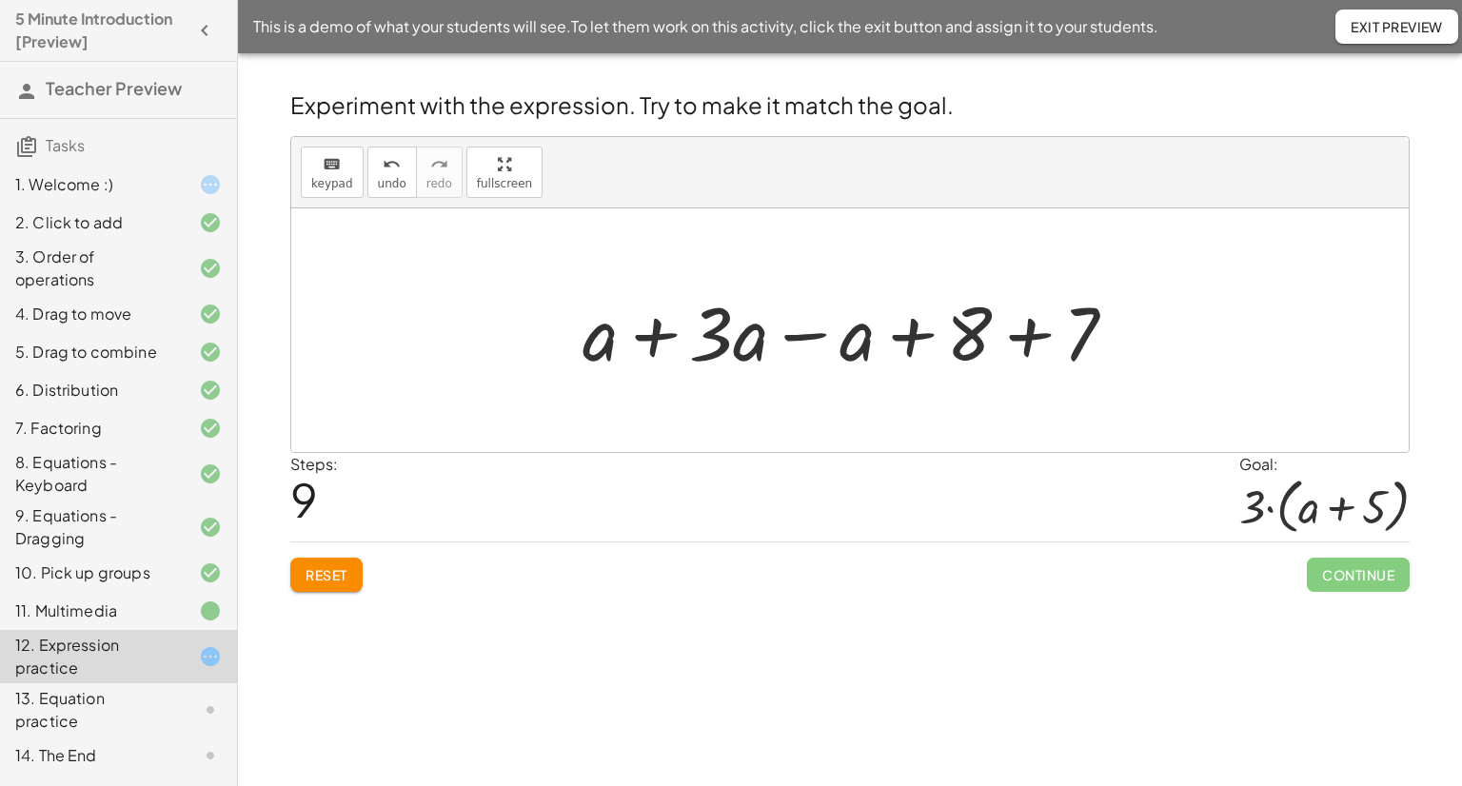
click at [647, 338] on div at bounding box center [857, 331] width 568 height 98
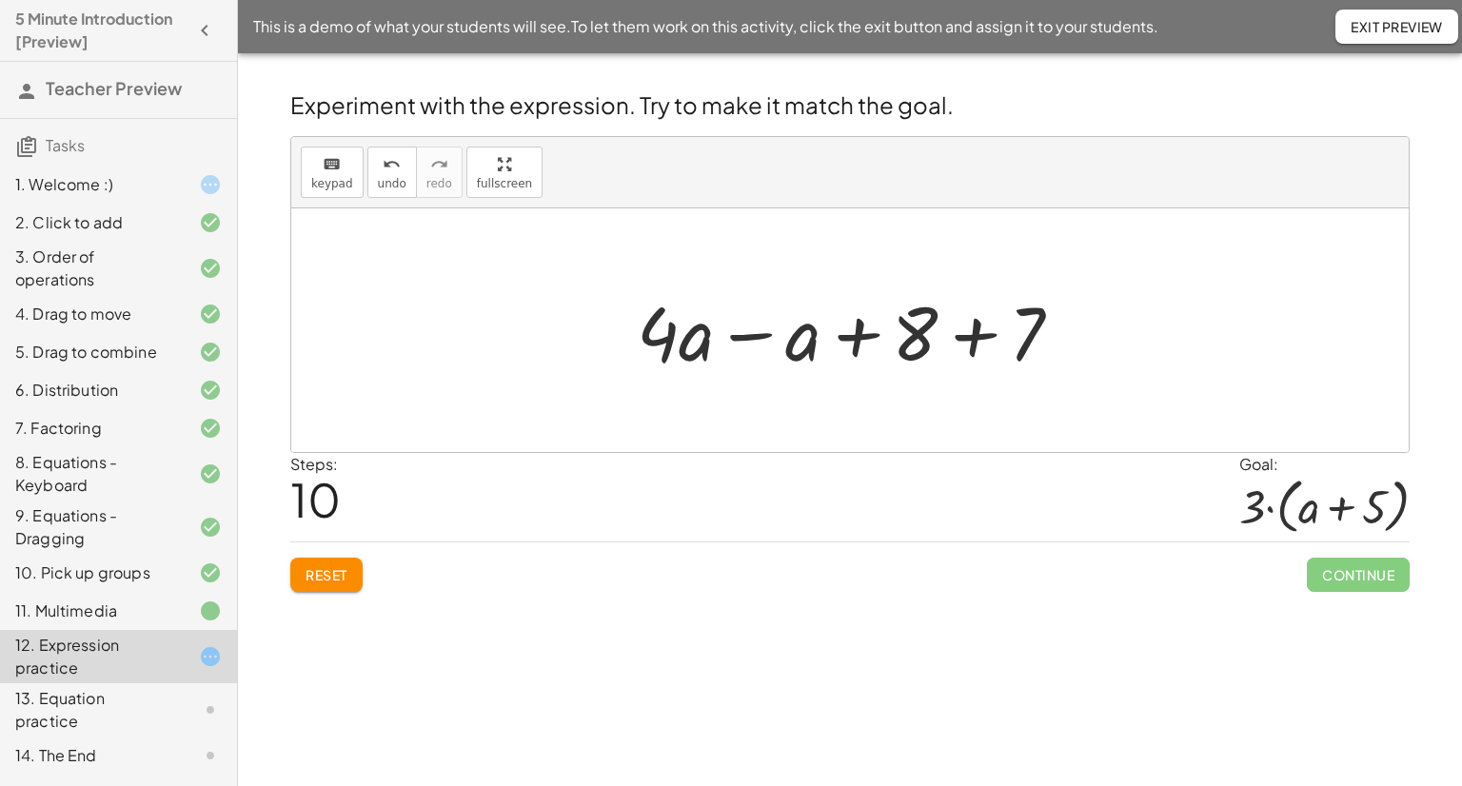
click at [753, 335] on div at bounding box center [857, 331] width 460 height 98
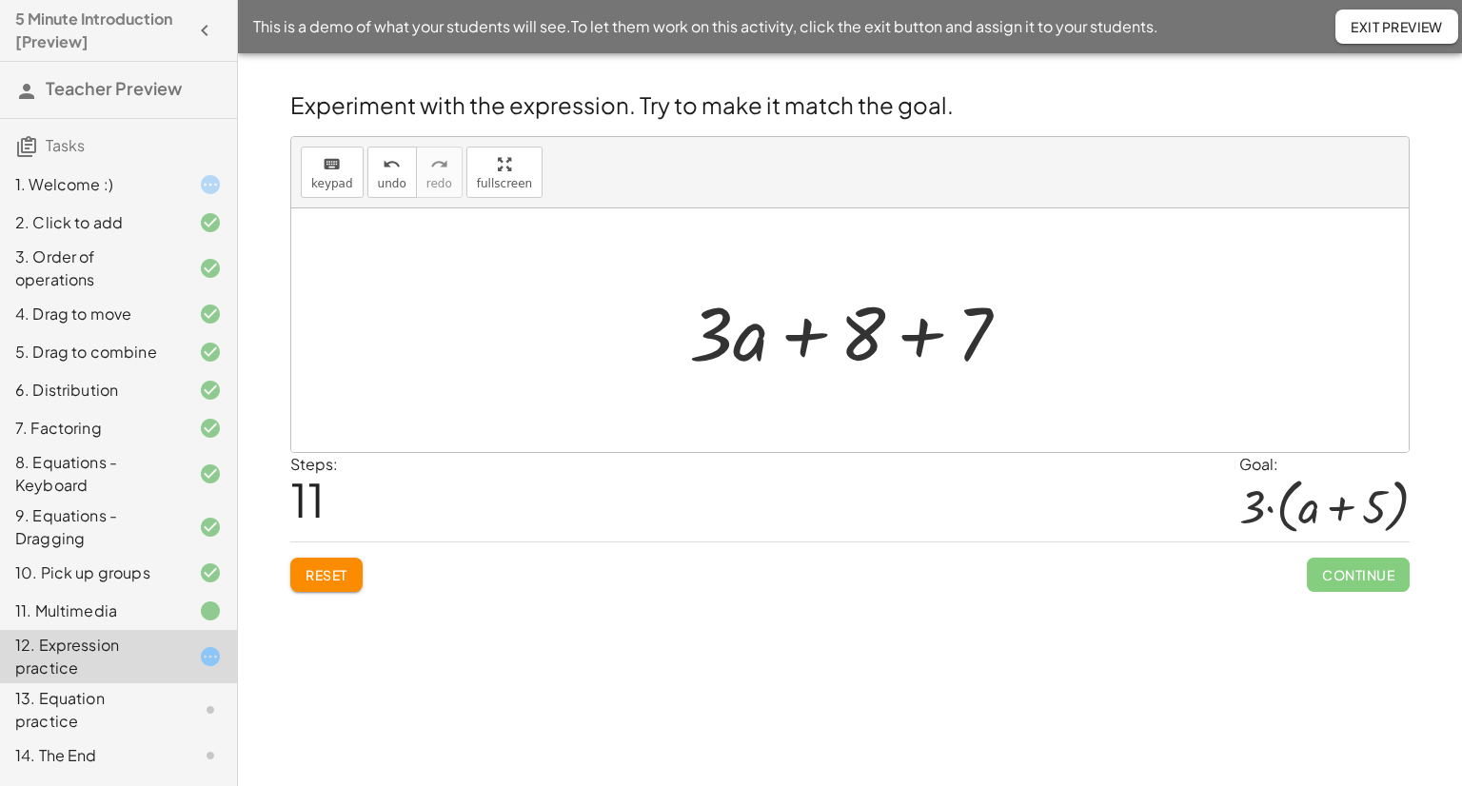
click at [916, 340] on div at bounding box center [857, 331] width 355 height 98
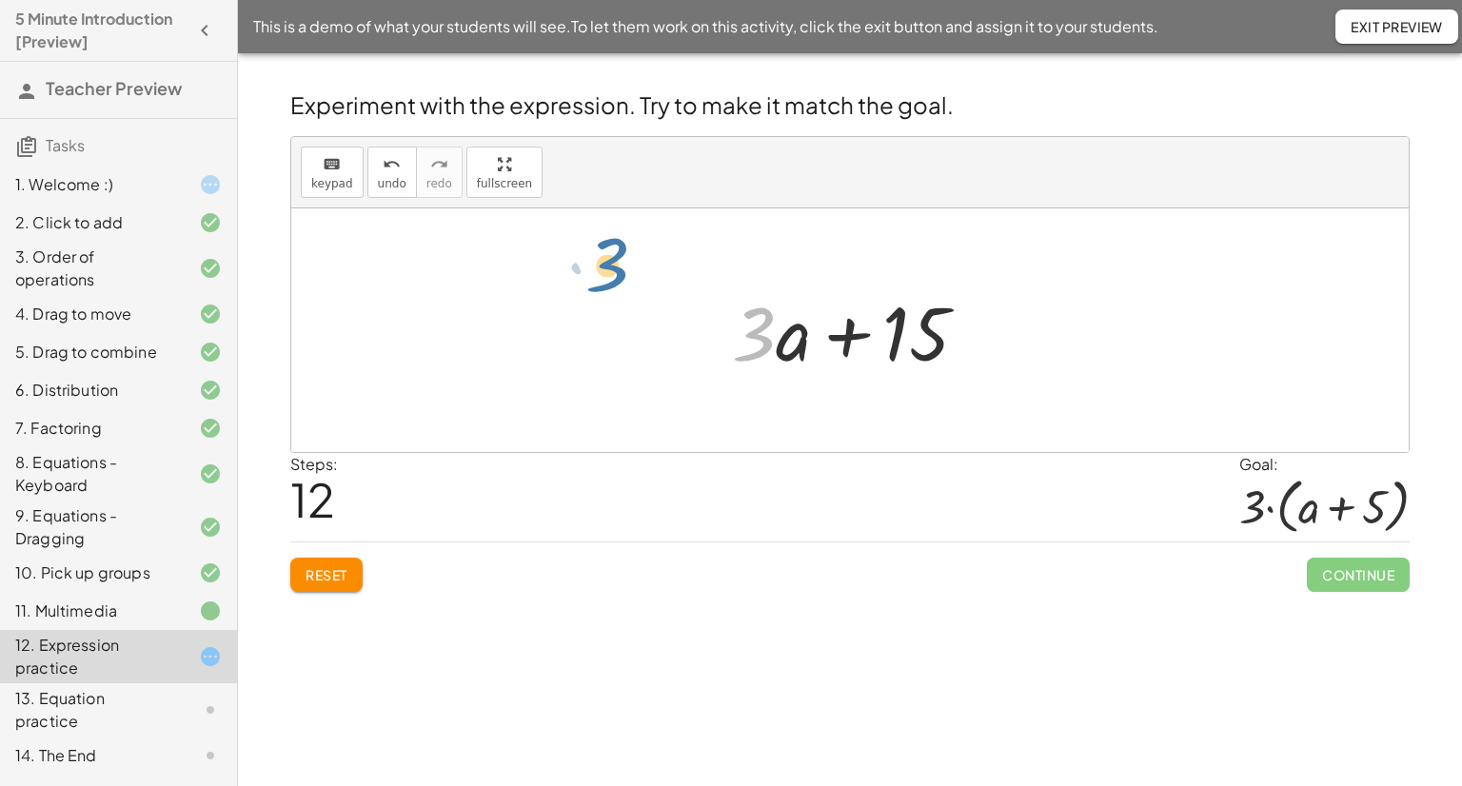
drag, startPoint x: 763, startPoint y: 336, endPoint x: 614, endPoint y: 268, distance: 163.6
drag, startPoint x: 910, startPoint y: 332, endPoint x: 518, endPoint y: 332, distance: 392.2
drag, startPoint x: 764, startPoint y: 327, endPoint x: 909, endPoint y: 329, distance: 144.7
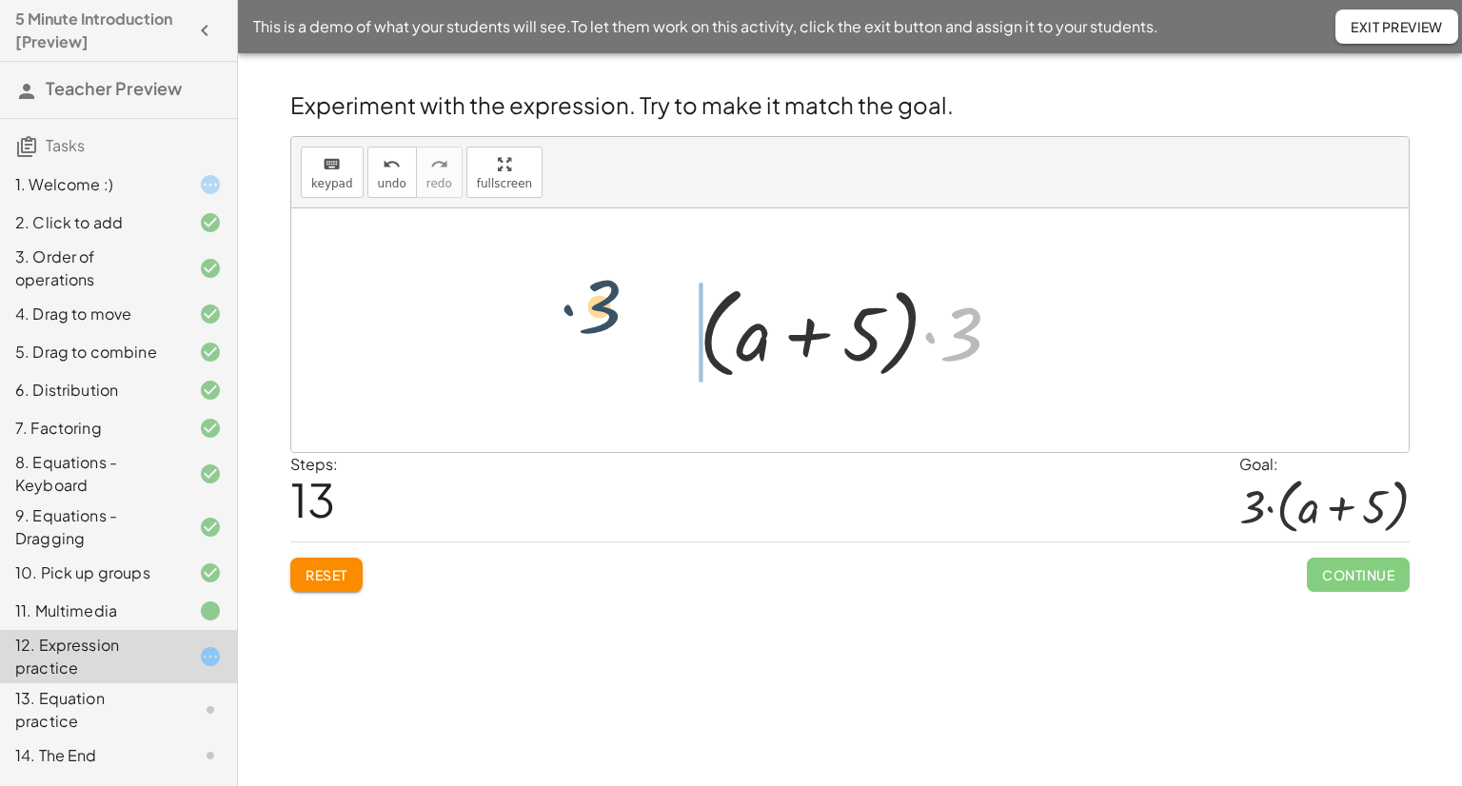
drag, startPoint x: 958, startPoint y: 342, endPoint x: 588, endPoint y: 322, distance: 369.9
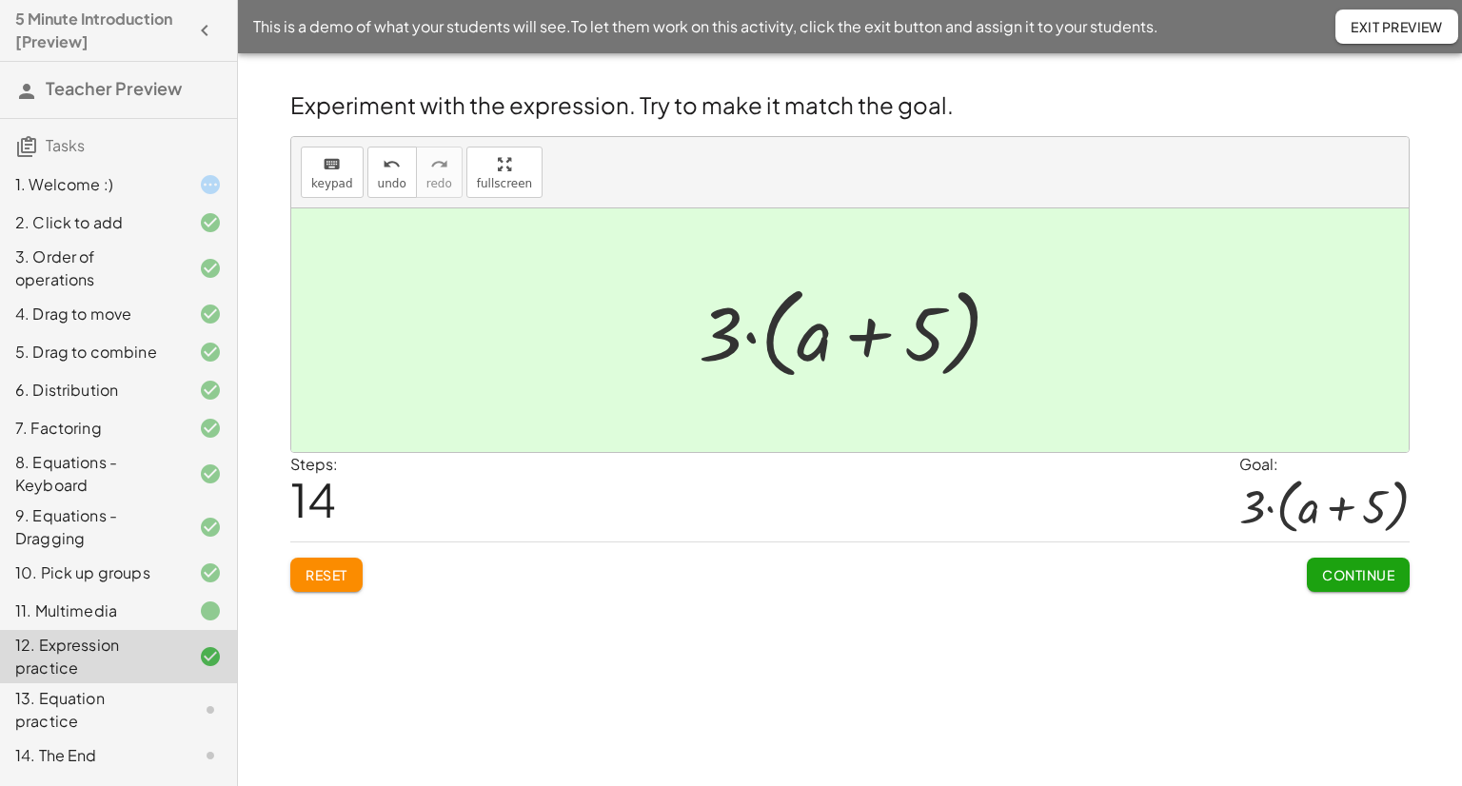
click at [1350, 560] on button "Continue" at bounding box center [1358, 575] width 103 height 34
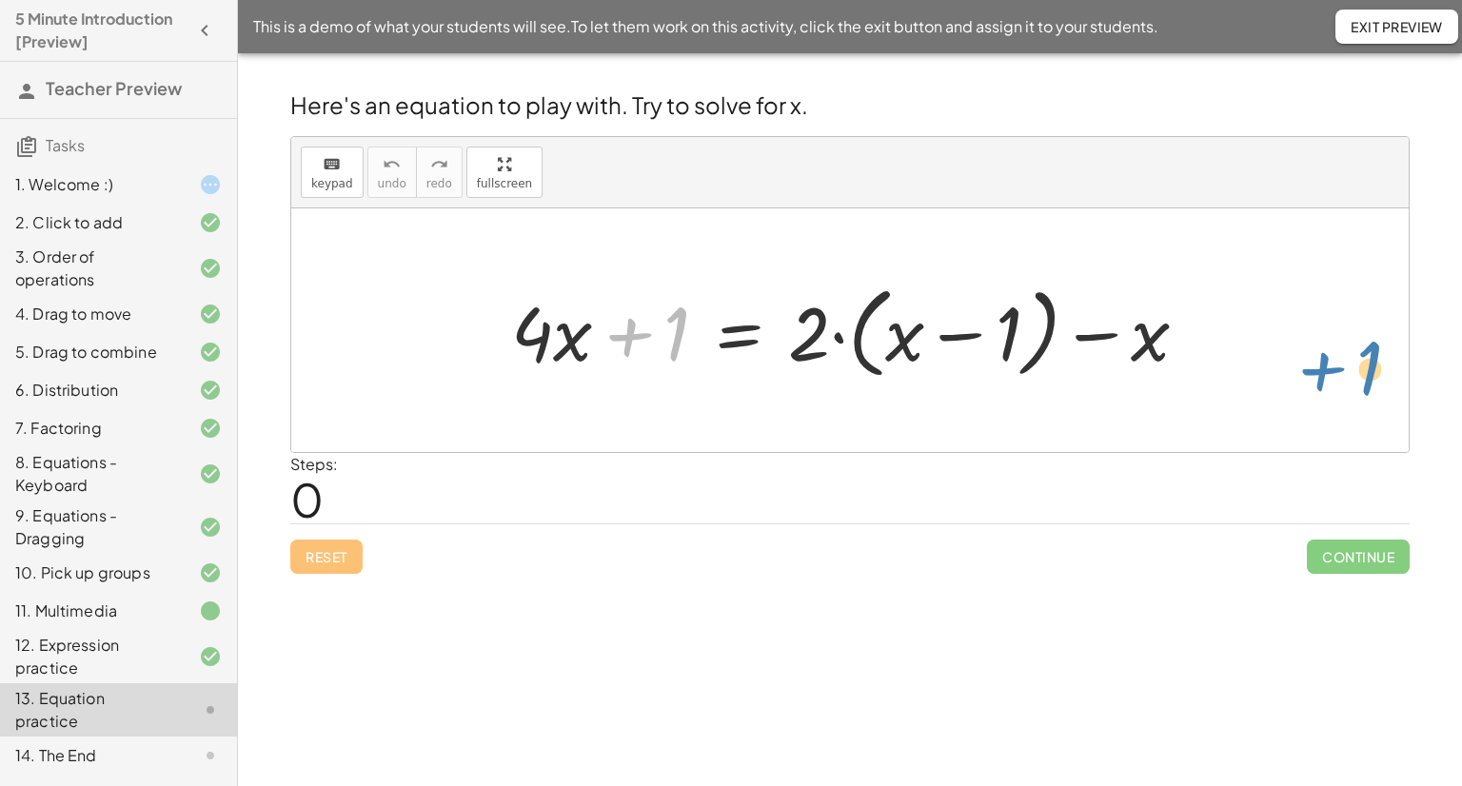
drag, startPoint x: 678, startPoint y: 334, endPoint x: 1371, endPoint y: 368, distance: 693.9
drag, startPoint x: 817, startPoint y: 318, endPoint x: 950, endPoint y: 326, distance: 133.5
click at [950, 326] on div at bounding box center [858, 330] width 712 height 109
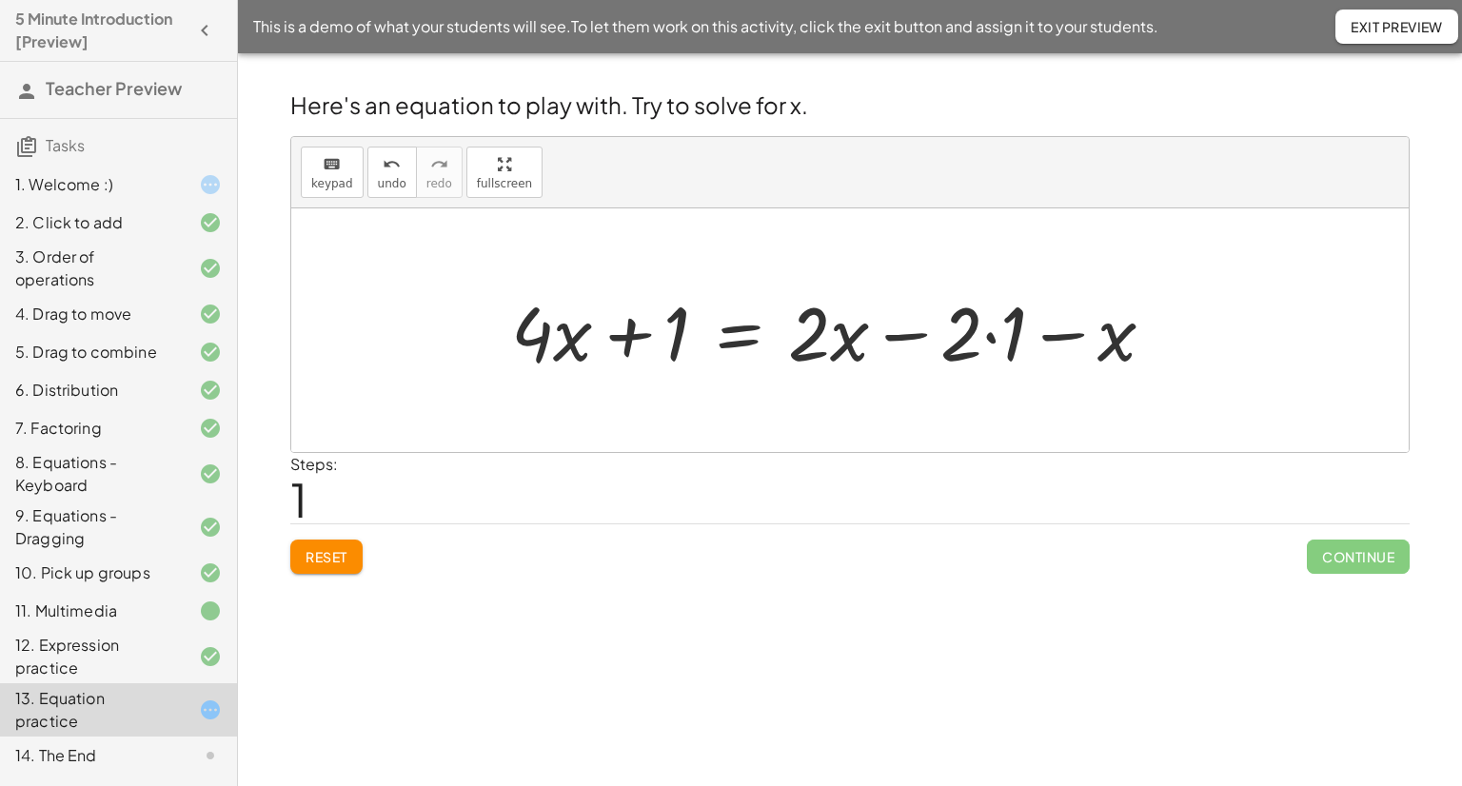
click at [989, 331] on div at bounding box center [841, 331] width 678 height 98
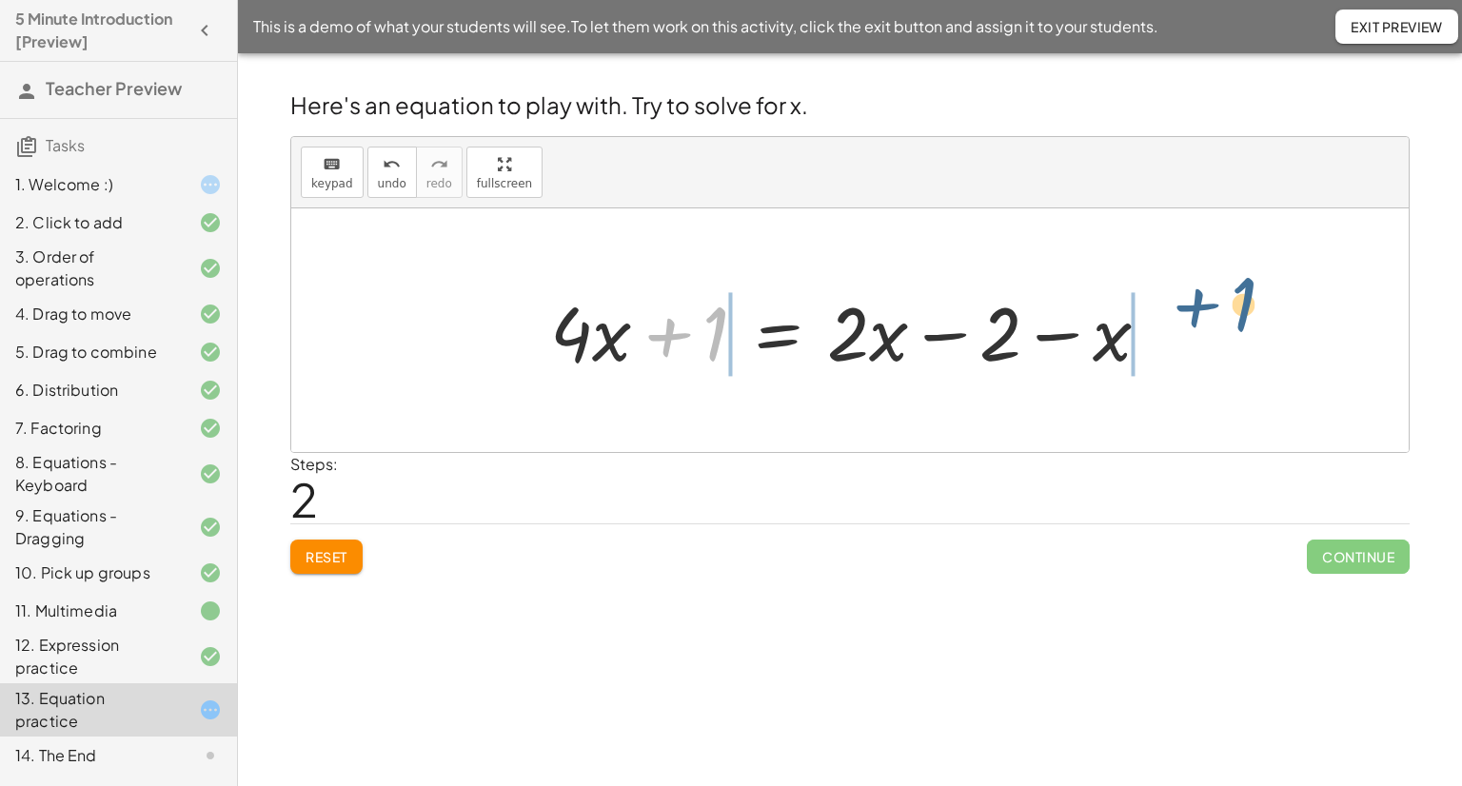
drag, startPoint x: 712, startPoint y: 347, endPoint x: 1275, endPoint y: 360, distance: 562.8
click at [1275, 360] on div "+ · 4 · x + 1 = + · 2 · ( + x − 1 ) − x + · 4 · x + 1 = + · 2 · x − · 2 · 1 − x…" at bounding box center [850, 330] width 1118 height 244
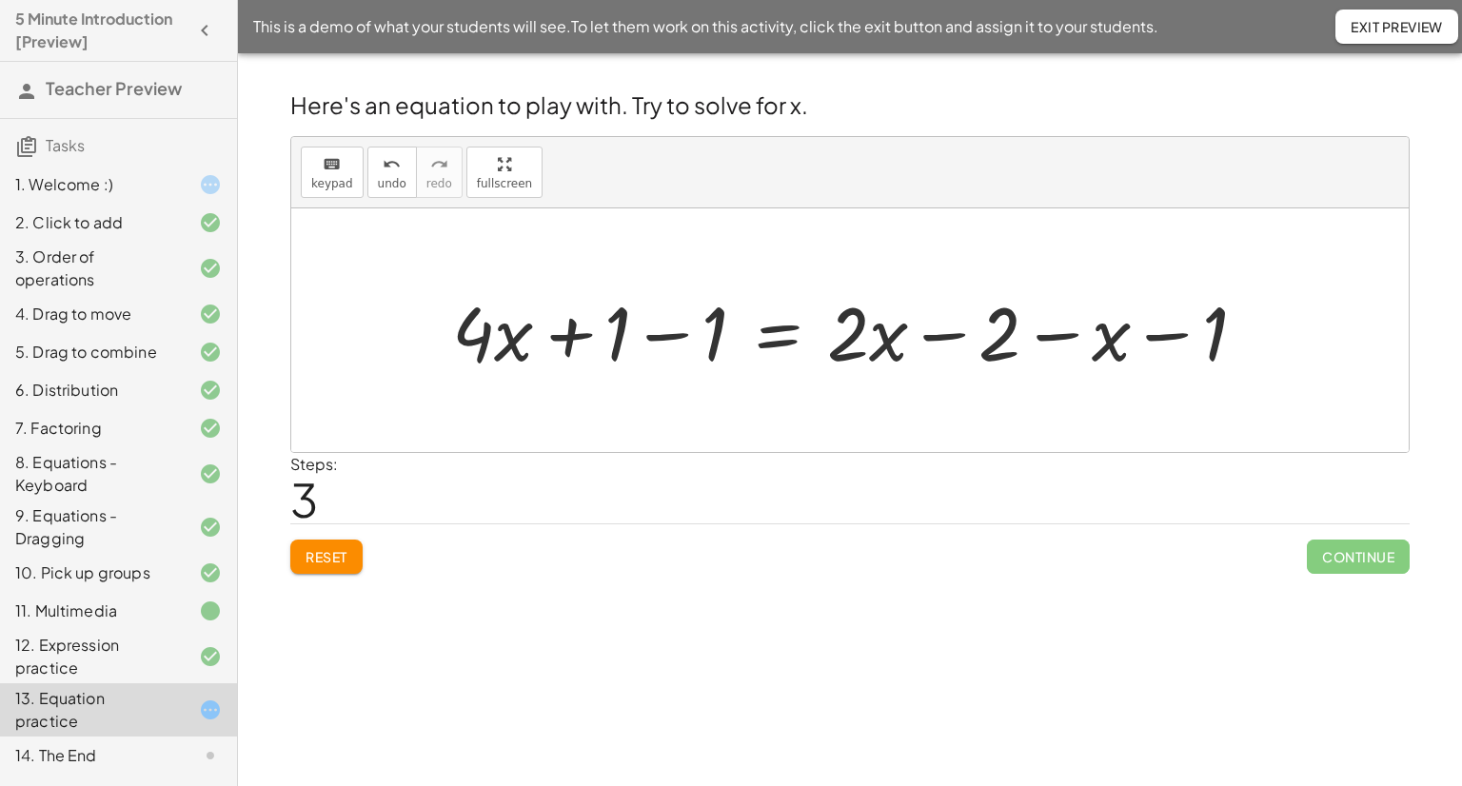
click at [665, 328] on div at bounding box center [857, 331] width 828 height 98
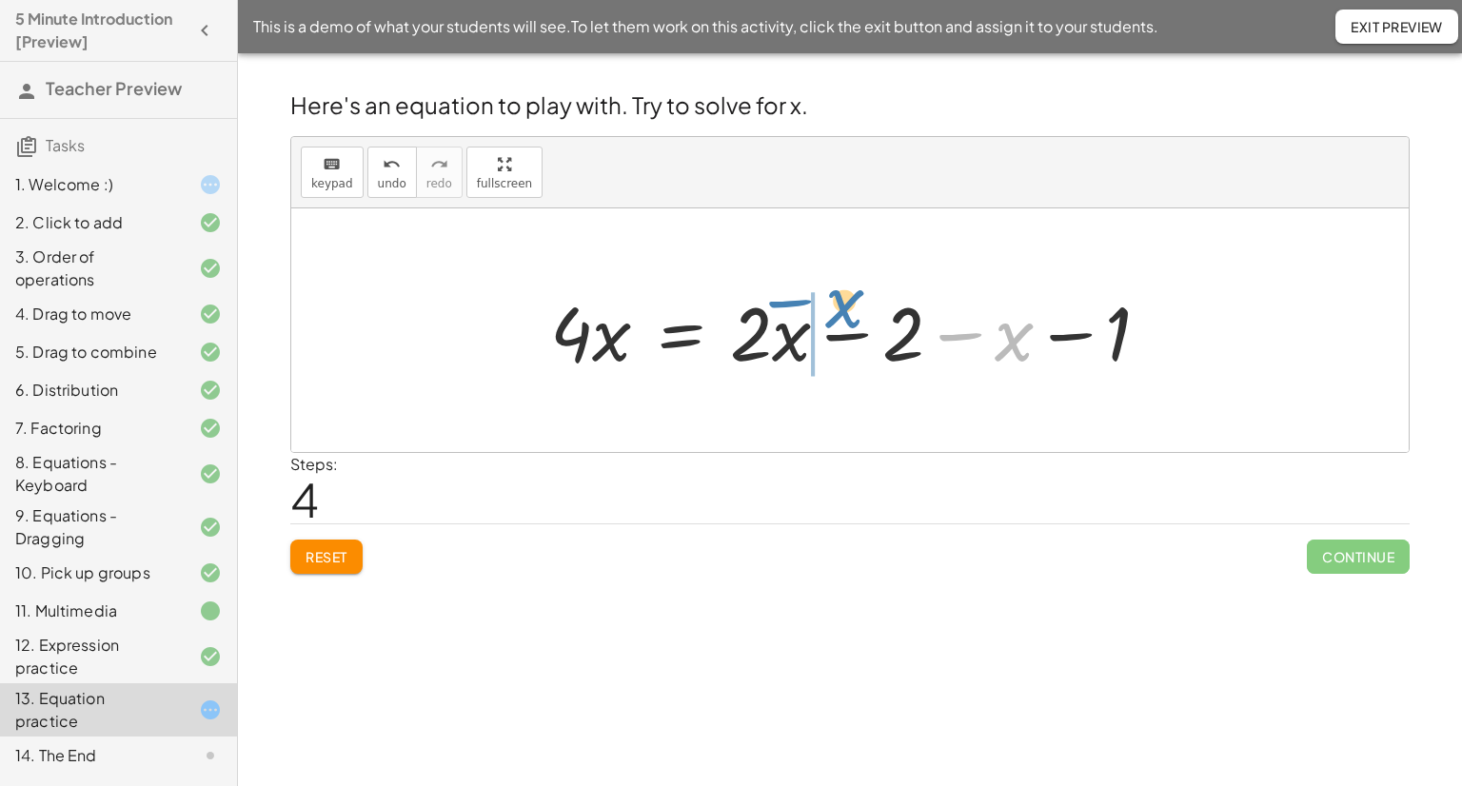
drag, startPoint x: 1011, startPoint y: 344, endPoint x: 841, endPoint y: 310, distance: 173.6
click at [841, 310] on div at bounding box center [858, 331] width 634 height 98
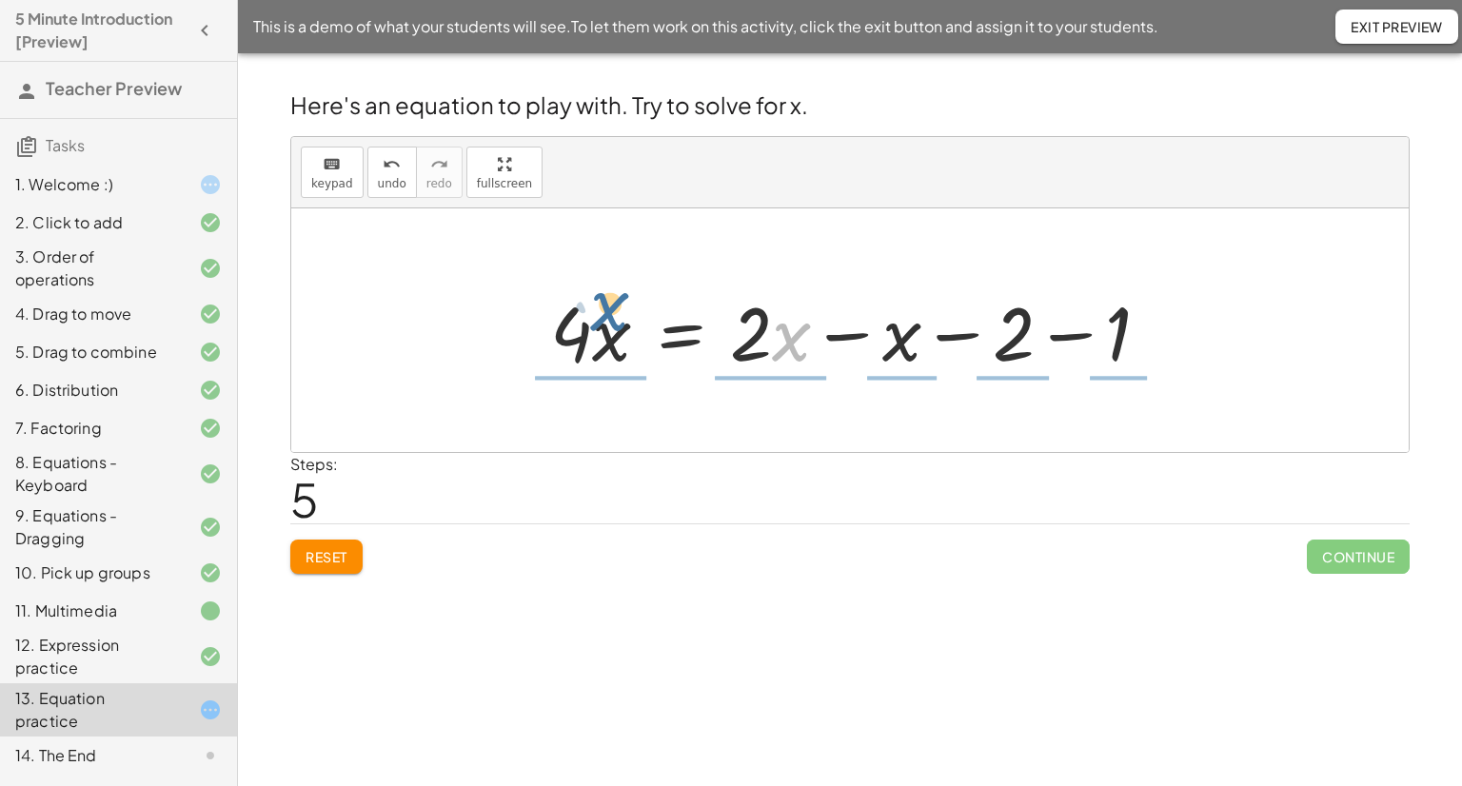
drag, startPoint x: 782, startPoint y: 337, endPoint x: 598, endPoint y: 317, distance: 184.8
click at [598, 317] on div at bounding box center [858, 331] width 634 height 98
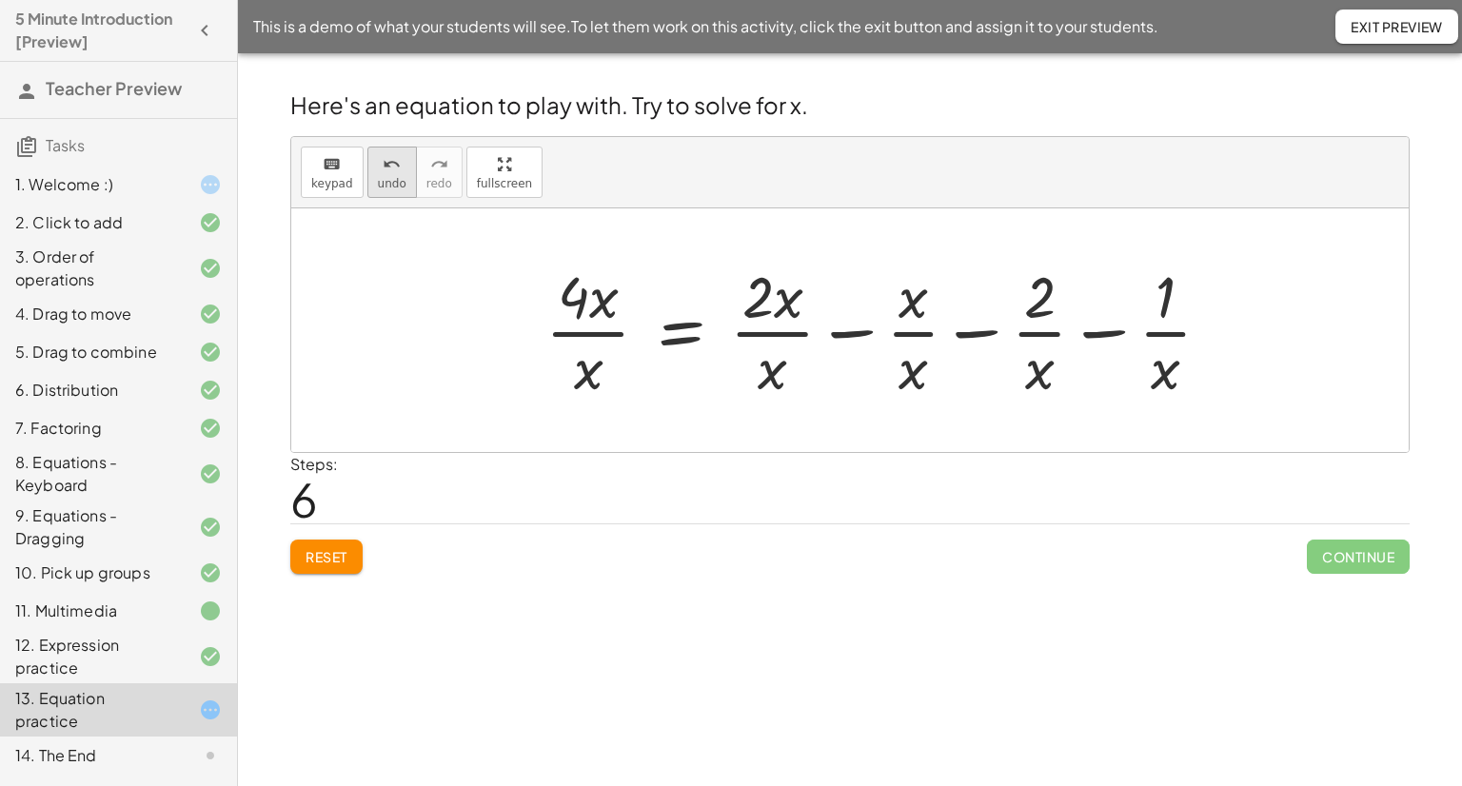
click at [383, 157] on icon "undo" at bounding box center [392, 164] width 18 height 23
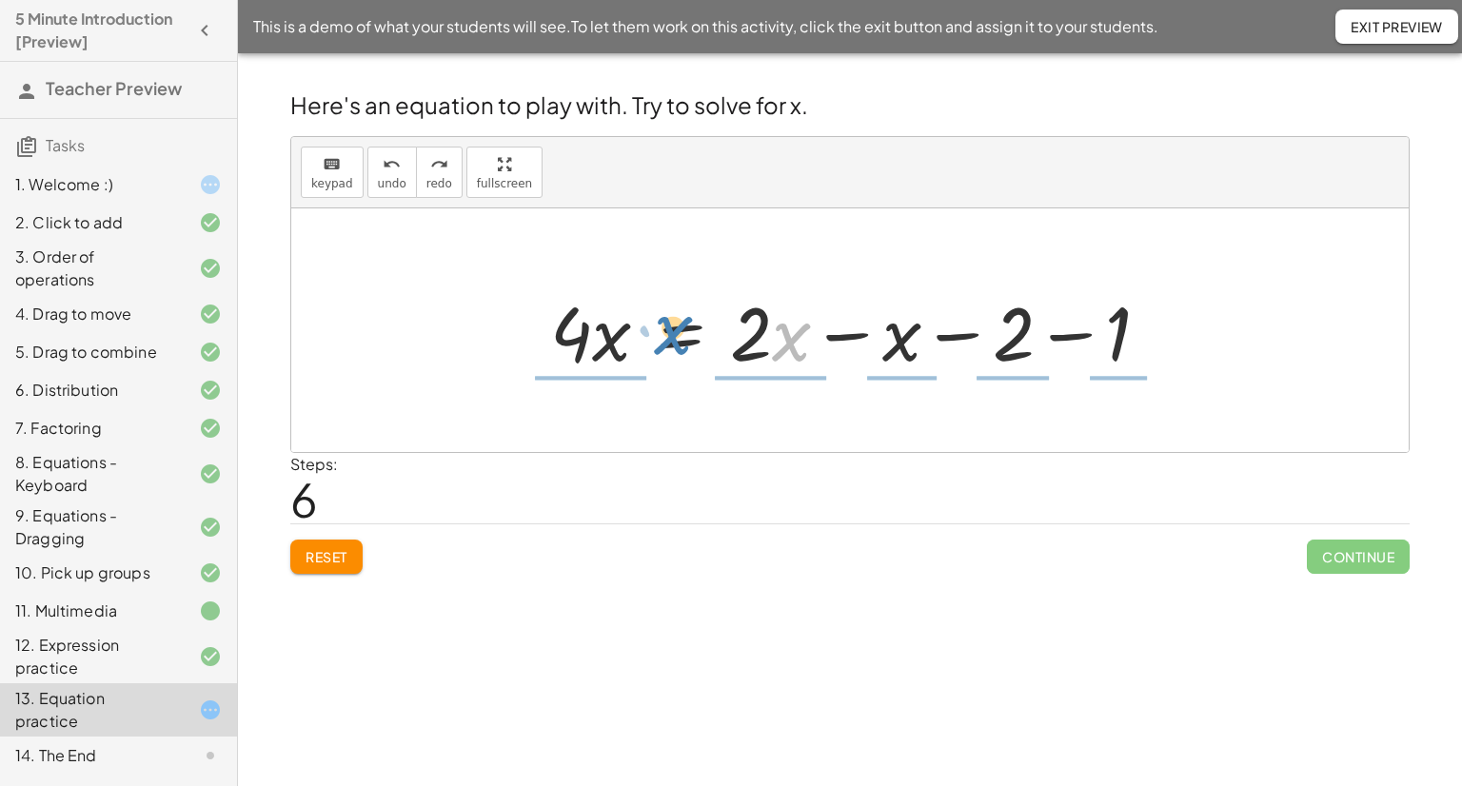
drag, startPoint x: 797, startPoint y: 340, endPoint x: 676, endPoint y: 333, distance: 121.1
click at [676, 333] on div at bounding box center [858, 331] width 634 height 98
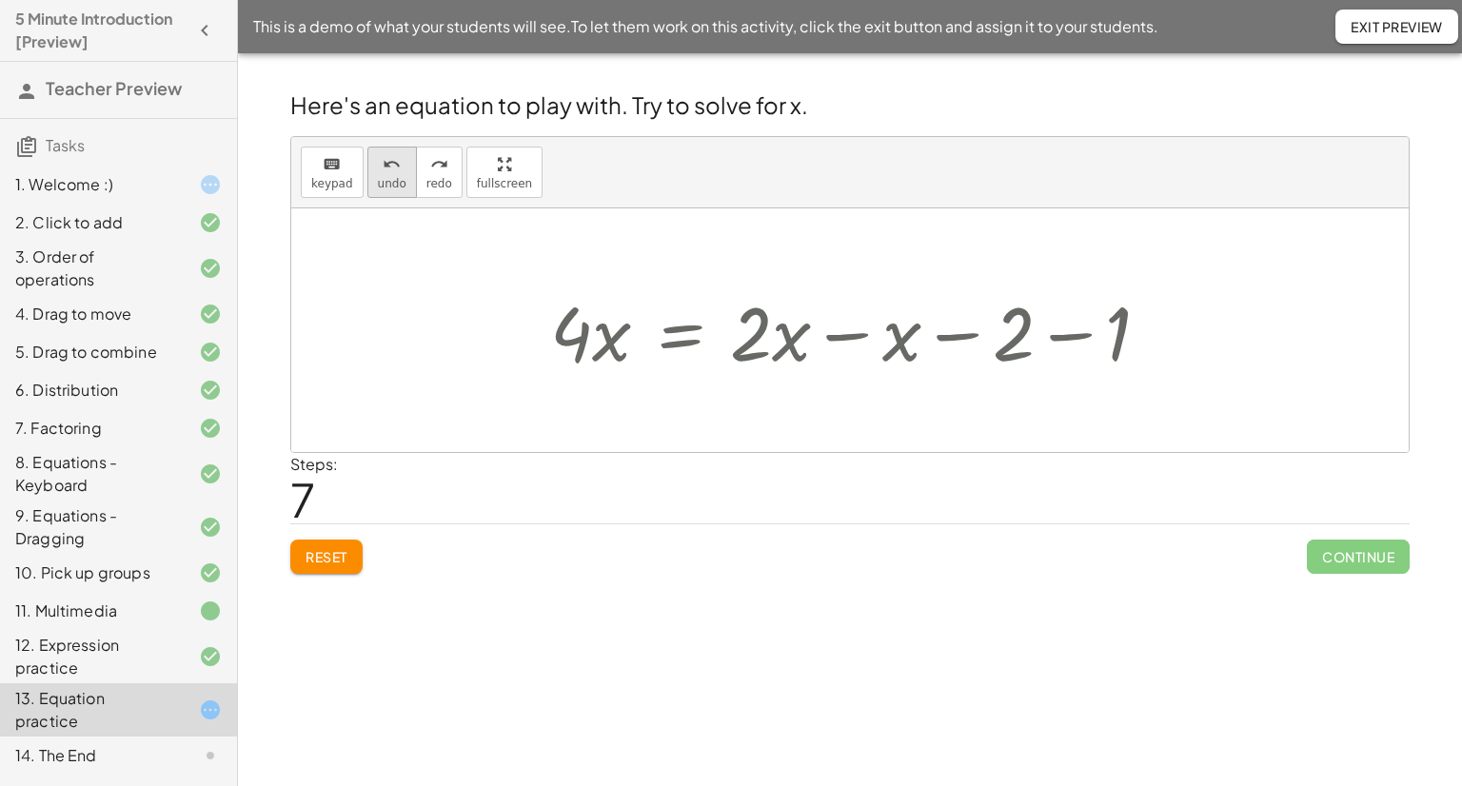
click at [391, 177] on span "undo" at bounding box center [392, 183] width 29 height 13
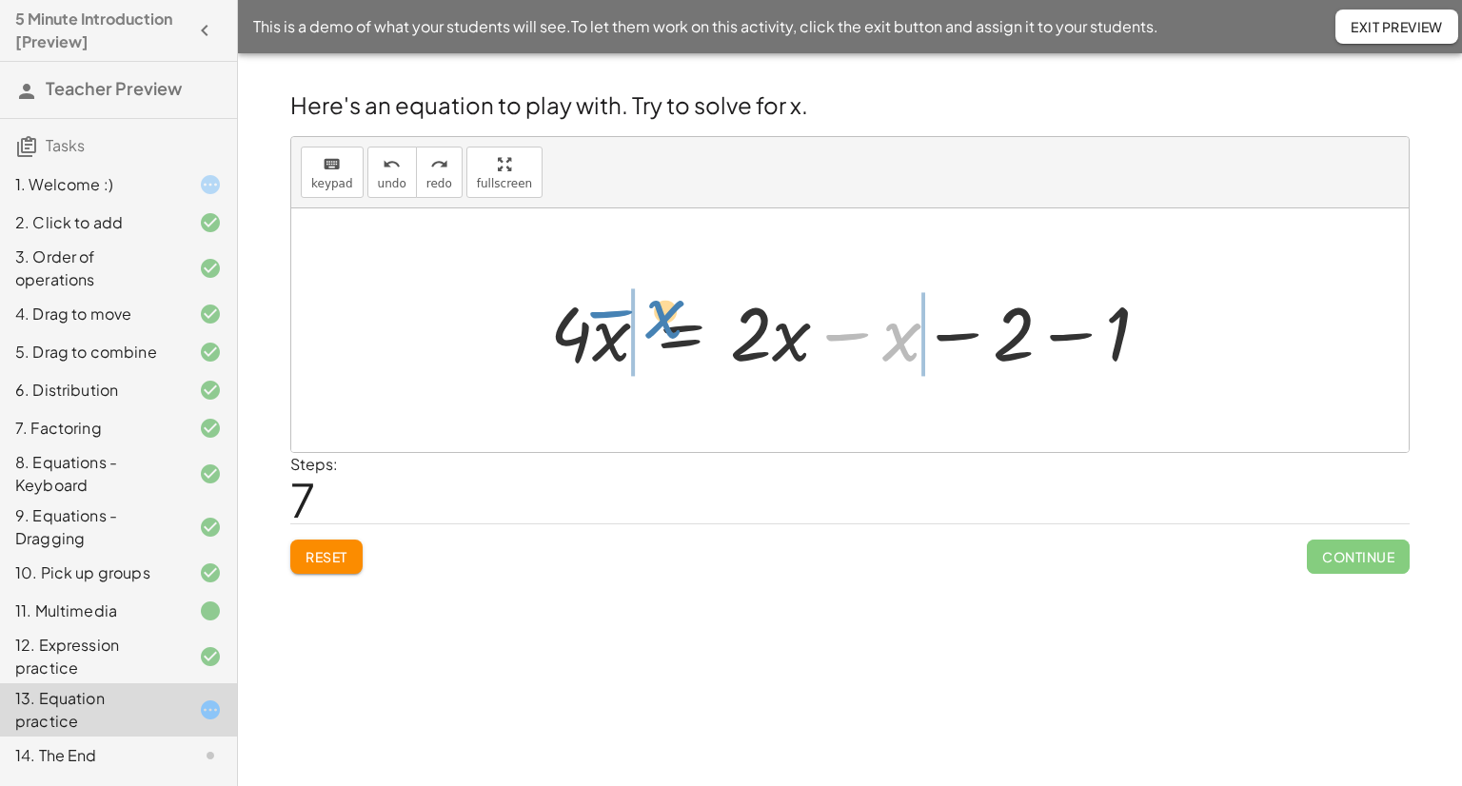
drag, startPoint x: 899, startPoint y: 344, endPoint x: 662, endPoint y: 322, distance: 238.1
click at [662, 322] on div at bounding box center [858, 331] width 634 height 98
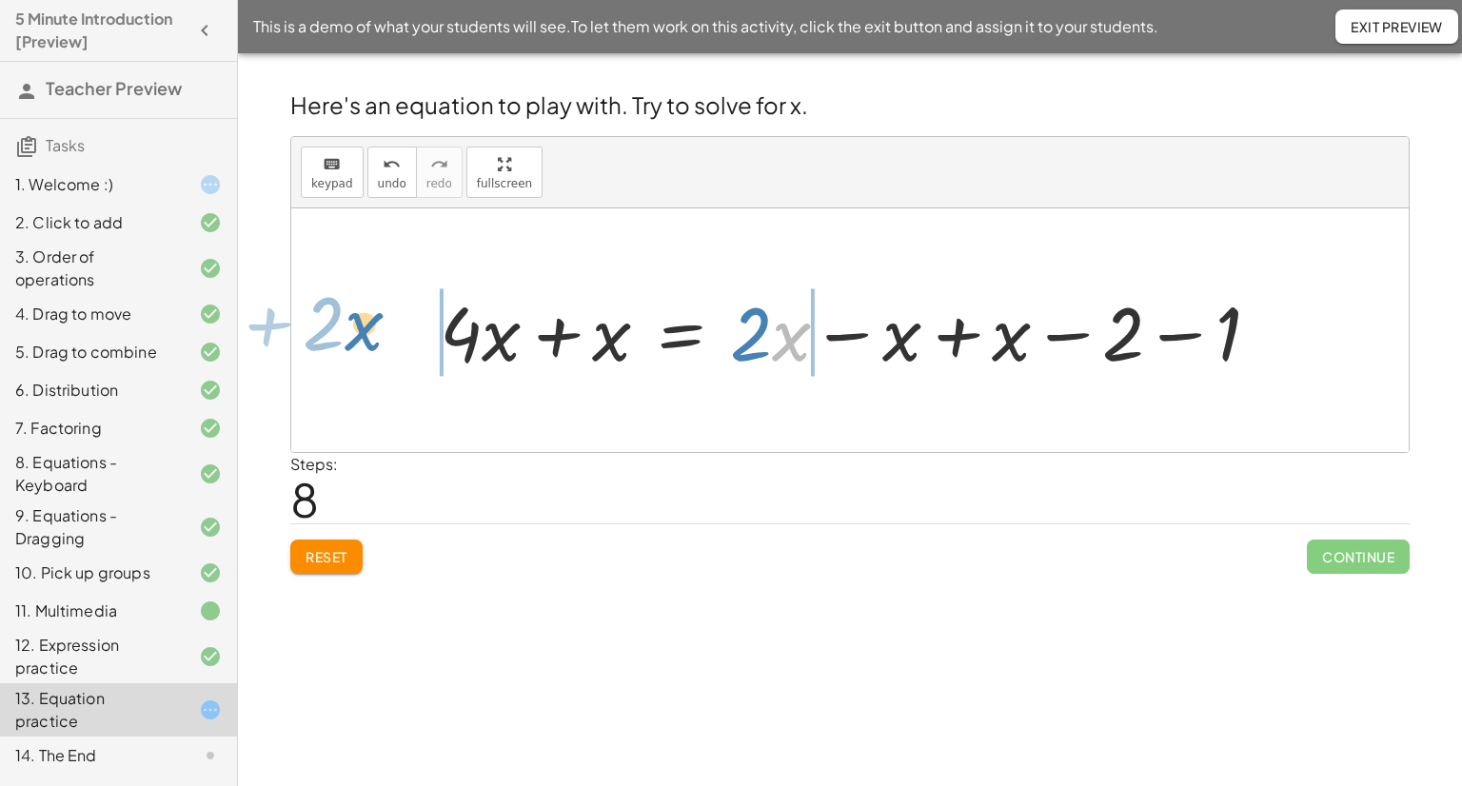
drag, startPoint x: 788, startPoint y: 338, endPoint x: 361, endPoint y: 328, distance: 427.6
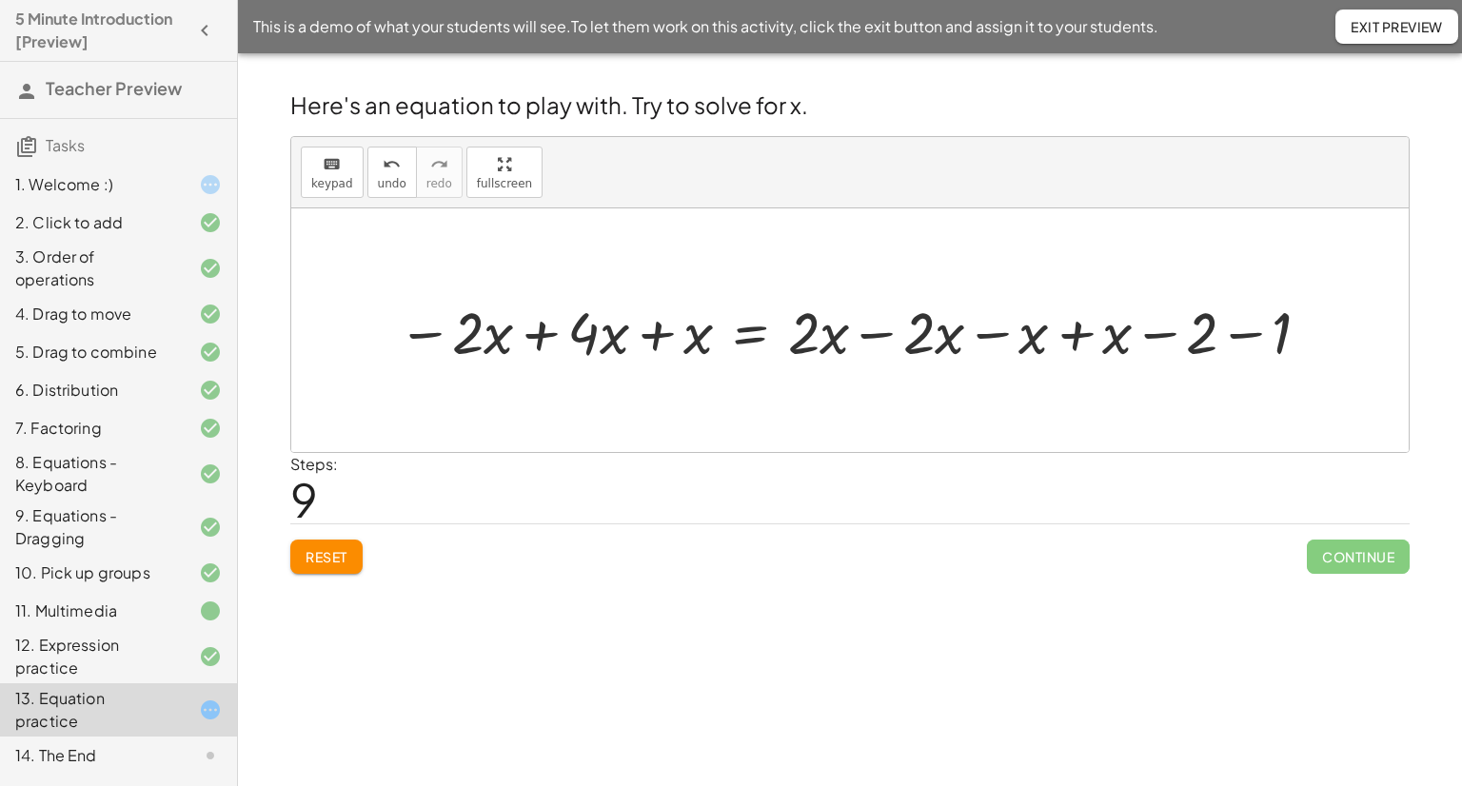
click at [540, 336] on div at bounding box center [856, 330] width 937 height 77
click at [652, 339] on div at bounding box center [947, 330] width 777 height 77
click at [887, 333] on div at bounding box center [988, 330] width 695 height 77
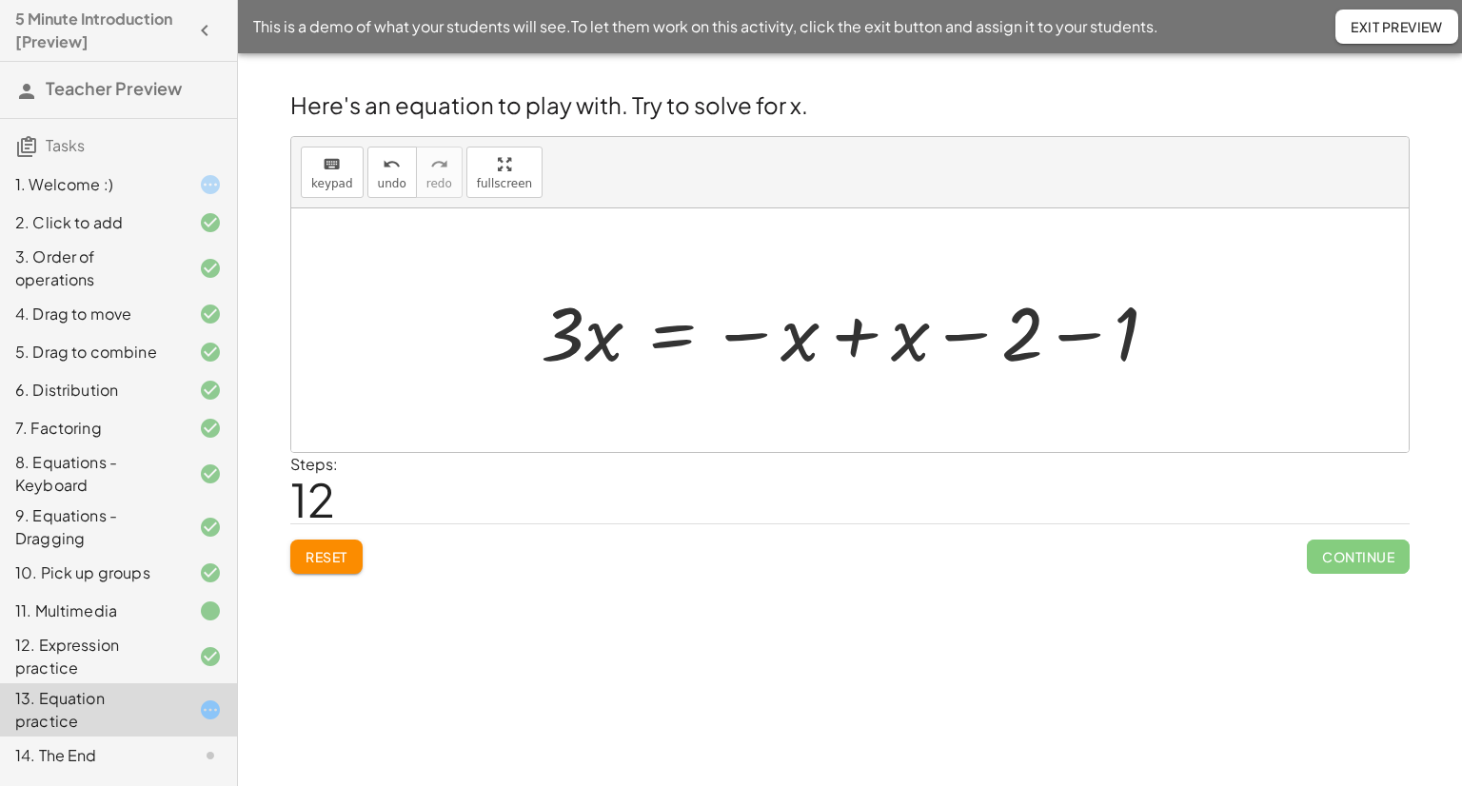
click at [857, 334] on div at bounding box center [857, 331] width 652 height 98
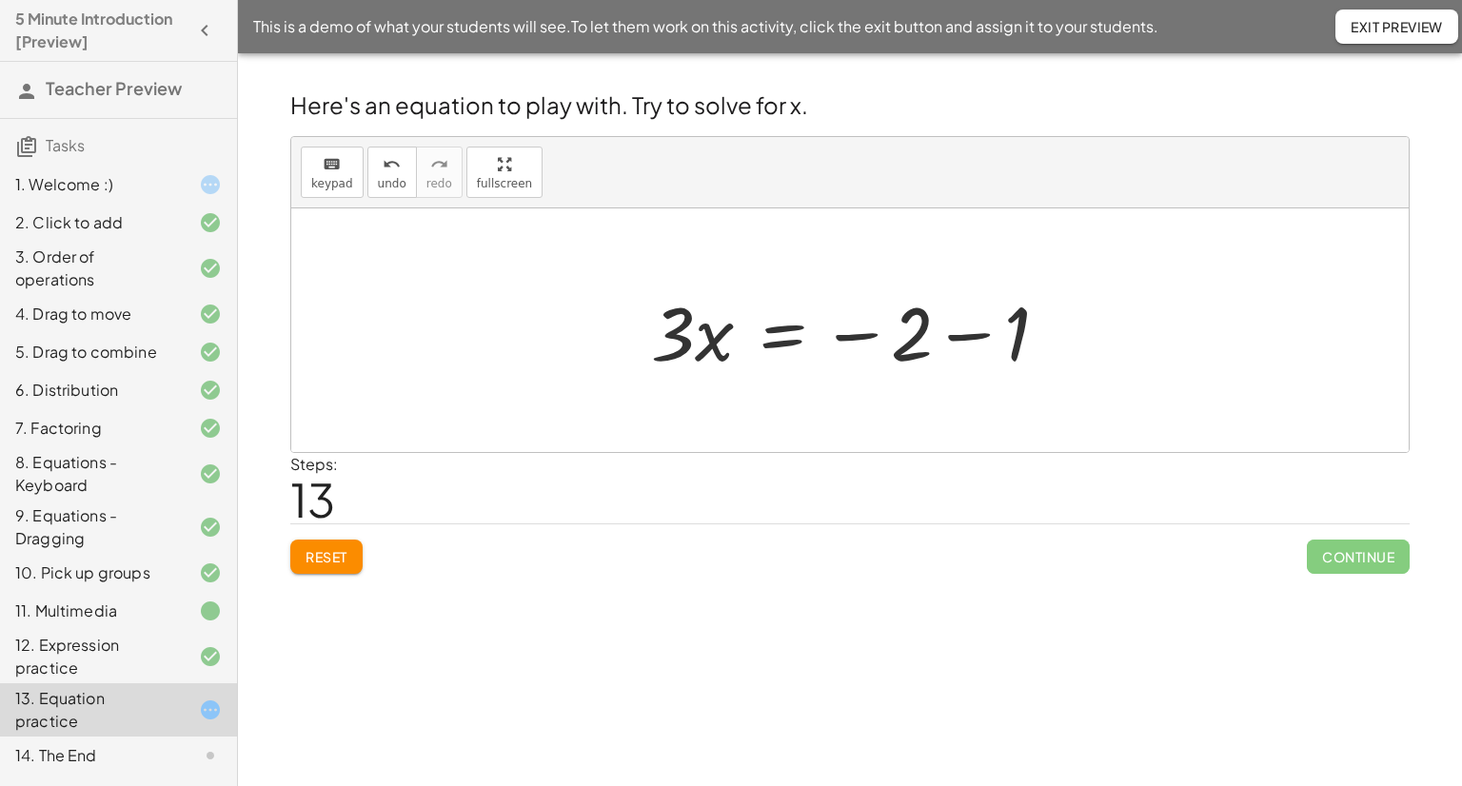
click at [857, 334] on div at bounding box center [857, 331] width 431 height 98
click at [905, 330] on div at bounding box center [857, 331] width 431 height 98
click at [970, 345] on div at bounding box center [857, 331] width 431 height 98
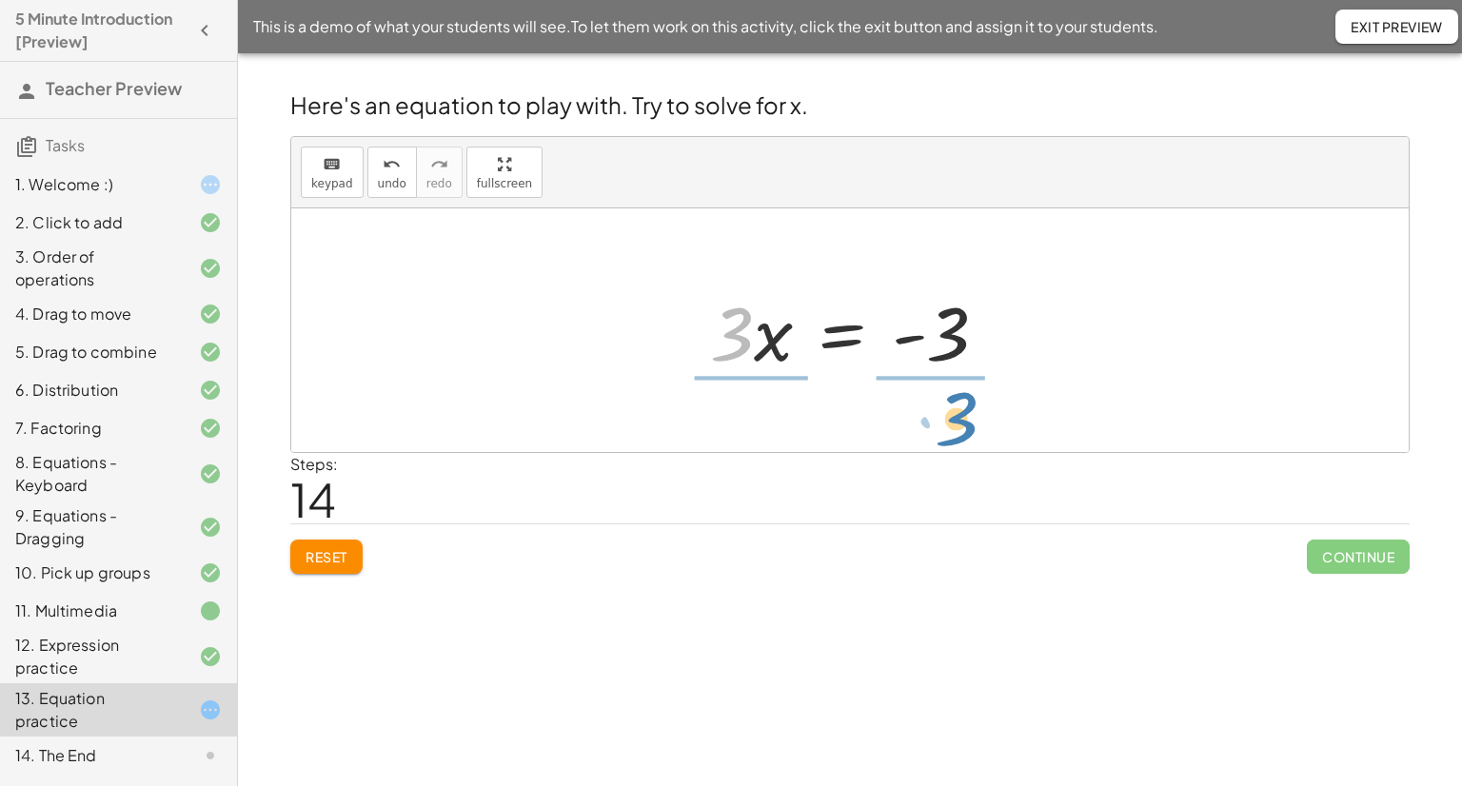
drag, startPoint x: 737, startPoint y: 329, endPoint x: 962, endPoint y: 414, distance: 240.1
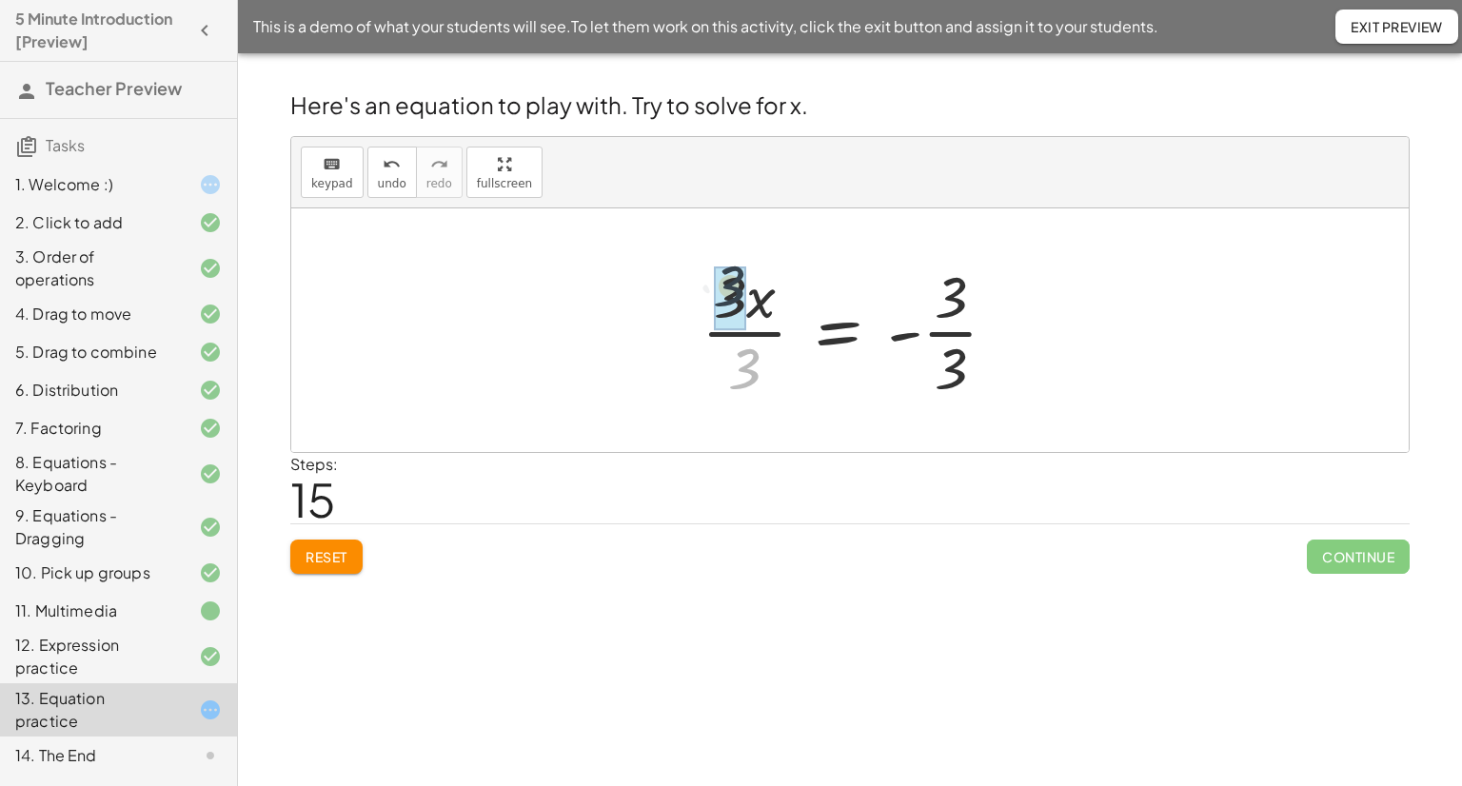
drag, startPoint x: 743, startPoint y: 367, endPoint x: 725, endPoint y: 284, distance: 85.5
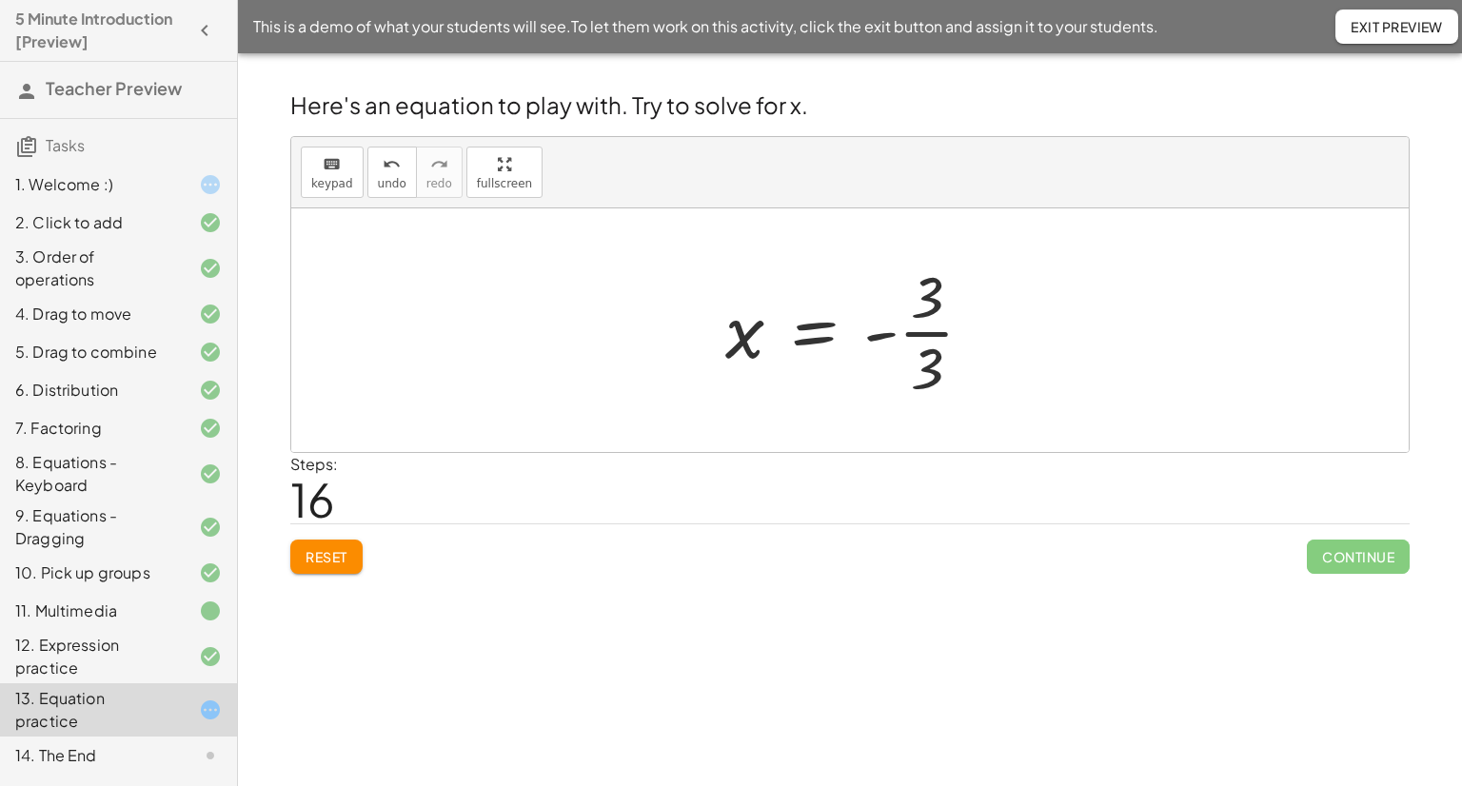
click at [923, 371] on div at bounding box center [857, 330] width 283 height 147
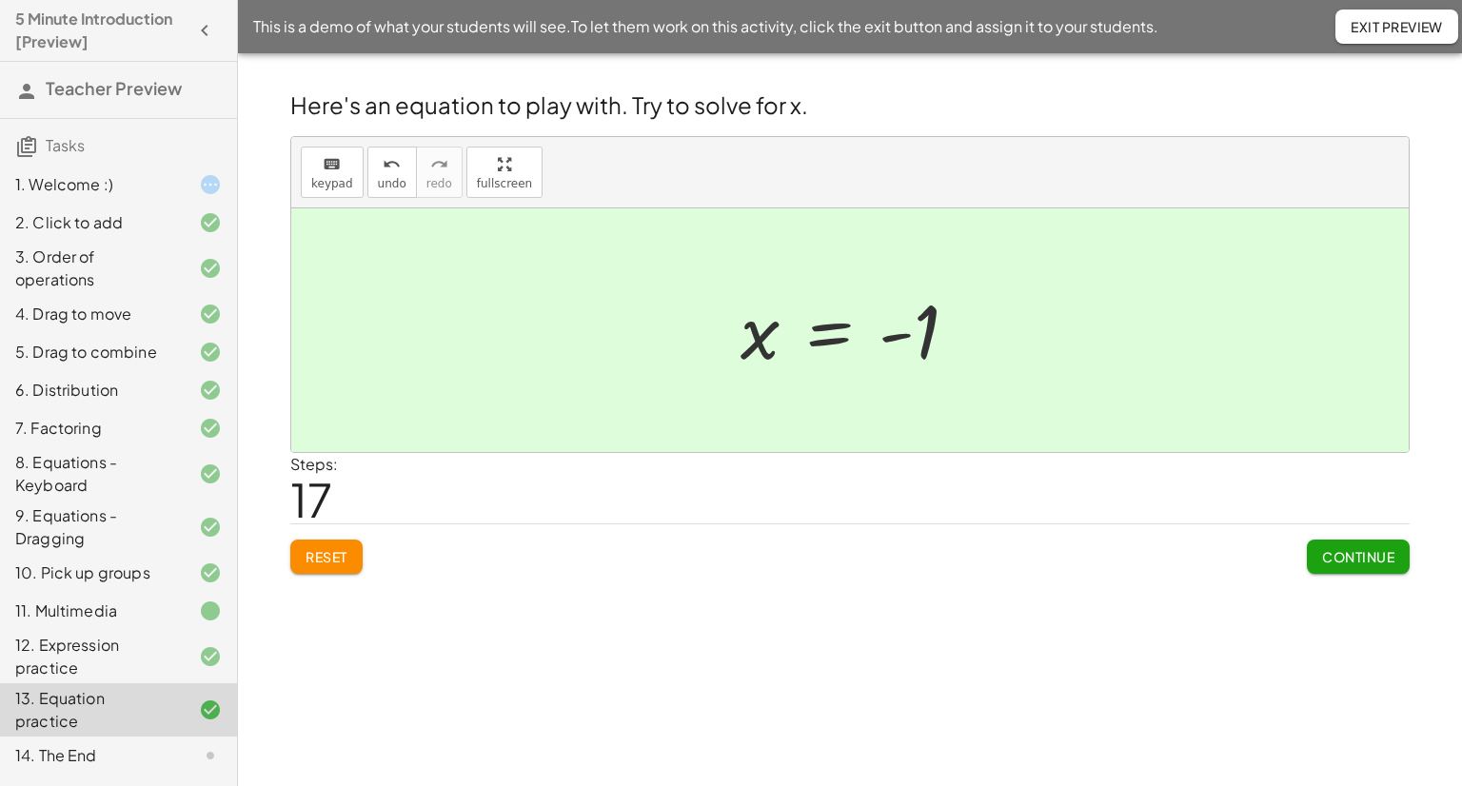
click at [1380, 549] on span "Continue" at bounding box center [1358, 556] width 72 height 17
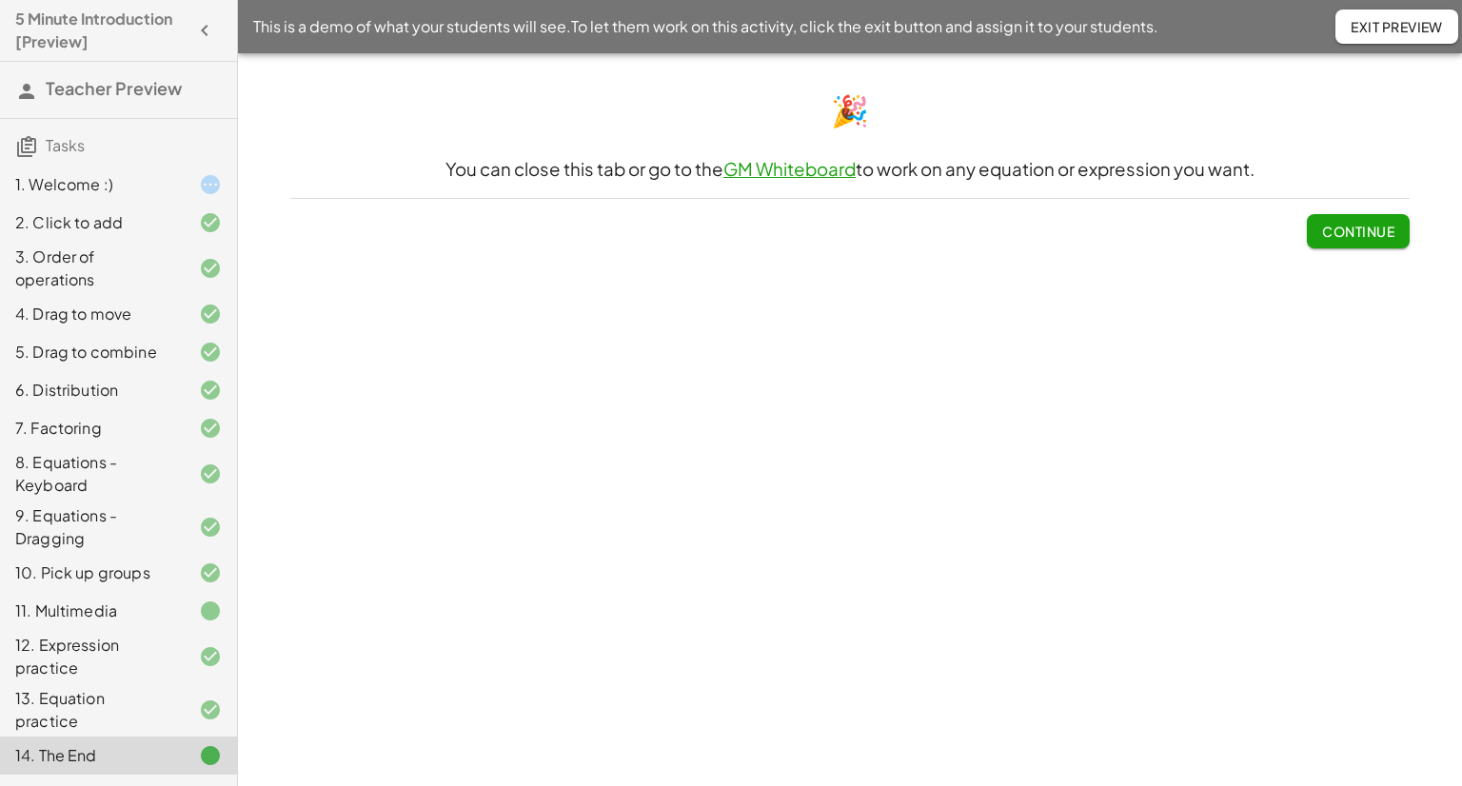
click at [1382, 237] on span "Continue" at bounding box center [1358, 231] width 72 height 17
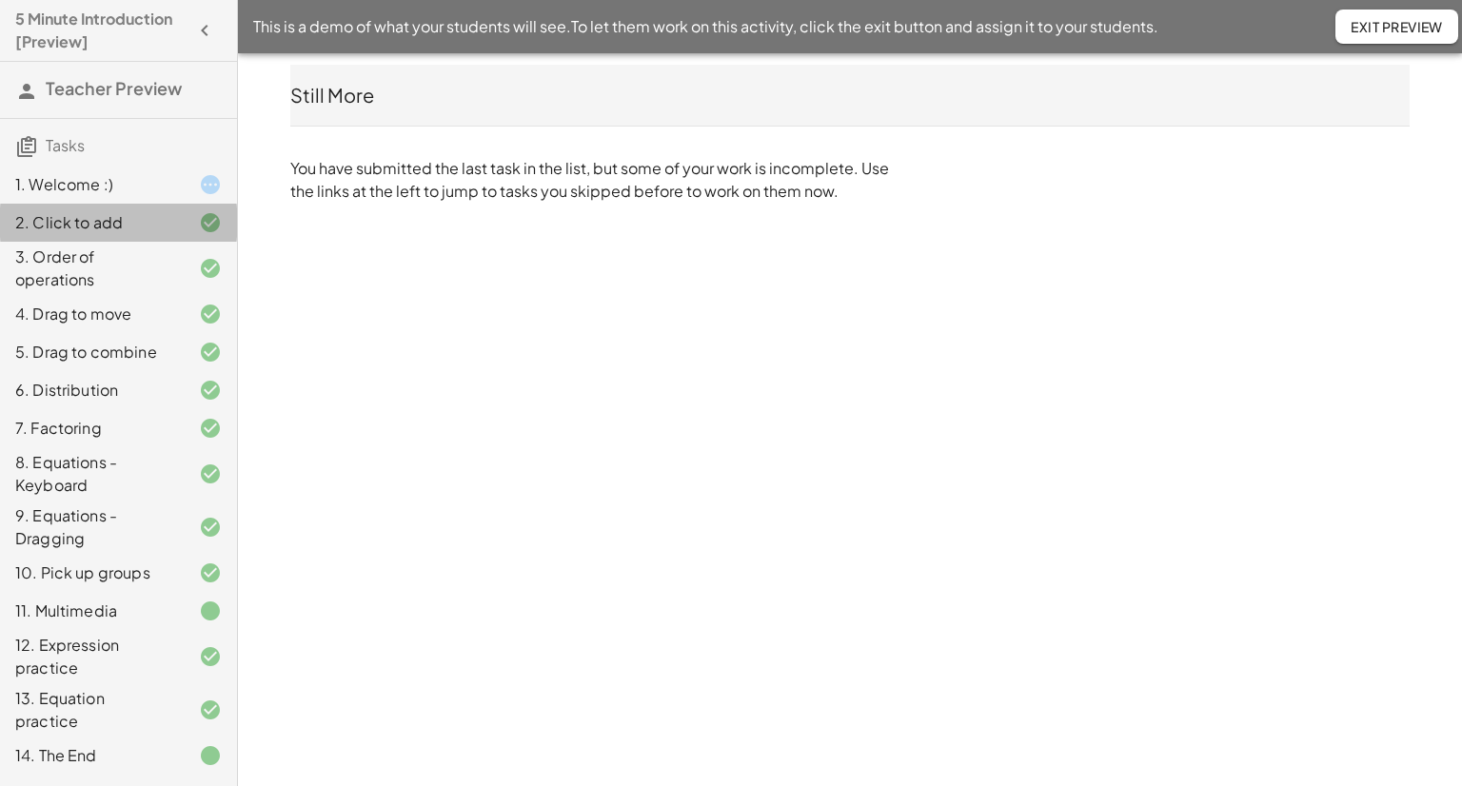
click at [112, 224] on div "2. Click to add" at bounding box center [91, 222] width 153 height 23
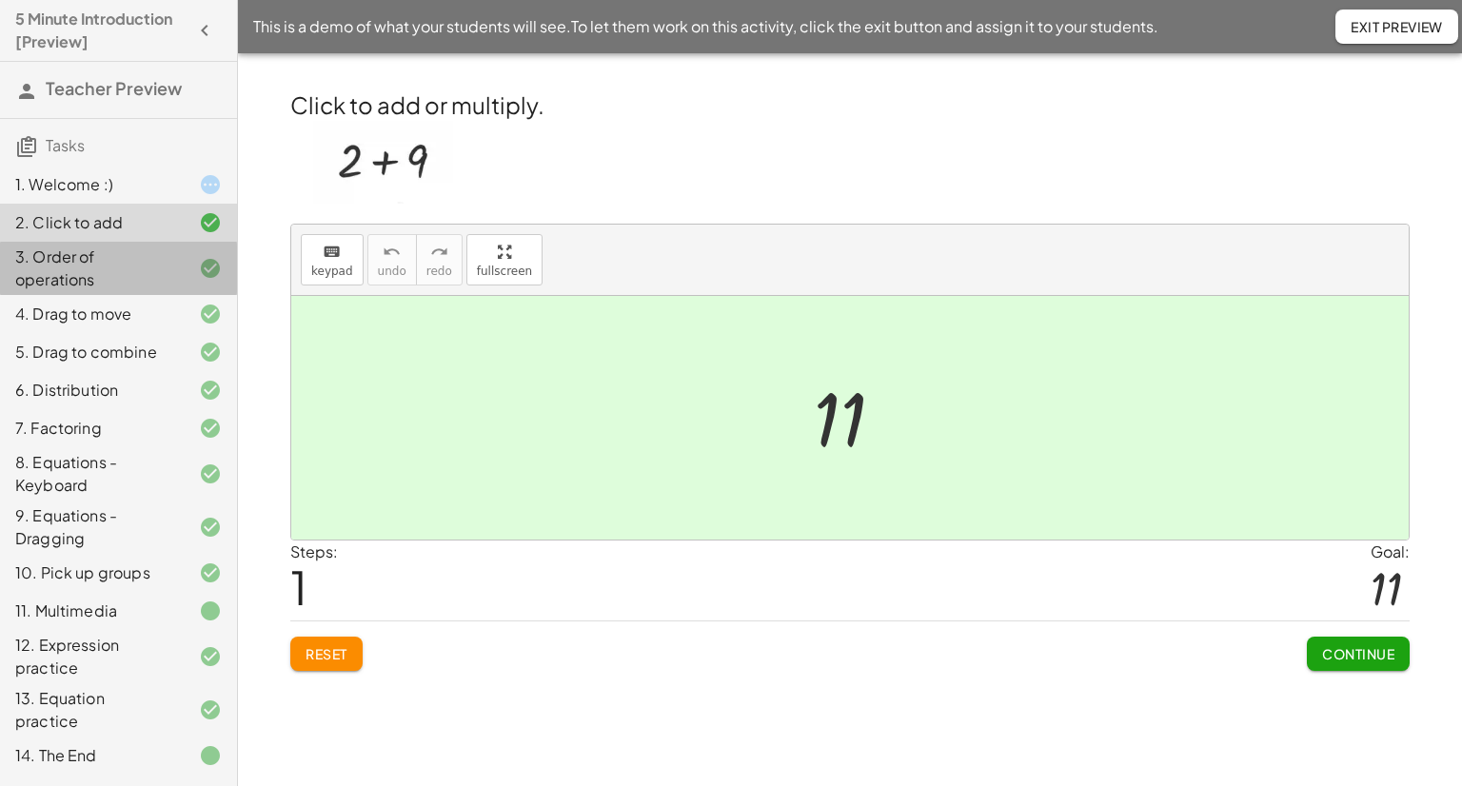
click at [84, 255] on div "3. Order of operations" at bounding box center [91, 269] width 153 height 46
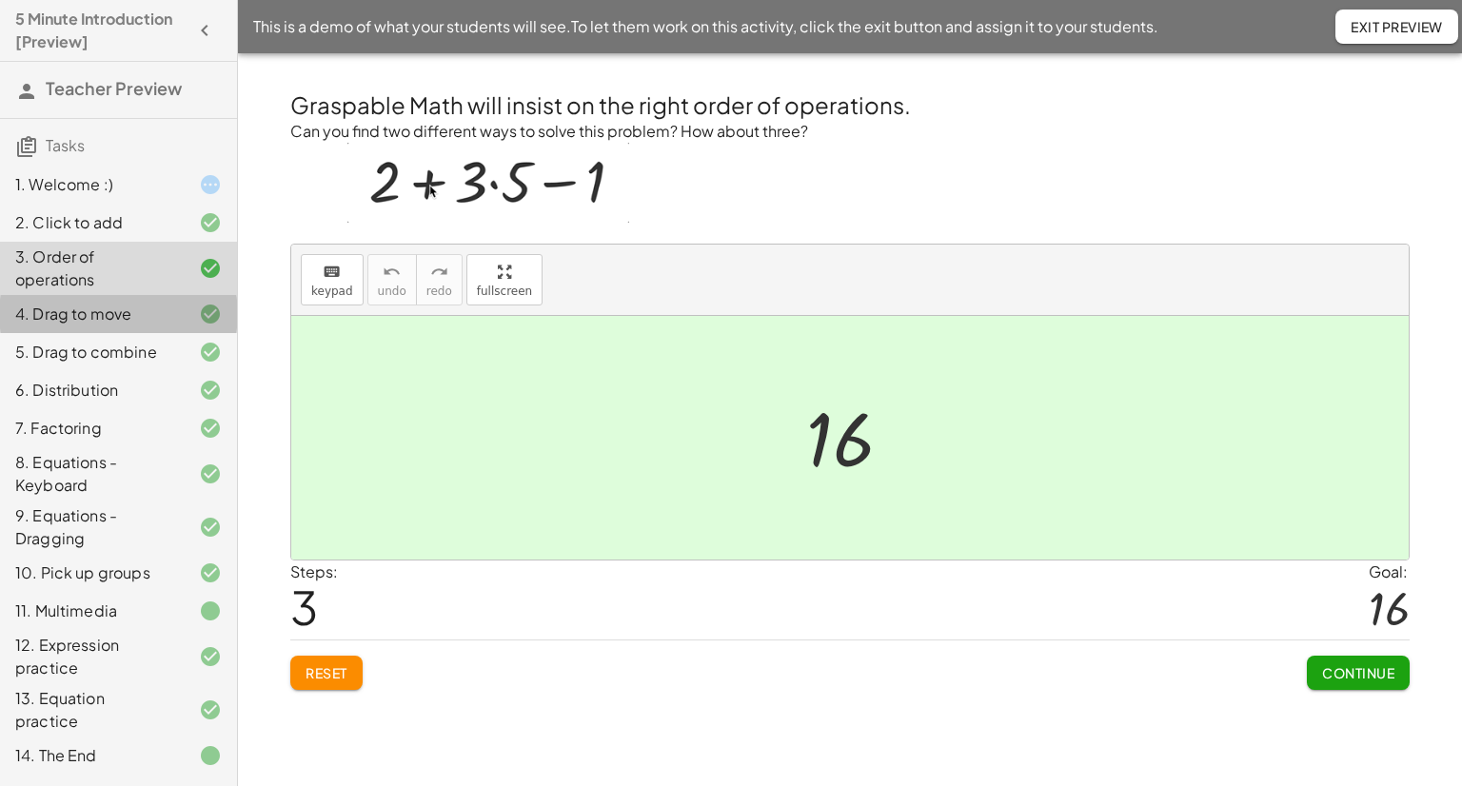
click at [92, 325] on div "4. Drag to move" at bounding box center [91, 314] width 153 height 23
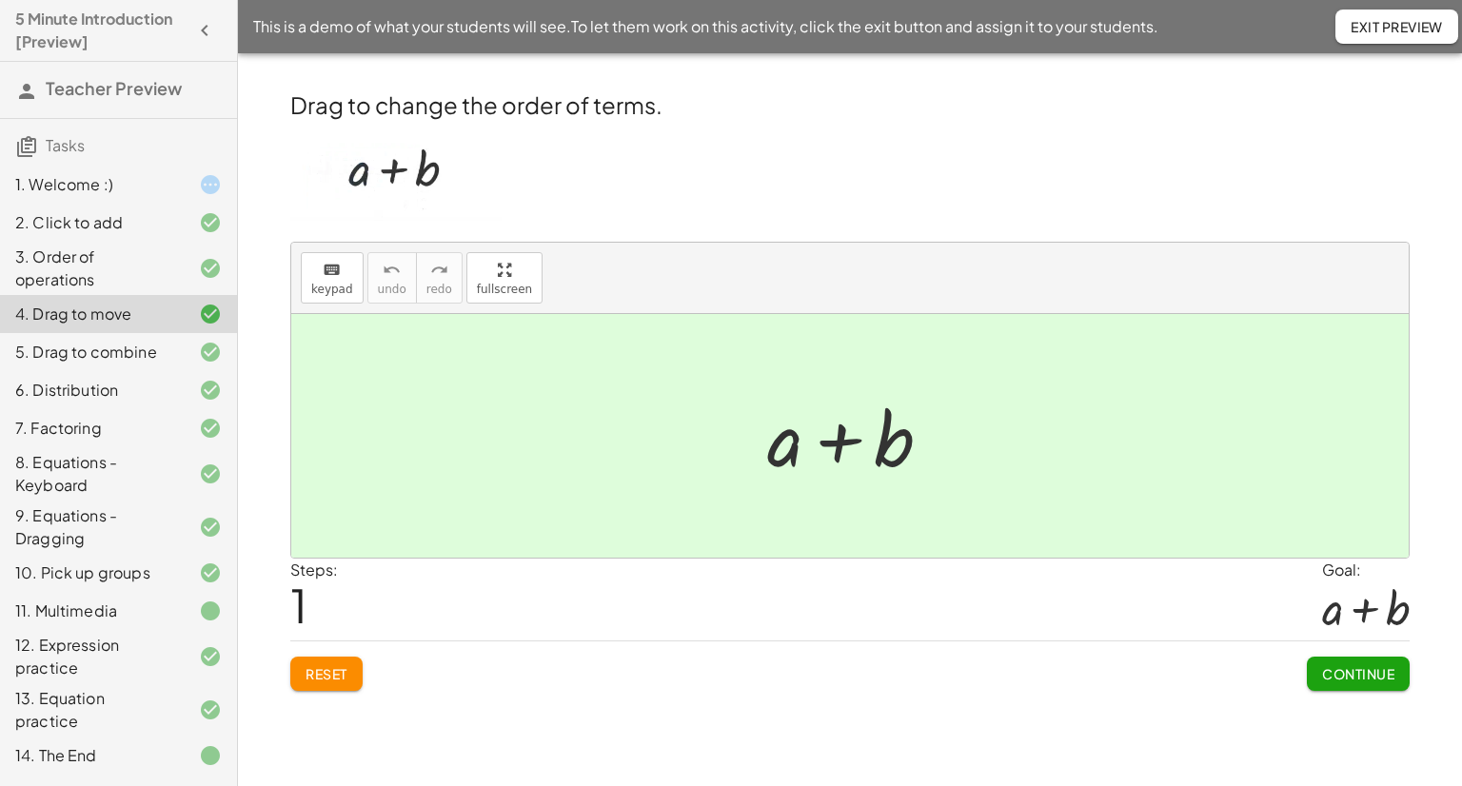
click at [91, 42] on h4 "5 Minute Introduction [Preview]" at bounding box center [101, 31] width 172 height 46
click at [203, 35] on icon "button" at bounding box center [204, 30] width 23 height 23
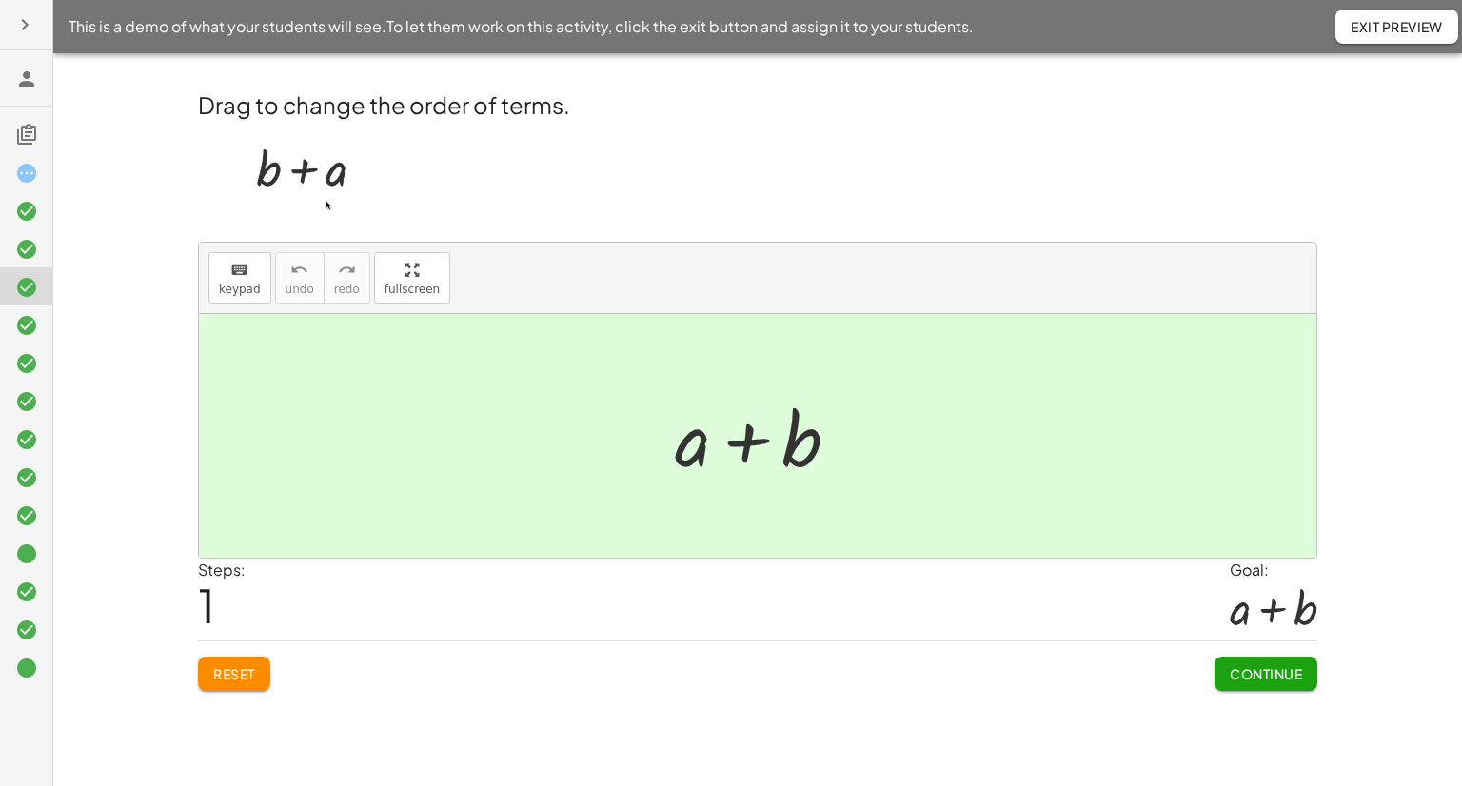
click at [21, 24] on icon "button" at bounding box center [24, 24] width 23 height 23
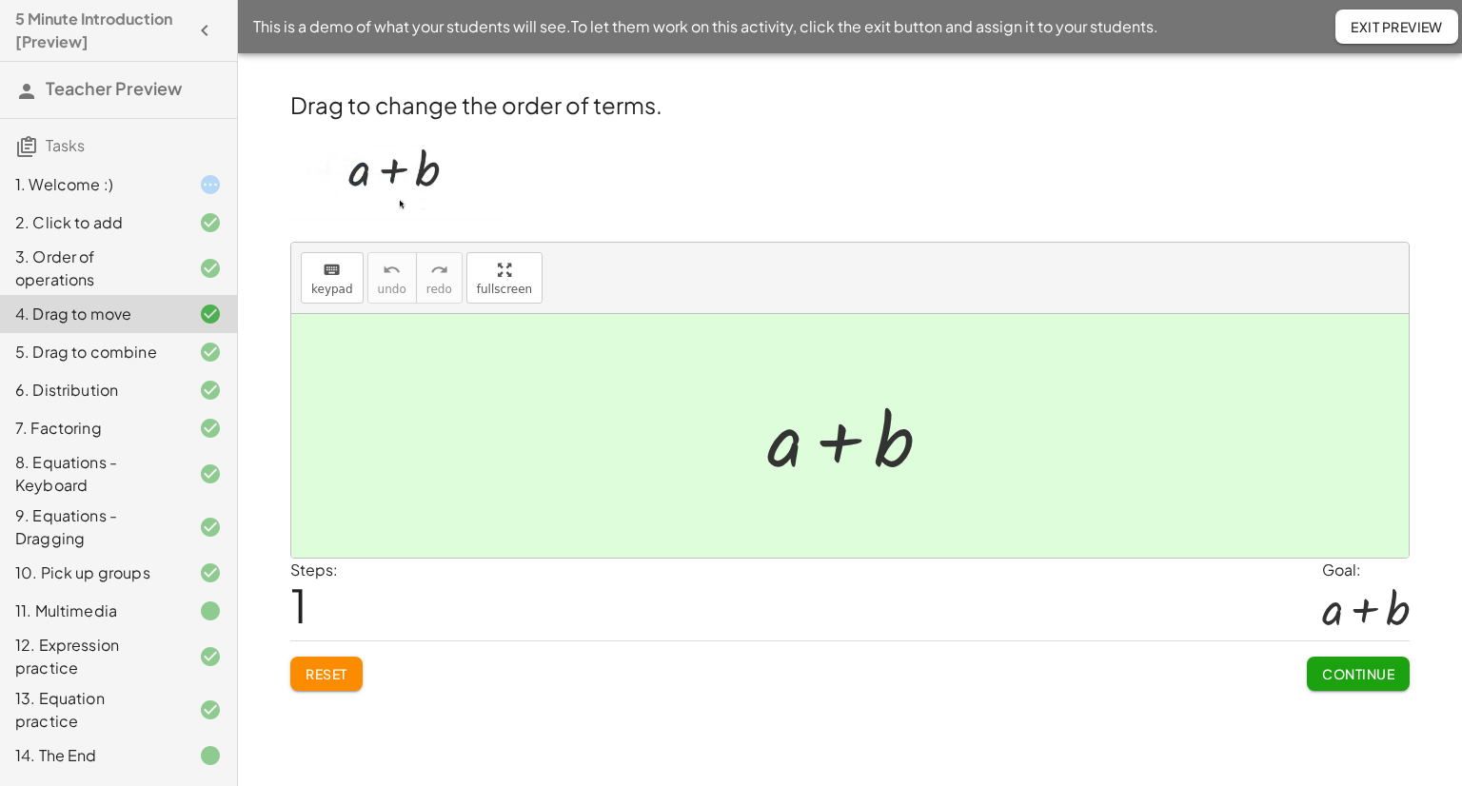
click at [134, 99] on span "Teacher Preview" at bounding box center [114, 88] width 136 height 22
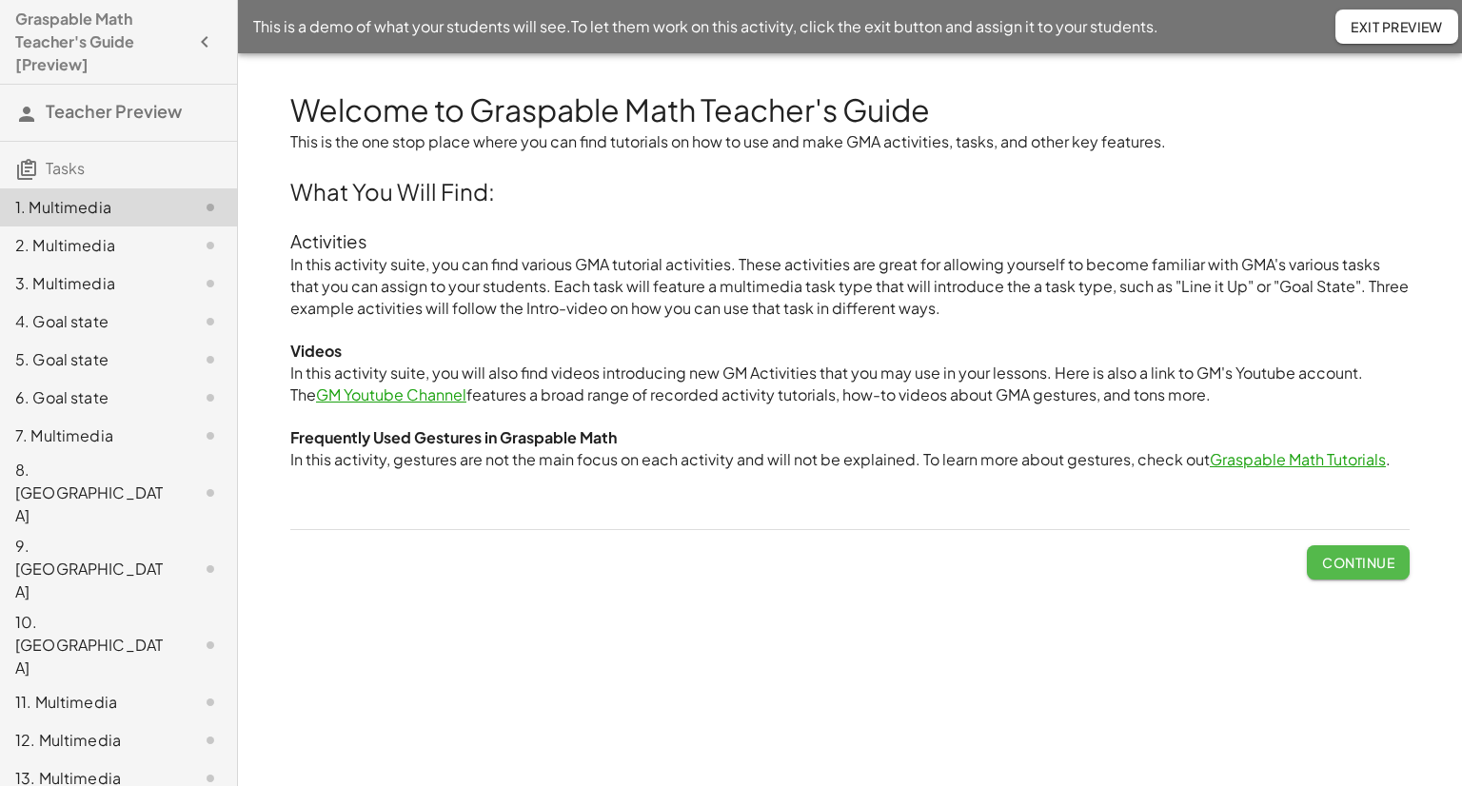
click at [1374, 572] on button "Continue" at bounding box center [1358, 563] width 103 height 34
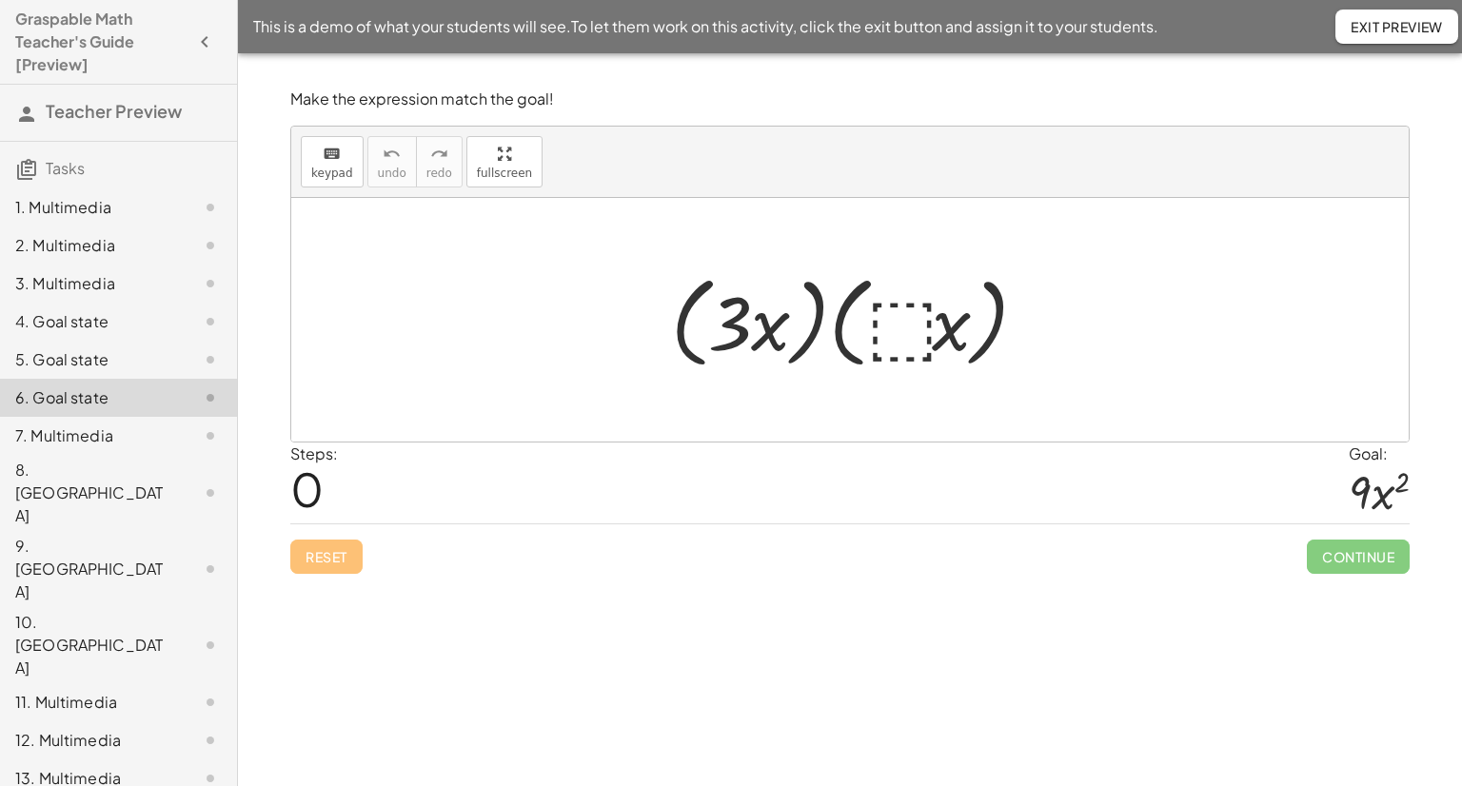
drag, startPoint x: 829, startPoint y: 389, endPoint x: 765, endPoint y: 396, distance: 64.1
click at [765, 396] on div at bounding box center [850, 320] width 1118 height 244
click at [895, 329] on div at bounding box center [857, 320] width 390 height 109
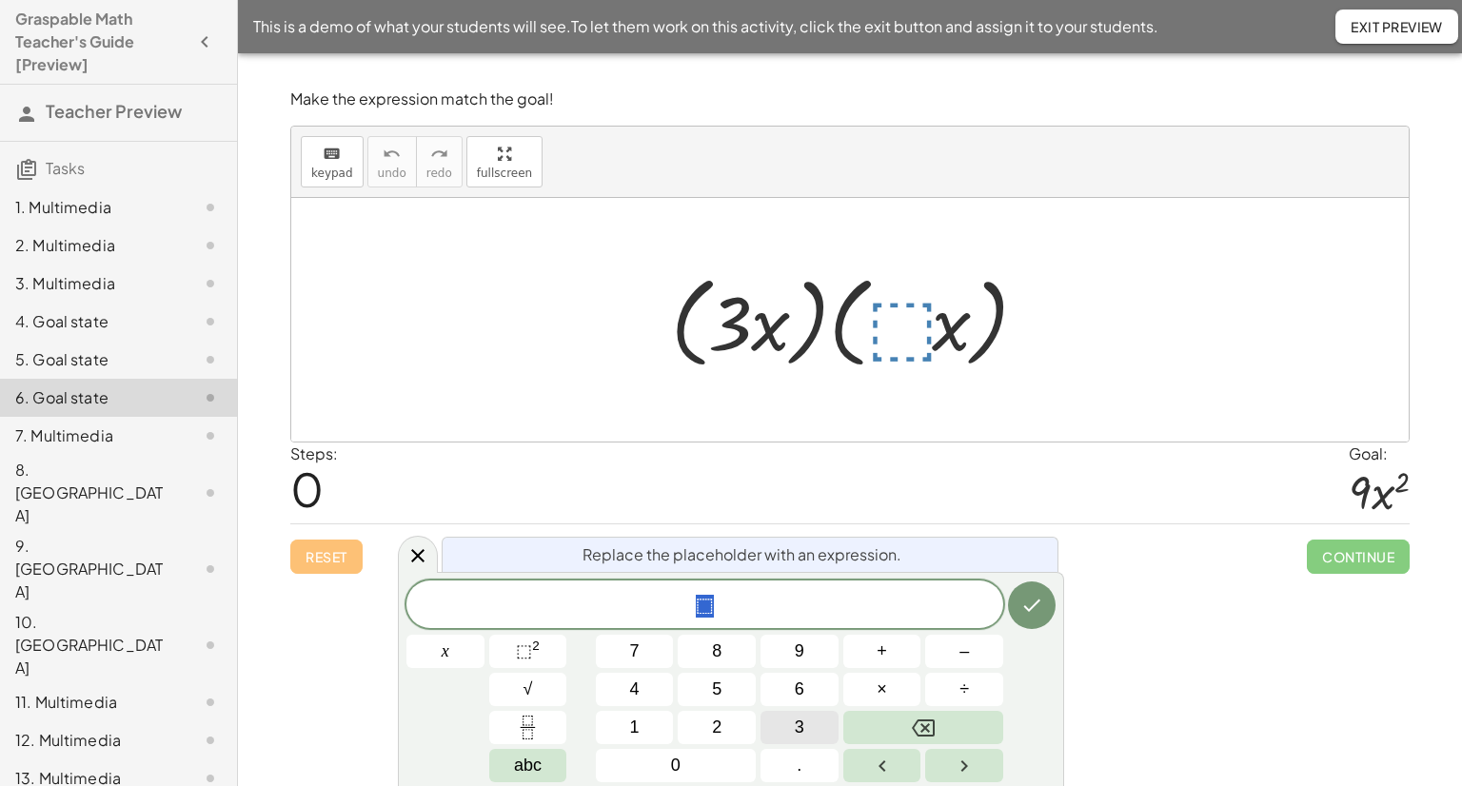
click at [796, 730] on span "3" at bounding box center [800, 728] width 10 height 26
click at [1048, 613] on button "Done" at bounding box center [1032, 606] width 48 height 48
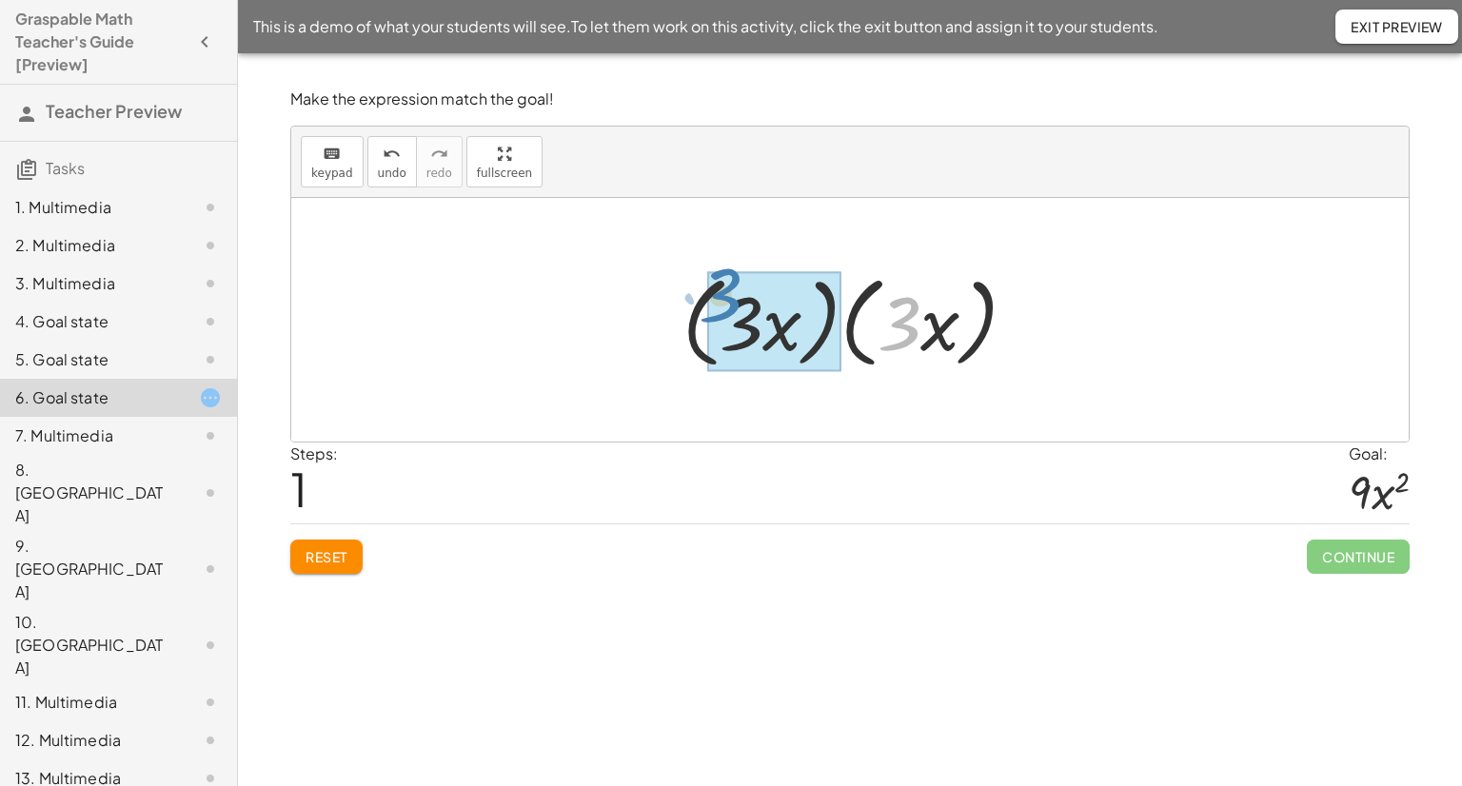
drag, startPoint x: 913, startPoint y: 312, endPoint x: 736, endPoint y: 294, distance: 178.0
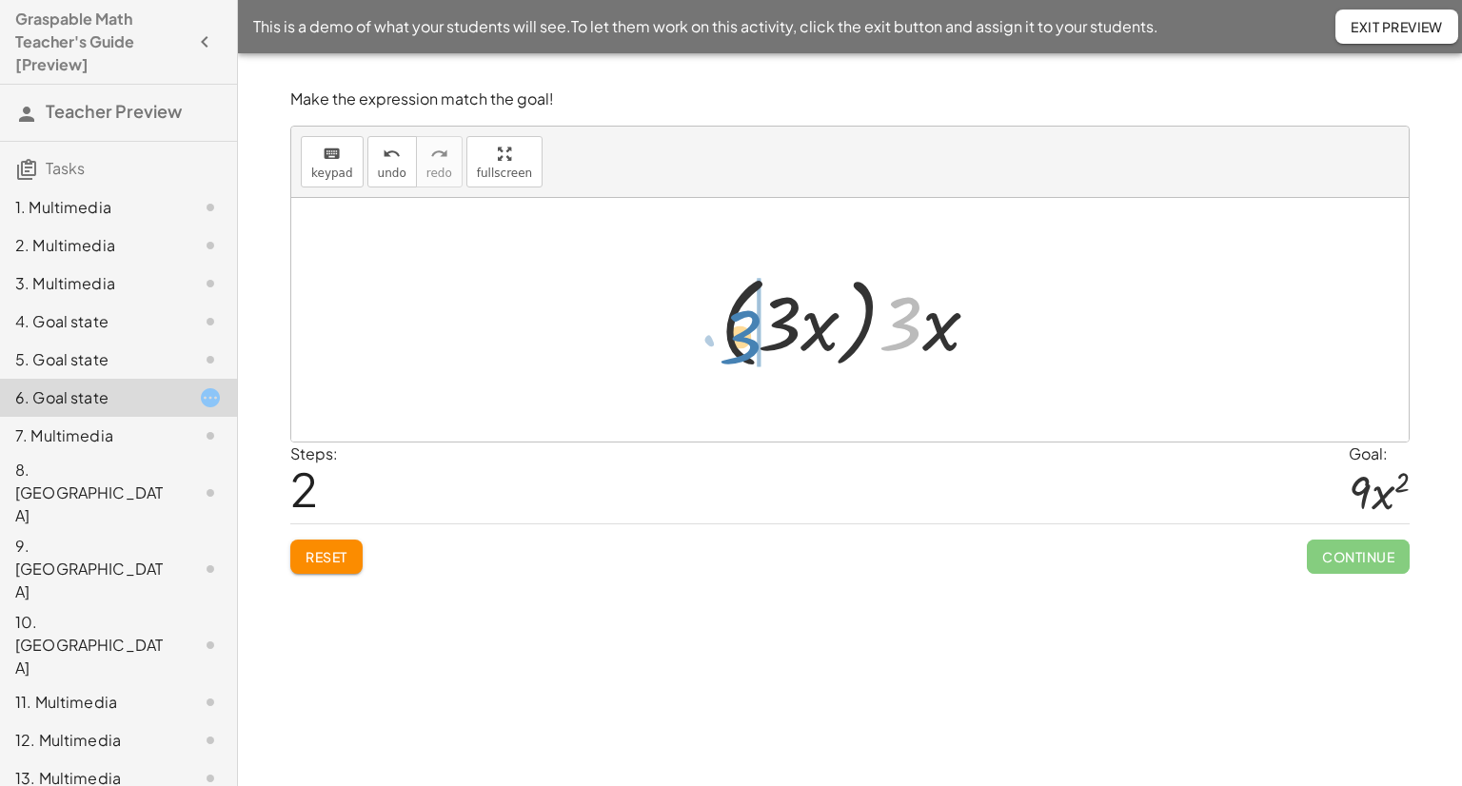
drag, startPoint x: 917, startPoint y: 328, endPoint x: 757, endPoint y: 339, distance: 160.4
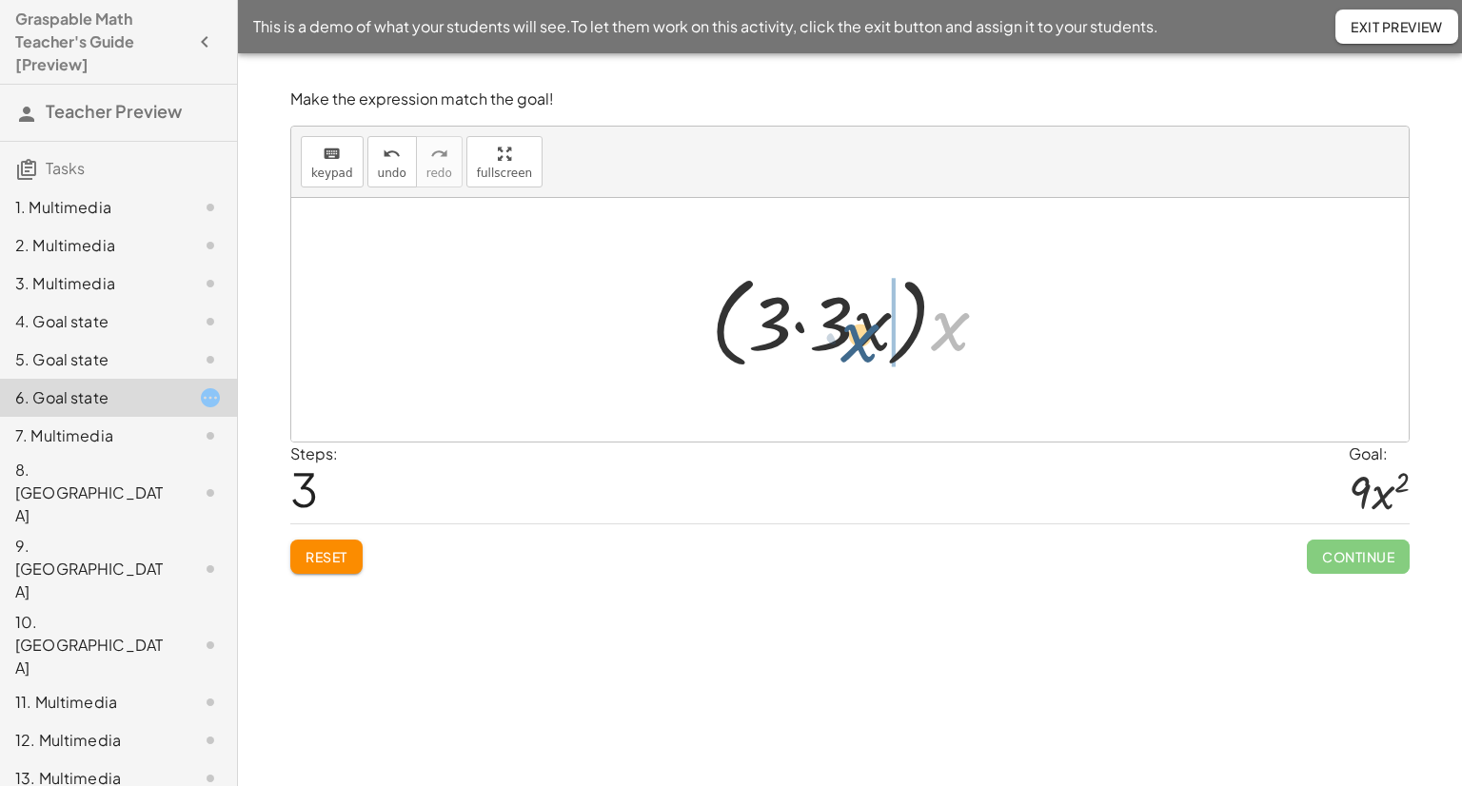
drag, startPoint x: 952, startPoint y: 338, endPoint x: 863, endPoint y: 355, distance: 91.1
click at [863, 355] on div at bounding box center [857, 320] width 311 height 109
drag, startPoint x: 904, startPoint y: 344, endPoint x: 870, endPoint y: 333, distance: 35.8
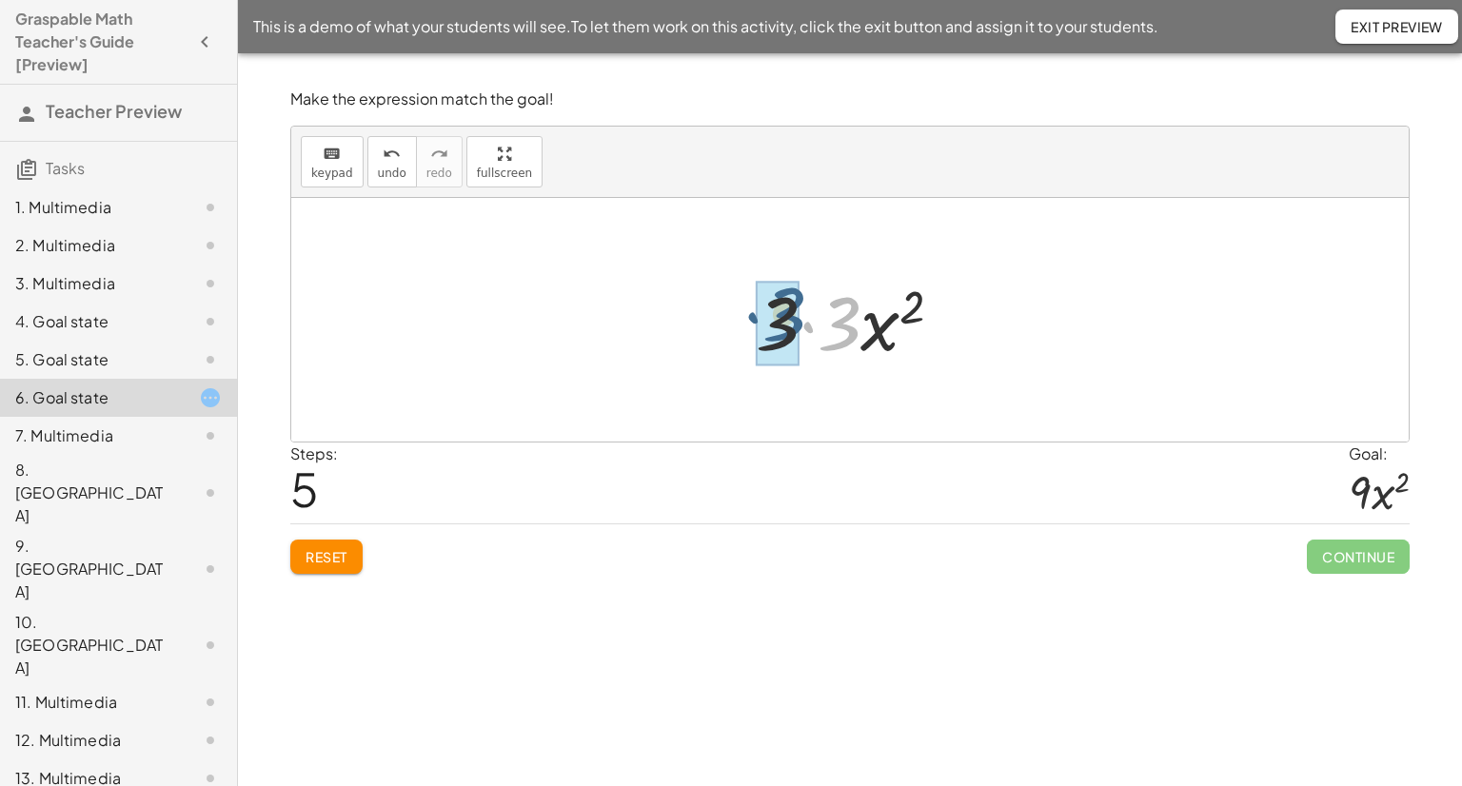
drag, startPoint x: 847, startPoint y: 329, endPoint x: 800, endPoint y: 311, distance: 50.9
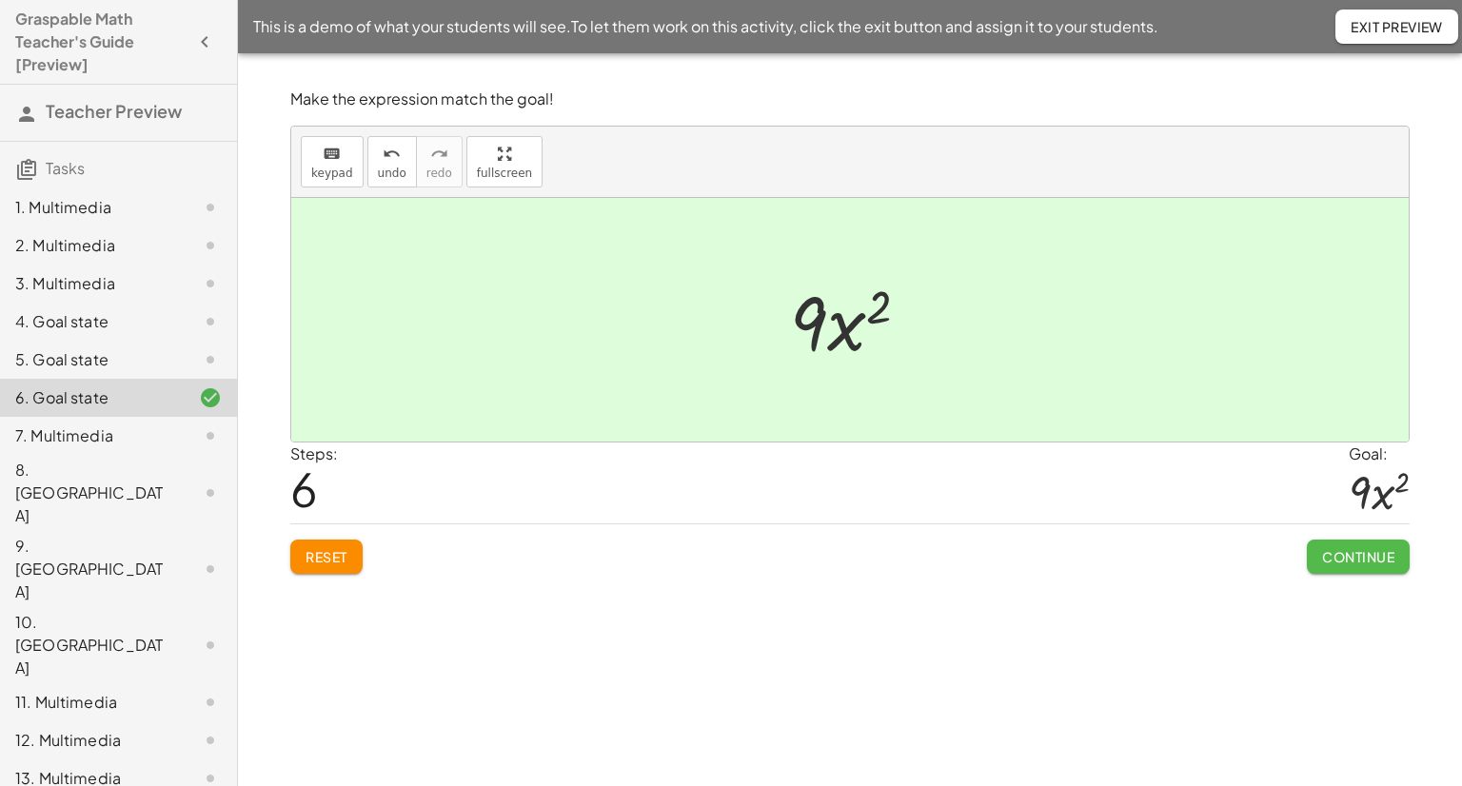
click at [1362, 554] on span "Continue" at bounding box center [1358, 556] width 72 height 17
